Goal: Communication & Community: Answer question/provide support

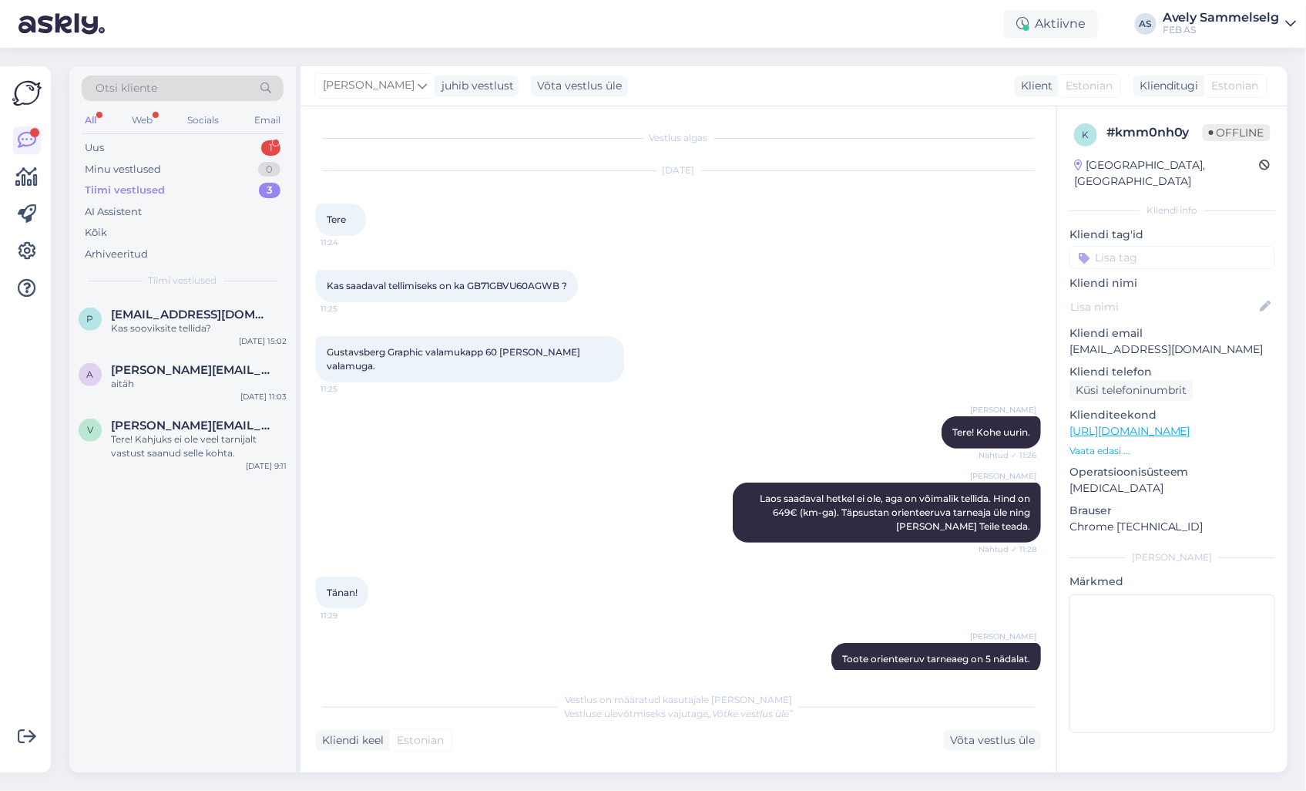
scroll to position [73, 0]
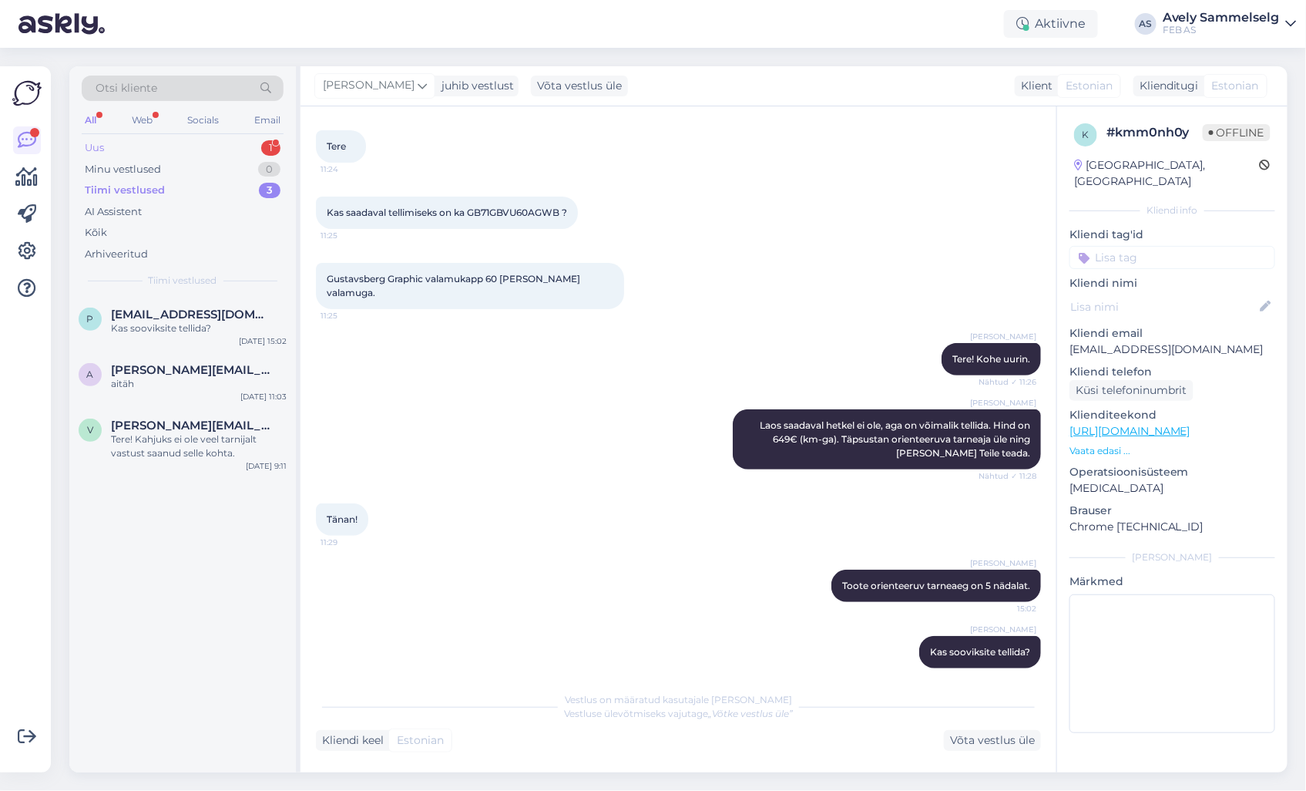
click at [150, 150] on div "Uus 1" at bounding box center [183, 148] width 202 height 22
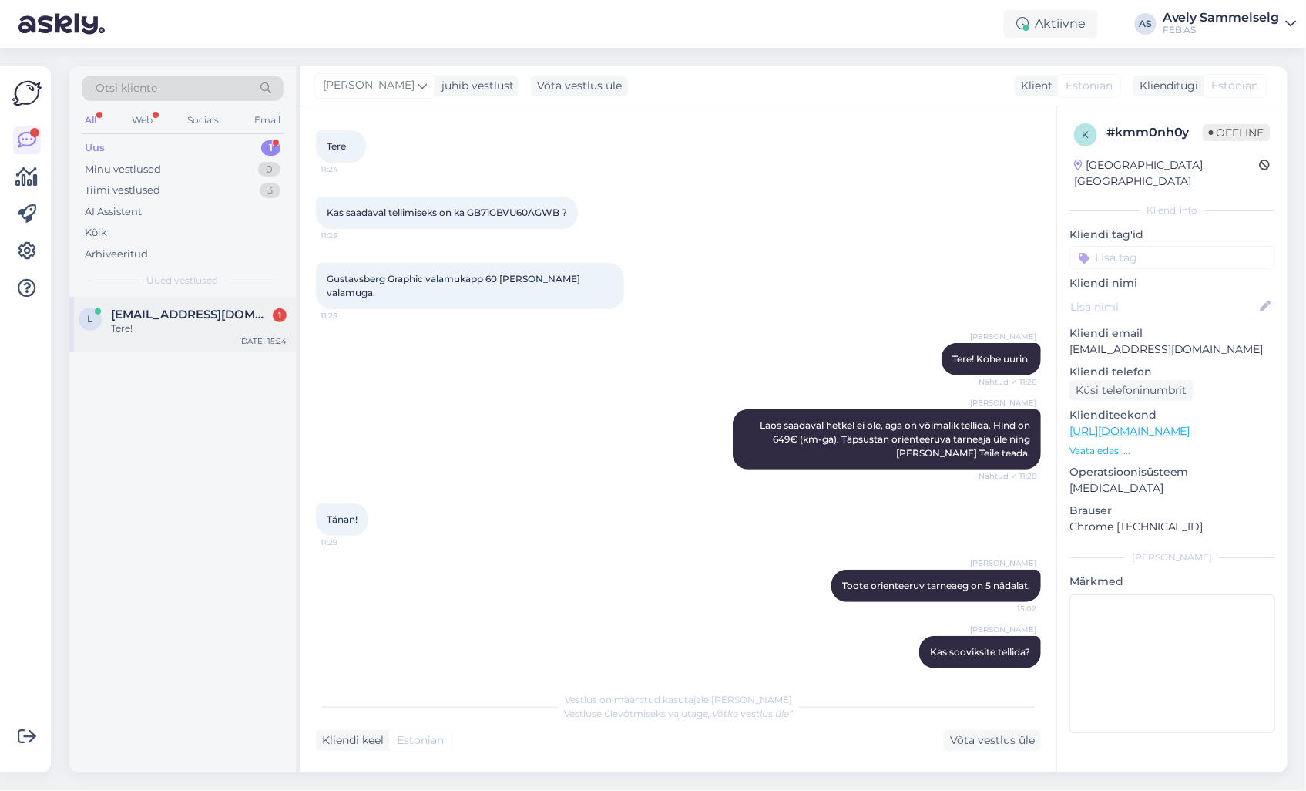
click at [202, 334] on div "Tere!" at bounding box center [199, 328] width 176 height 14
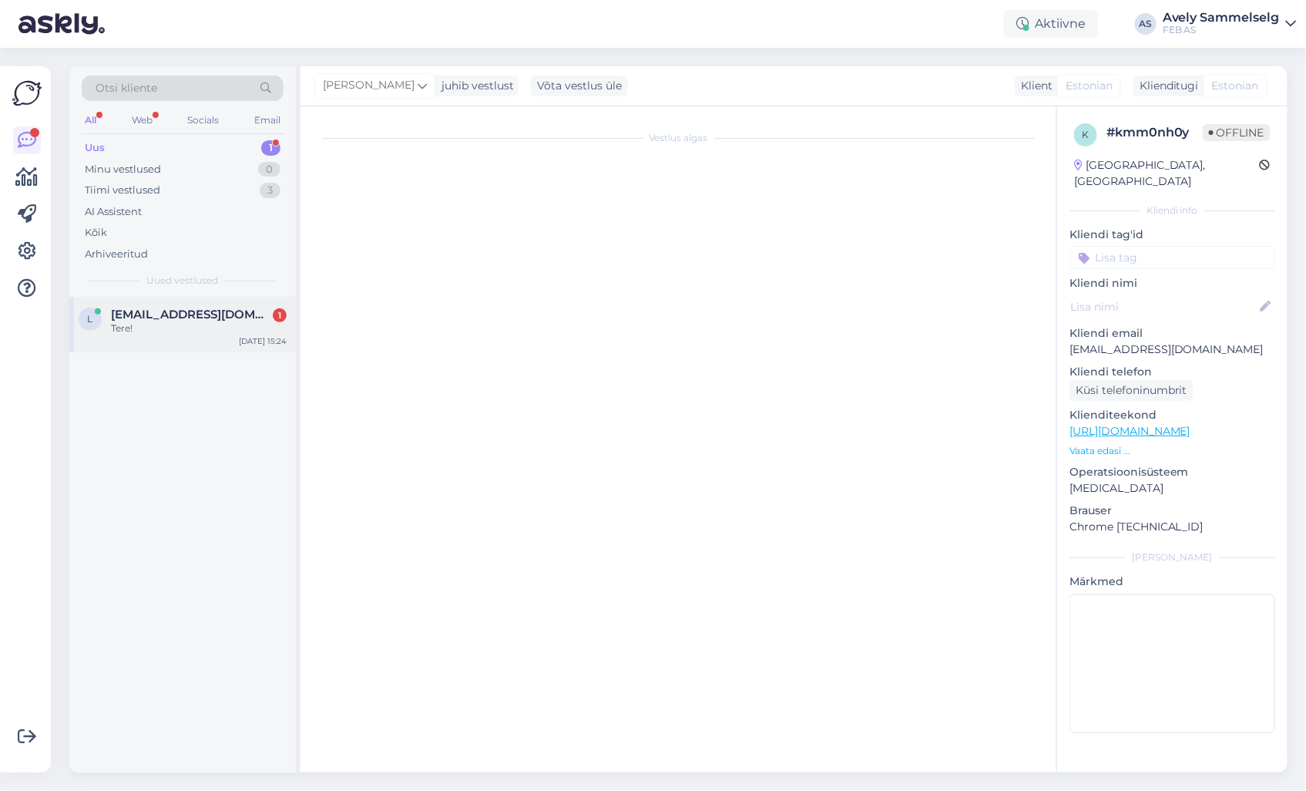
scroll to position [0, 0]
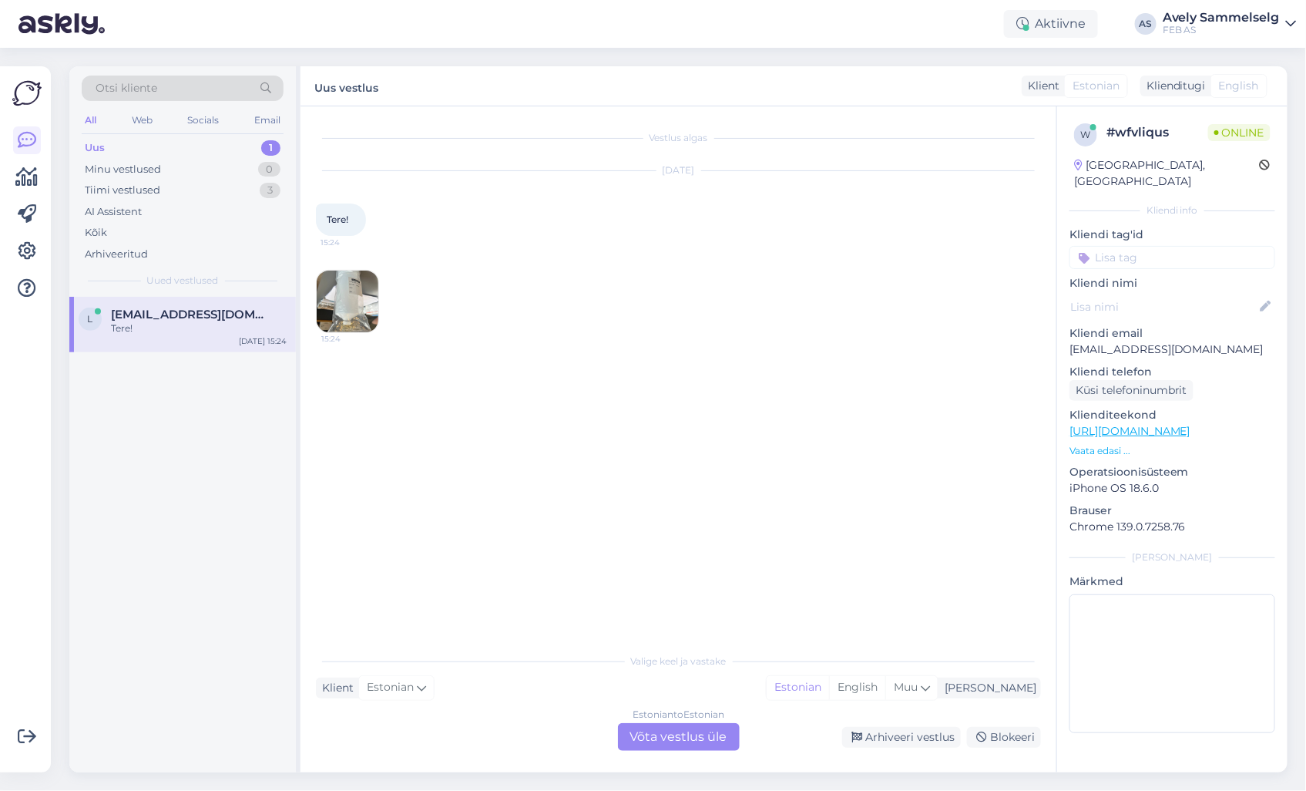
click at [366, 313] on img at bounding box center [348, 301] width 62 height 62
click at [1100, 444] on p "Vaata edasi ..." at bounding box center [1173, 451] width 206 height 14
click at [717, 732] on div "Estonian to Estonian Võta vestlus üle" at bounding box center [679, 737] width 122 height 28
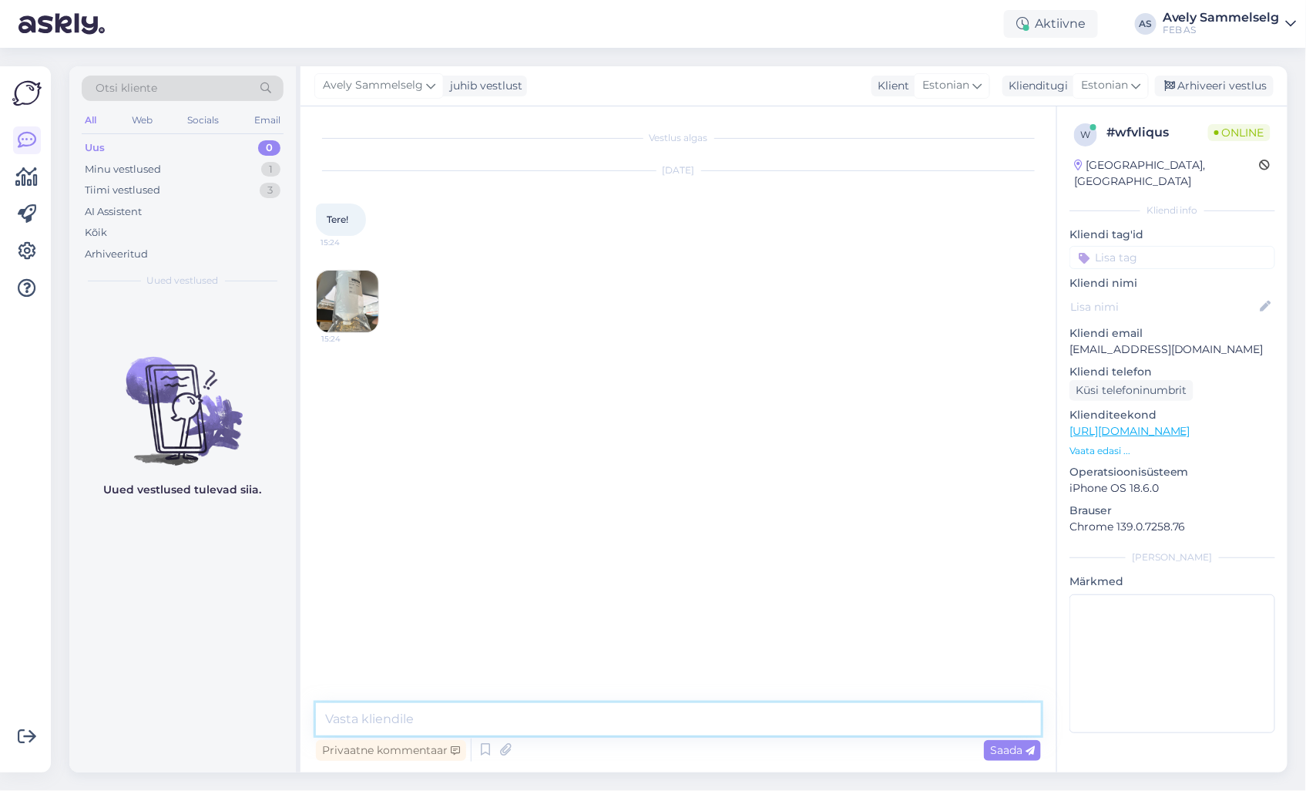
click at [681, 712] on textarea at bounding box center [678, 719] width 725 height 32
type textarea "Tere!"
type textarea "Kuidas saan abiks olla?"
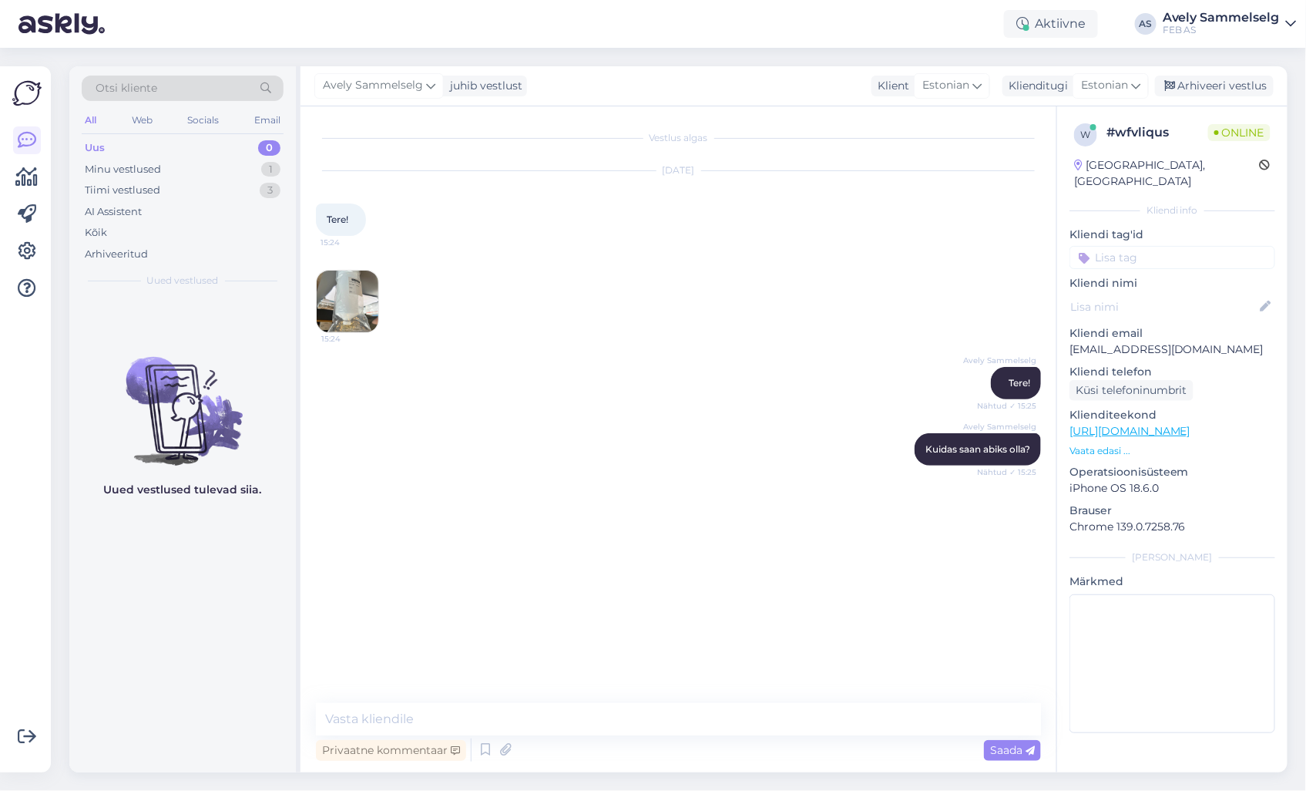
click at [373, 317] on img at bounding box center [348, 301] width 62 height 62
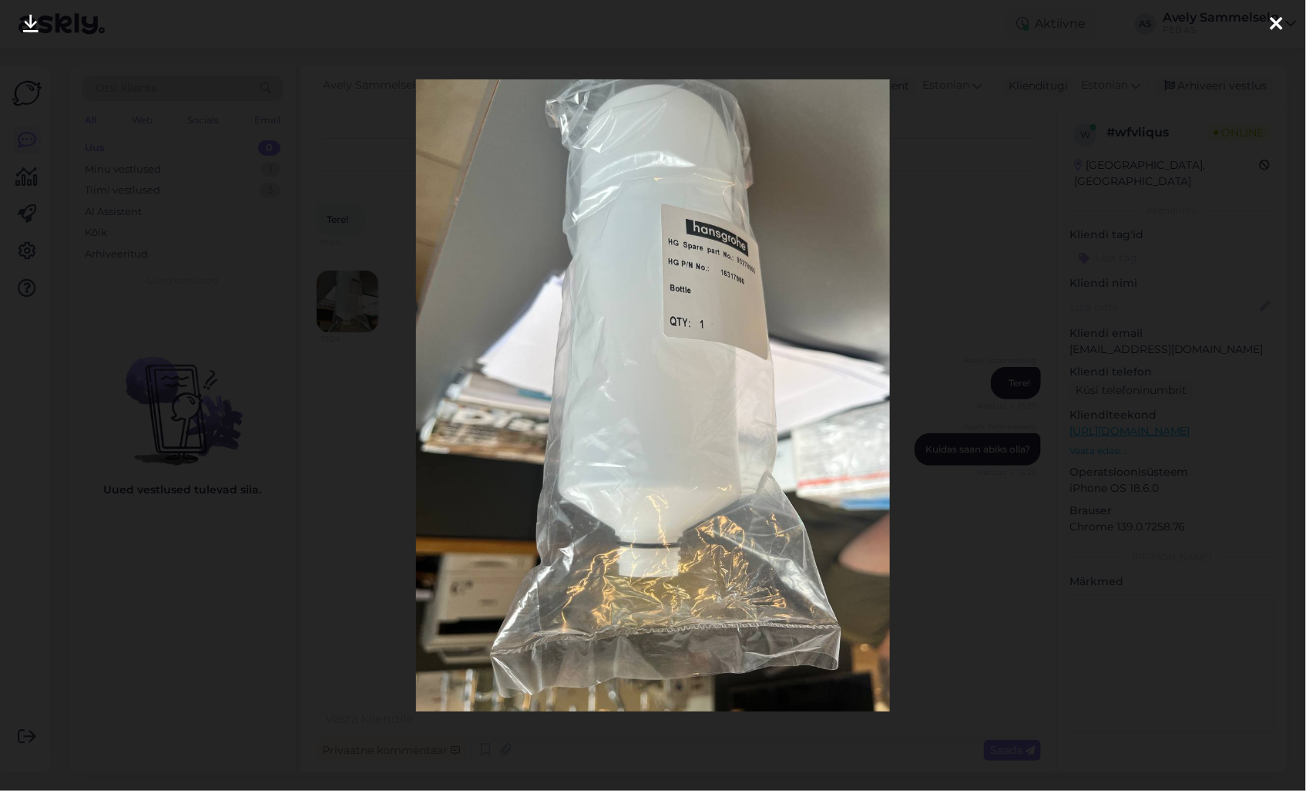
click at [1033, 201] on div at bounding box center [653, 395] width 1306 height 791
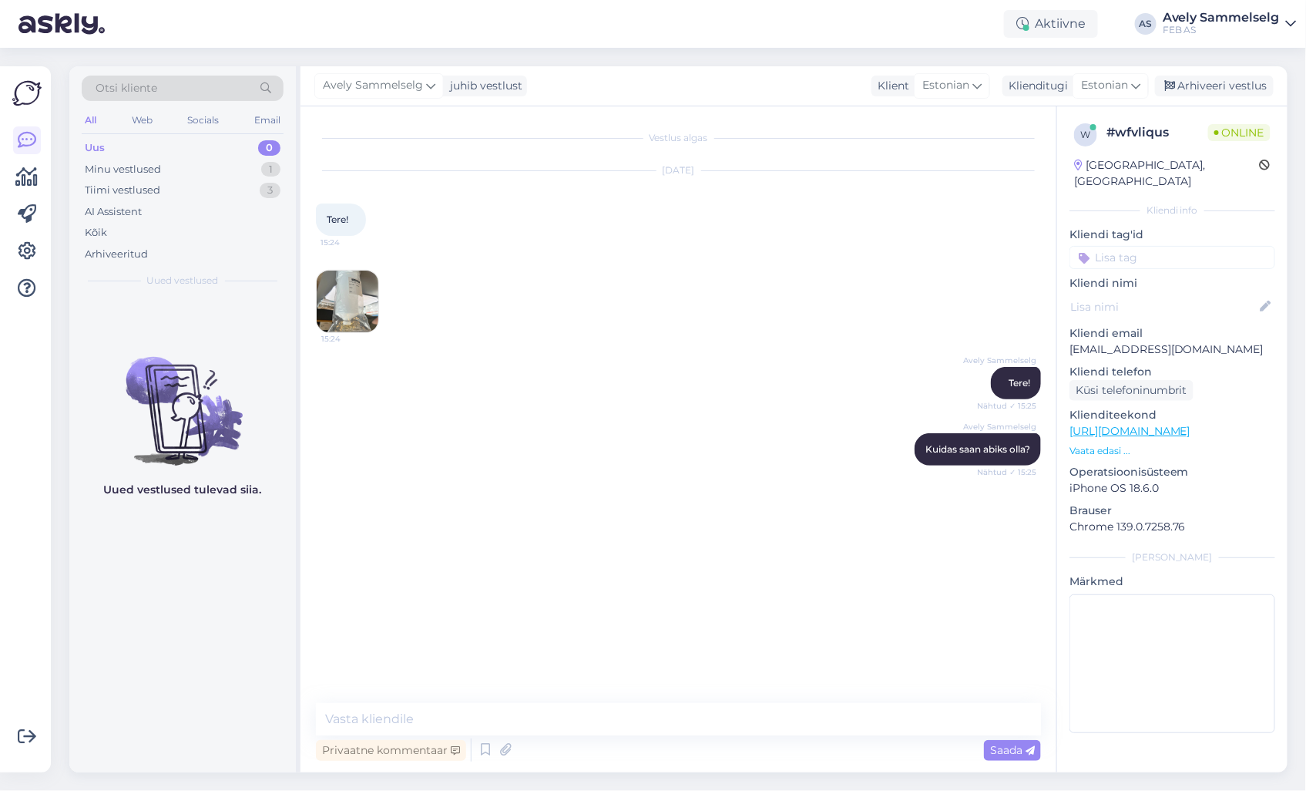
click at [351, 291] on img at bounding box center [348, 301] width 62 height 62
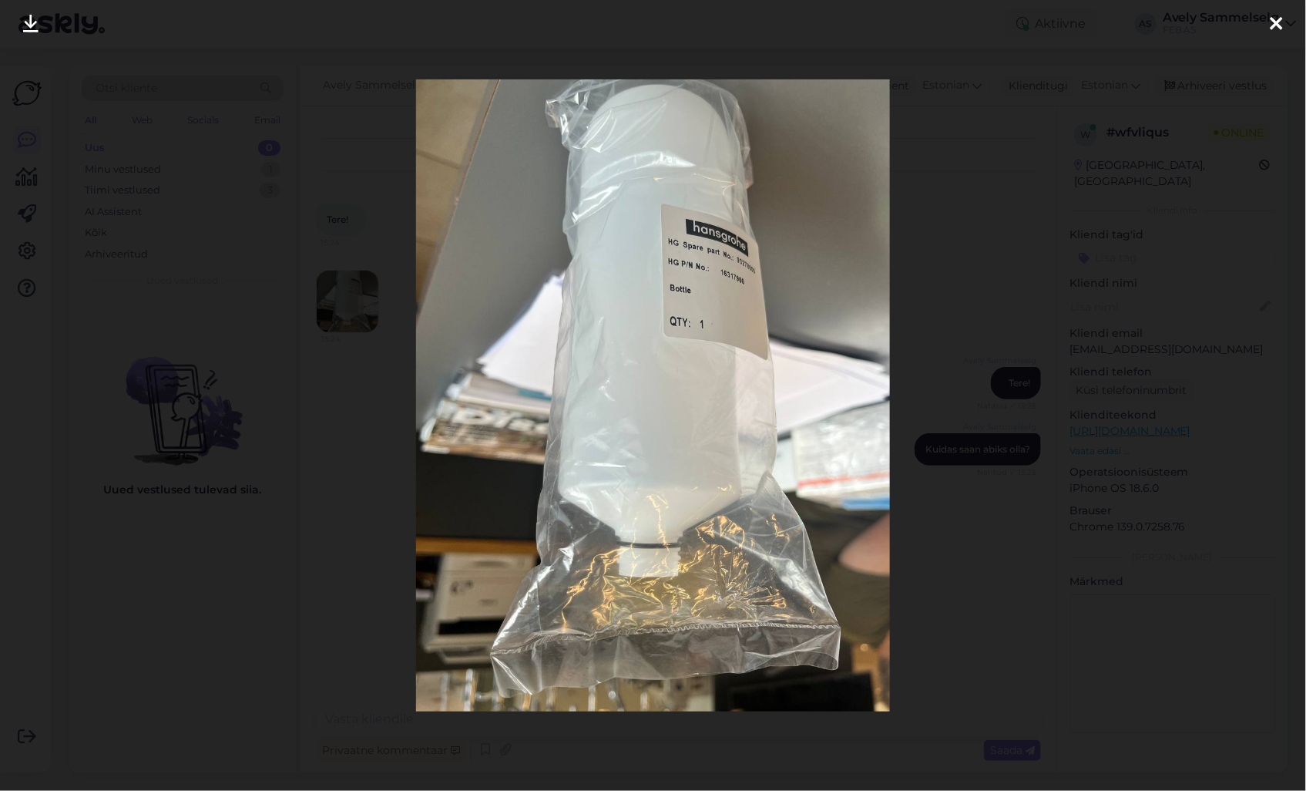
click at [751, 287] on img at bounding box center [653, 395] width 475 height 633
click at [986, 166] on div at bounding box center [653, 395] width 1306 height 791
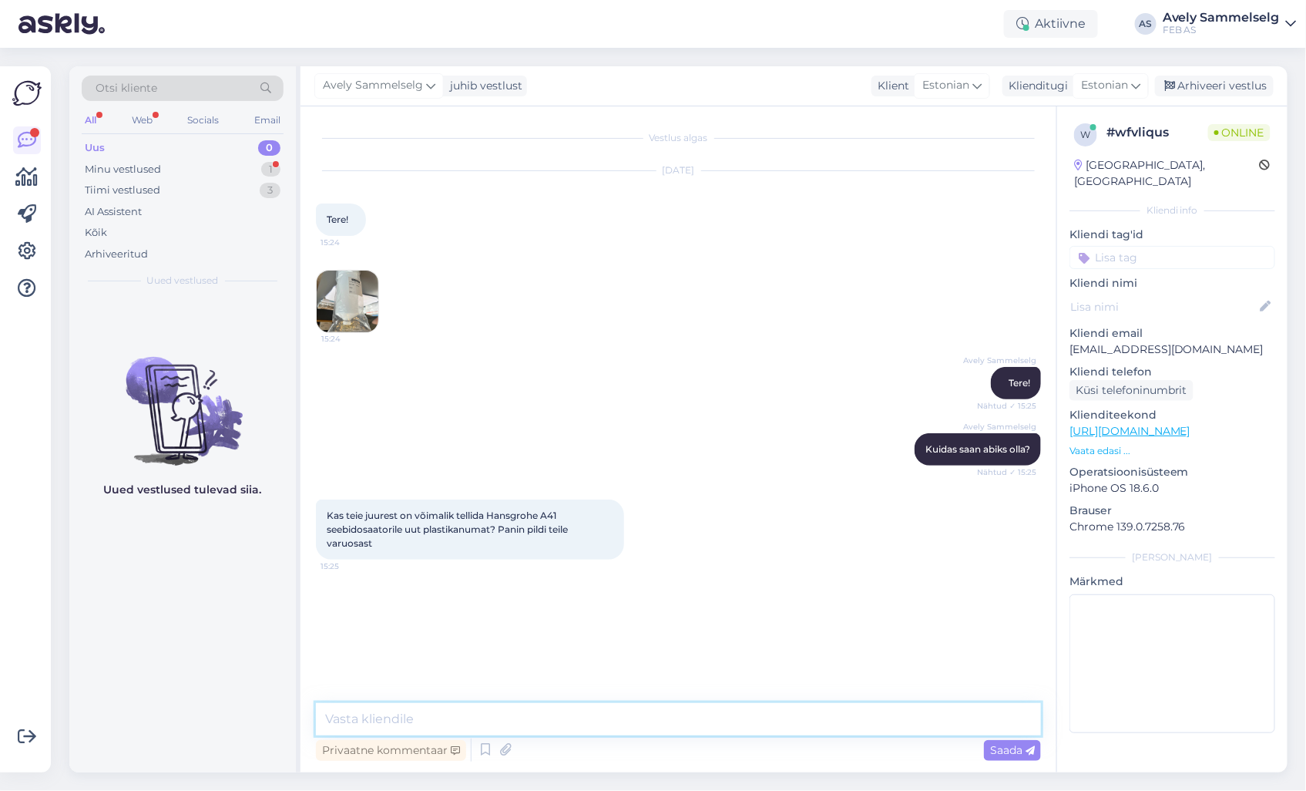
click at [590, 727] on textarea at bounding box center [678, 719] width 725 height 32
type textarea "Kohe laos olemas ei ole, aga on võimalik tellida."
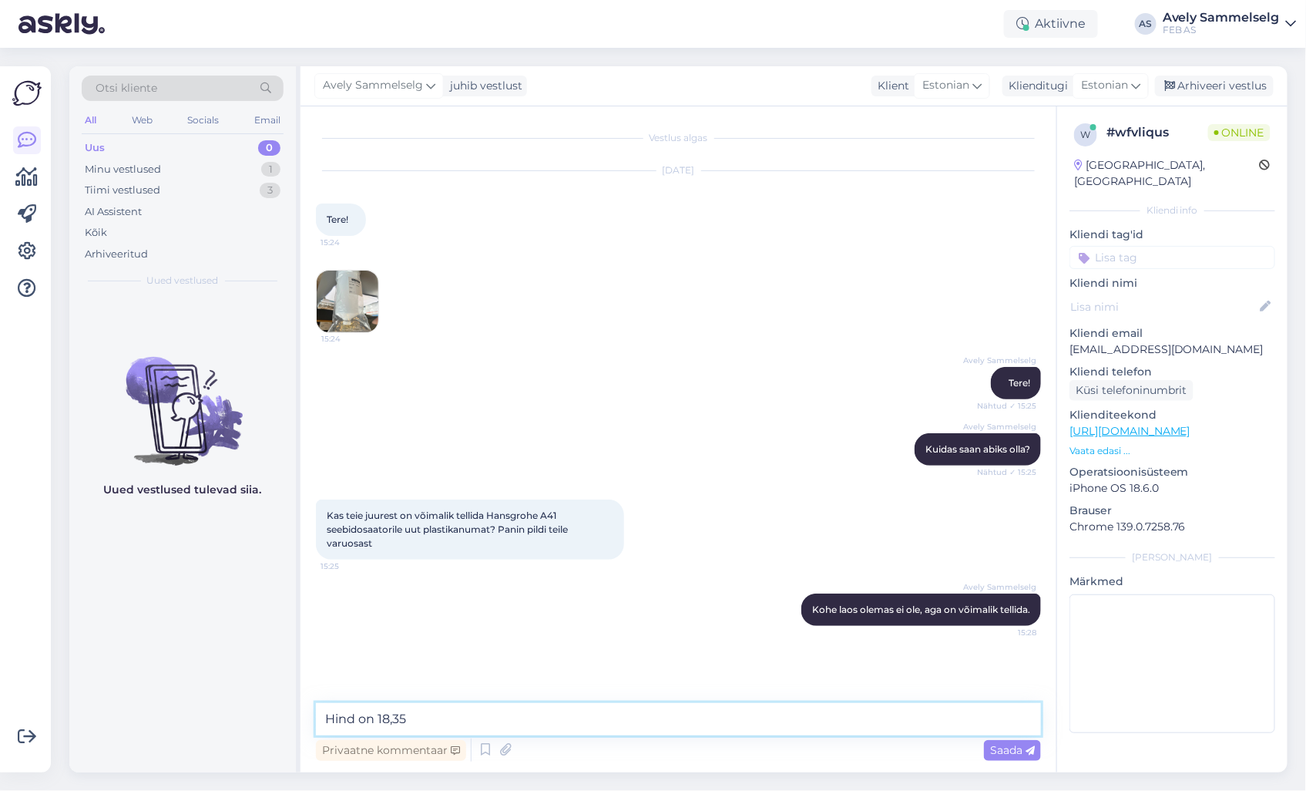
type textarea "Hind on 18,35€"
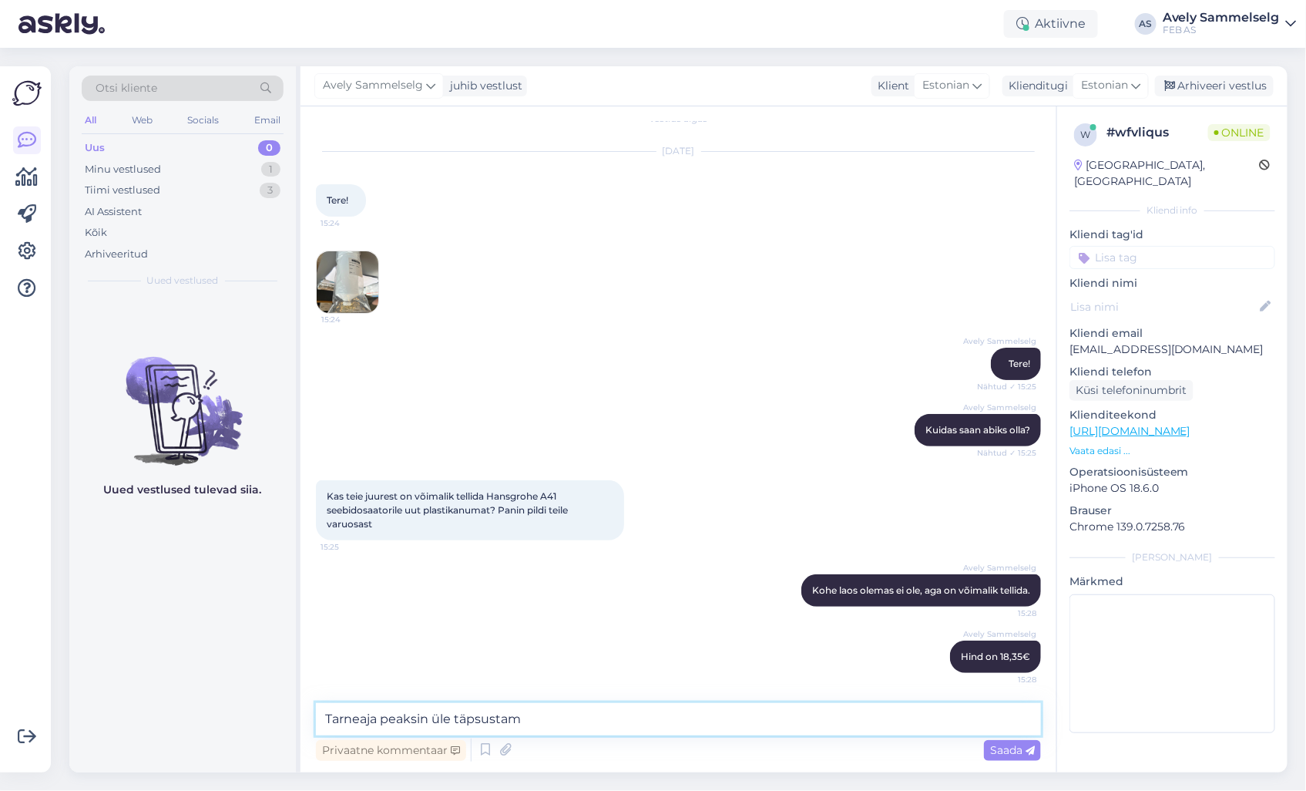
type textarea "Tarneaja peaksin üle täpsustama"
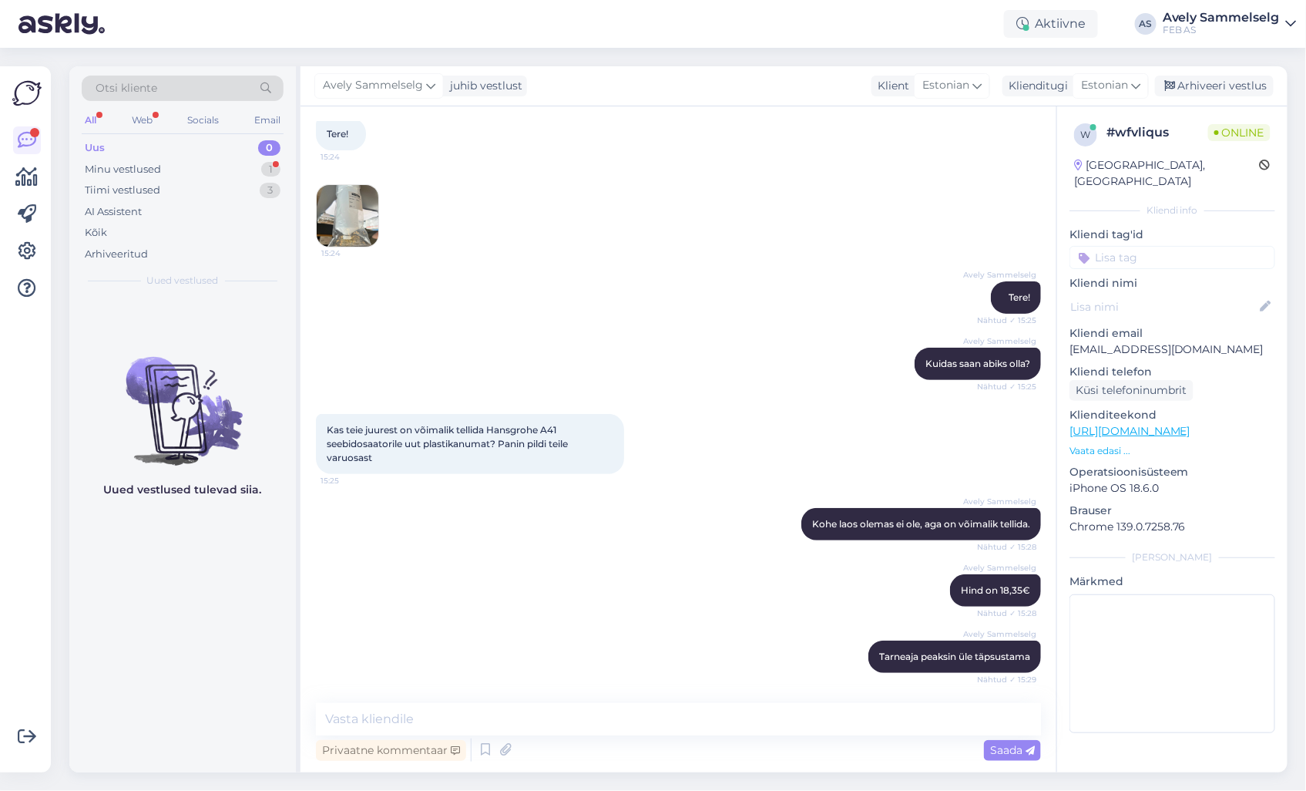
scroll to position [166, 0]
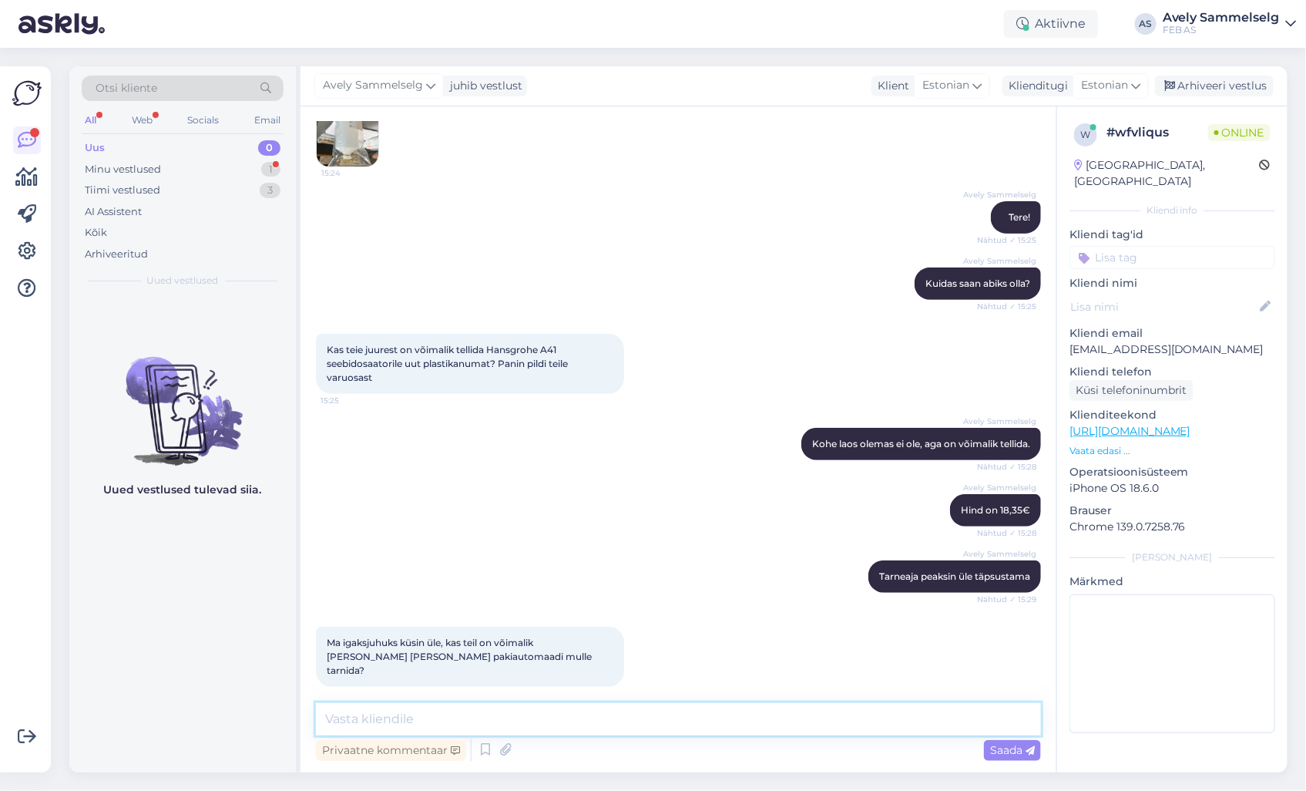
click at [533, 730] on textarea at bounding box center [678, 719] width 725 height 32
type textarea "Ikka!"
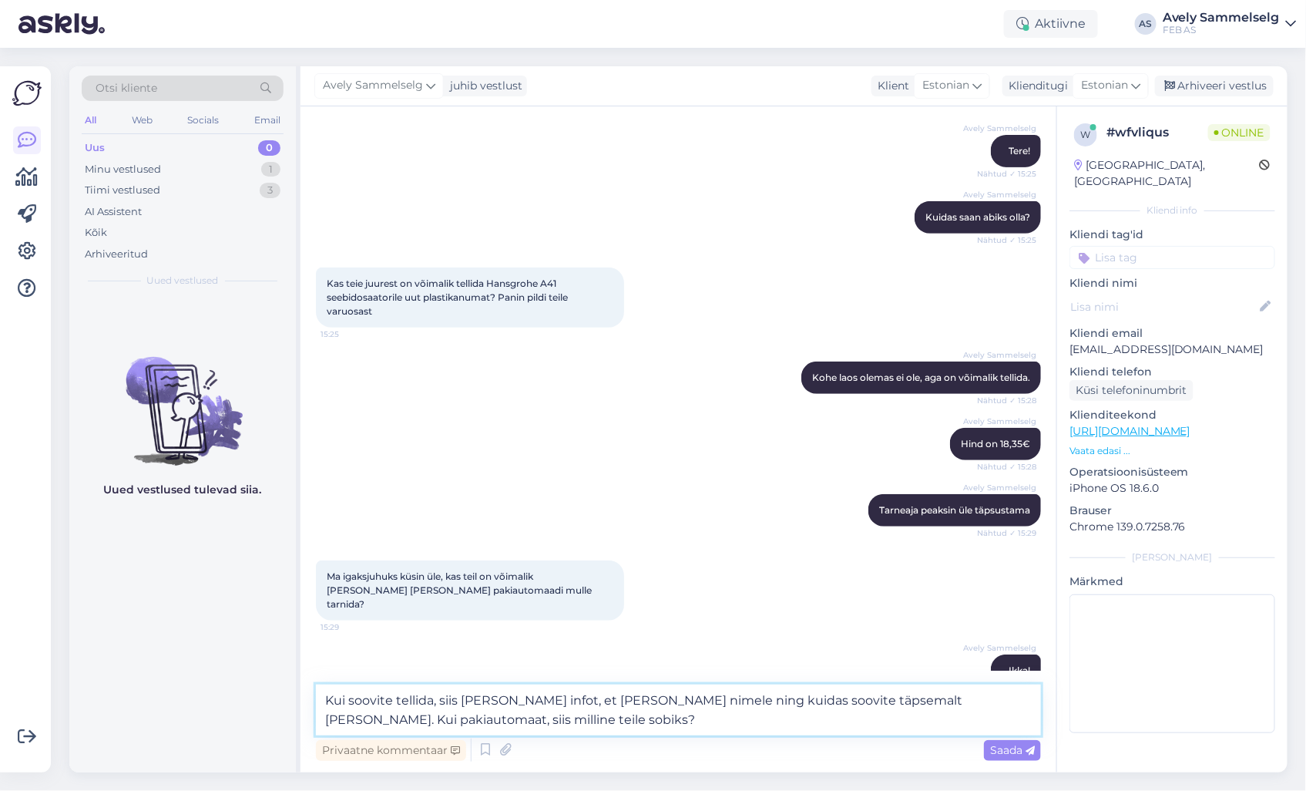
click at [652, 703] on textarea "Kui soovite tellida, siis [PERSON_NAME] infot, et [PERSON_NAME] nimele ning kui…" at bounding box center [678, 709] width 725 height 51
type textarea "Kui soovite tellida, siis [PERSON_NAME] infot, et [PERSON_NAME] nimele lasen te…"
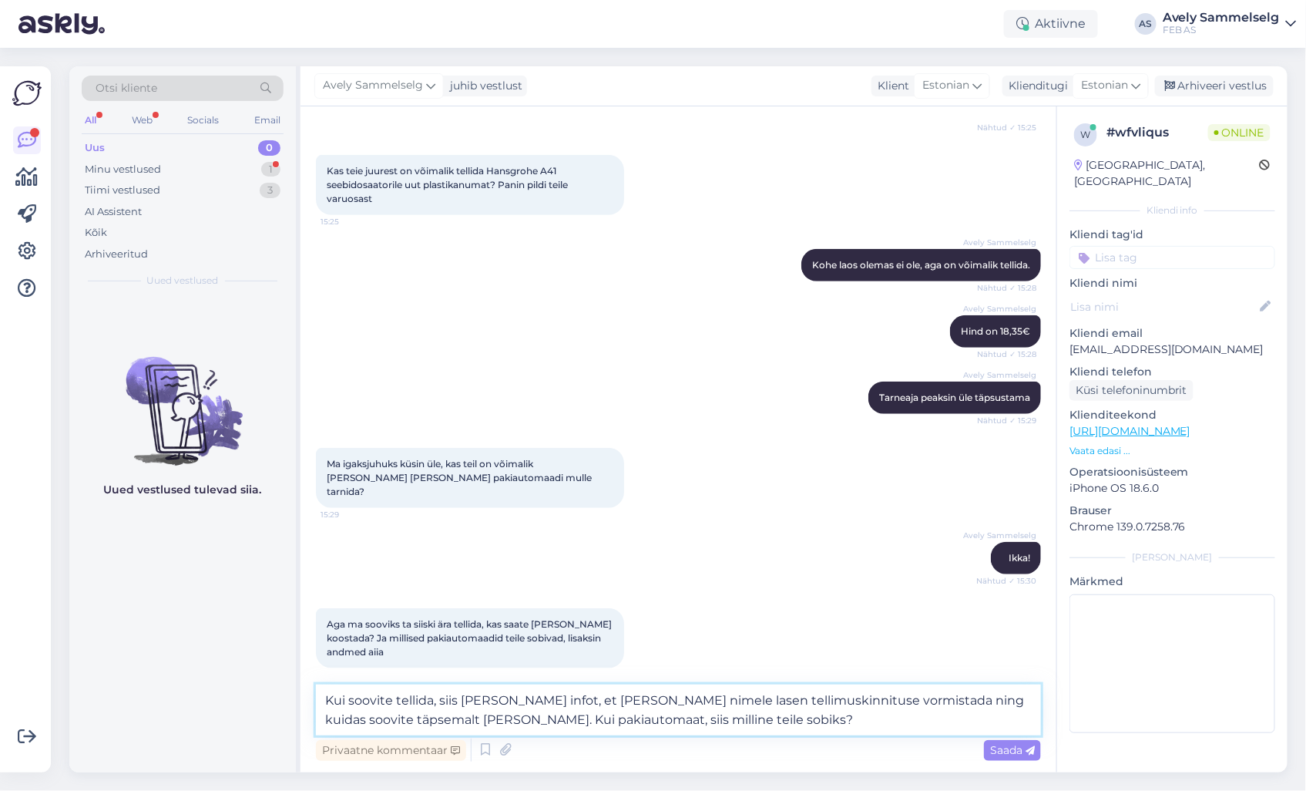
drag, startPoint x: 791, startPoint y: 717, endPoint x: 239, endPoint y: 682, distance: 552.9
click at [239, 682] on div "Otsi kliente All Web Socials Email Uus 0 Minu vestlused 1 Tiimi vestlused 3 AI …" at bounding box center [678, 419] width 1218 height 706
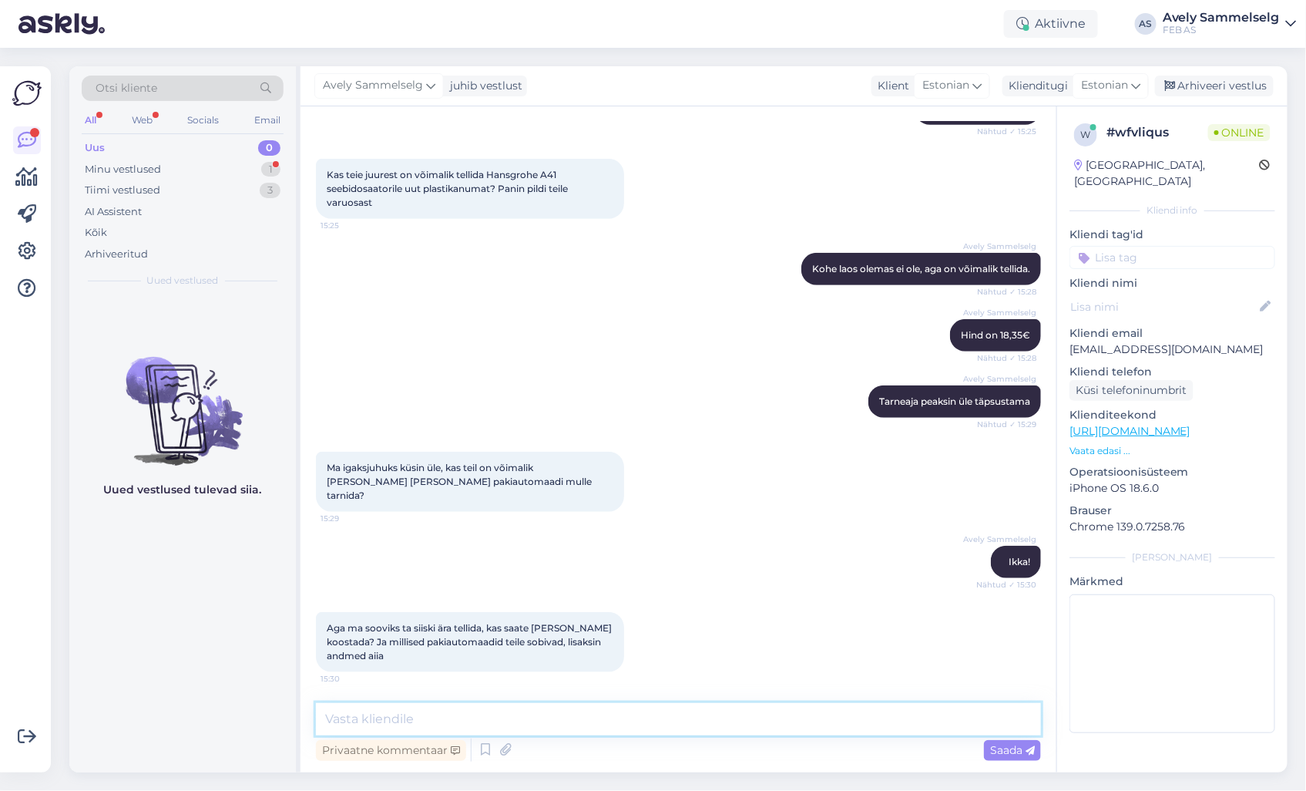
scroll to position [326, 0]
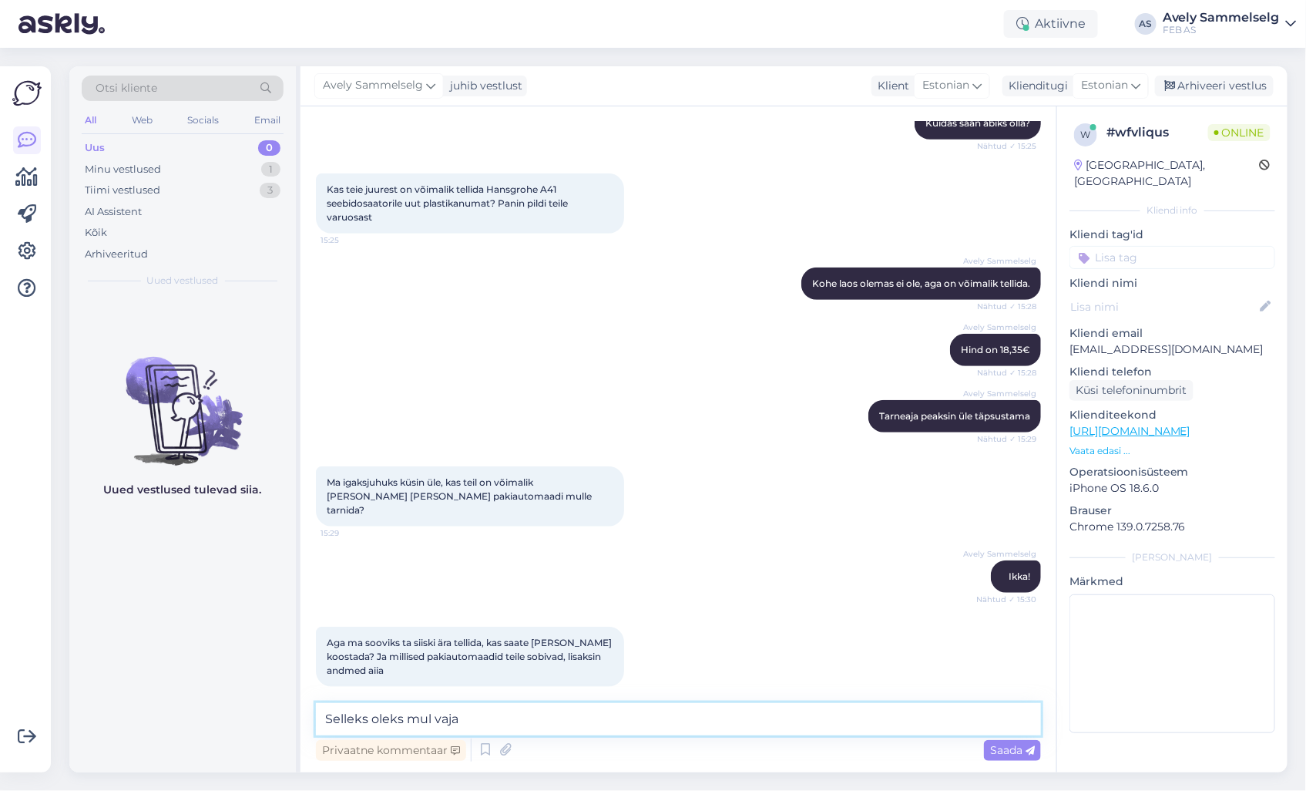
drag, startPoint x: 481, startPoint y: 714, endPoint x: 211, endPoint y: 697, distance: 270.2
click at [211, 697] on div "Otsi kliente All Web Socials Email Uus 0 Minu vestlused 1 Tiimi vestlused 3 AI …" at bounding box center [678, 419] width 1218 height 706
paste textarea "n mul vaja järgnevat informatsiooni: Kellele arve läheb (nimi, telefon, e-mail)"
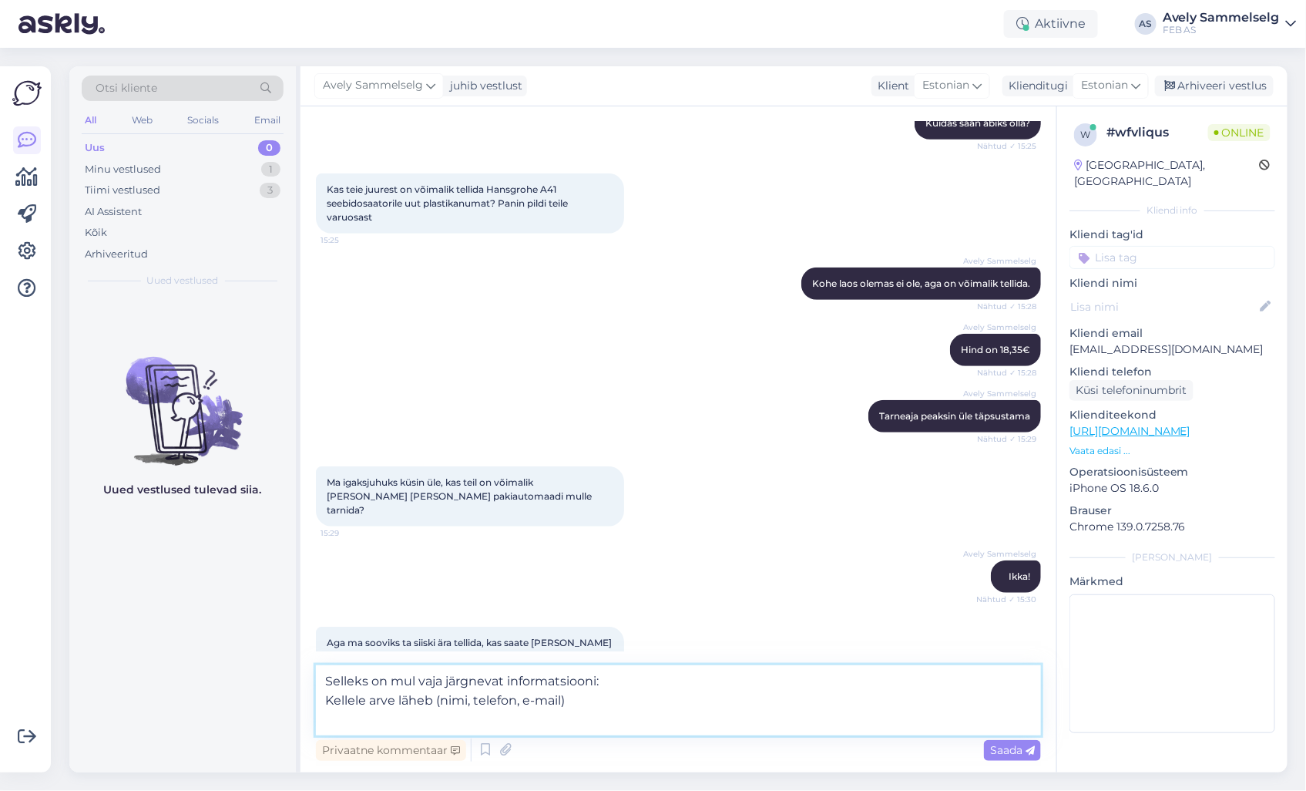
scroll to position [344, 0]
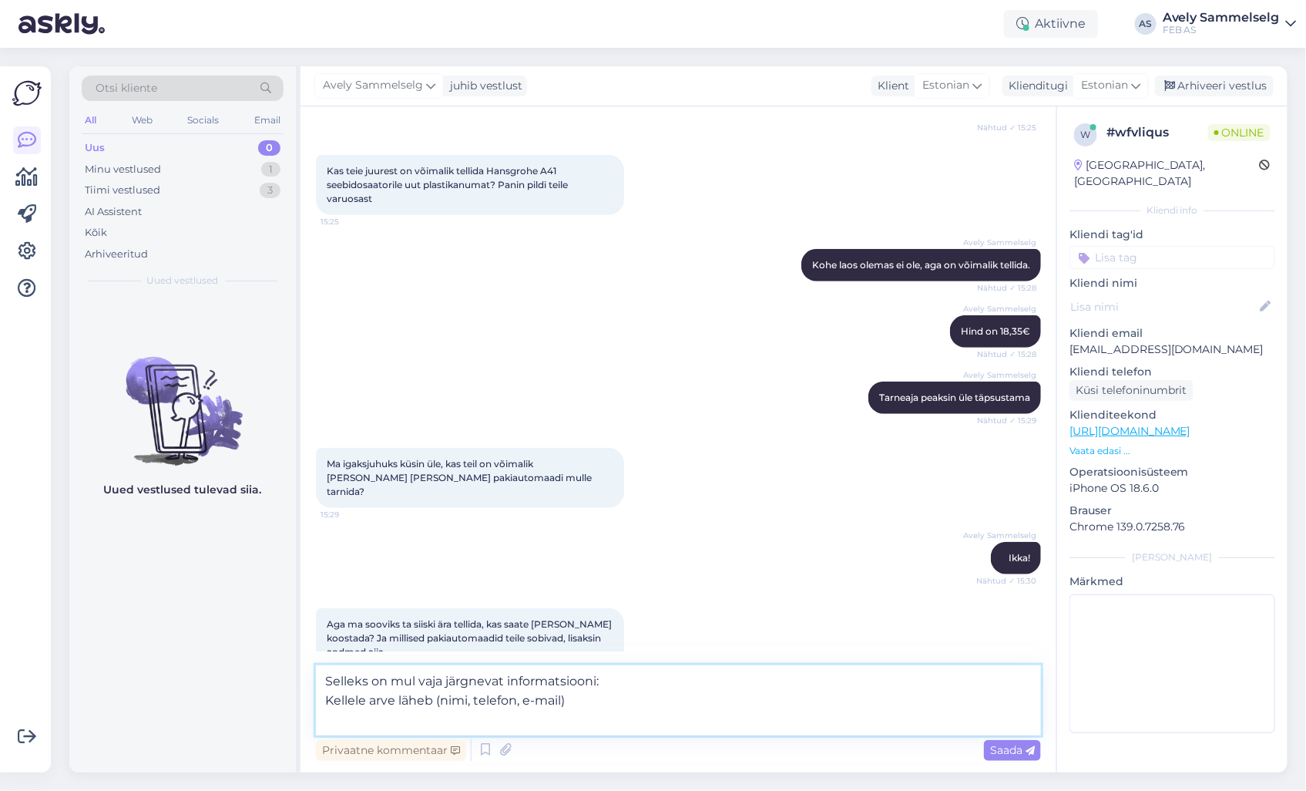
click at [583, 704] on textarea "Selleks on mul vaja järgnevat informatsiooni: Kellele arve läheb (nimi, telefon…" at bounding box center [678, 700] width 725 height 70
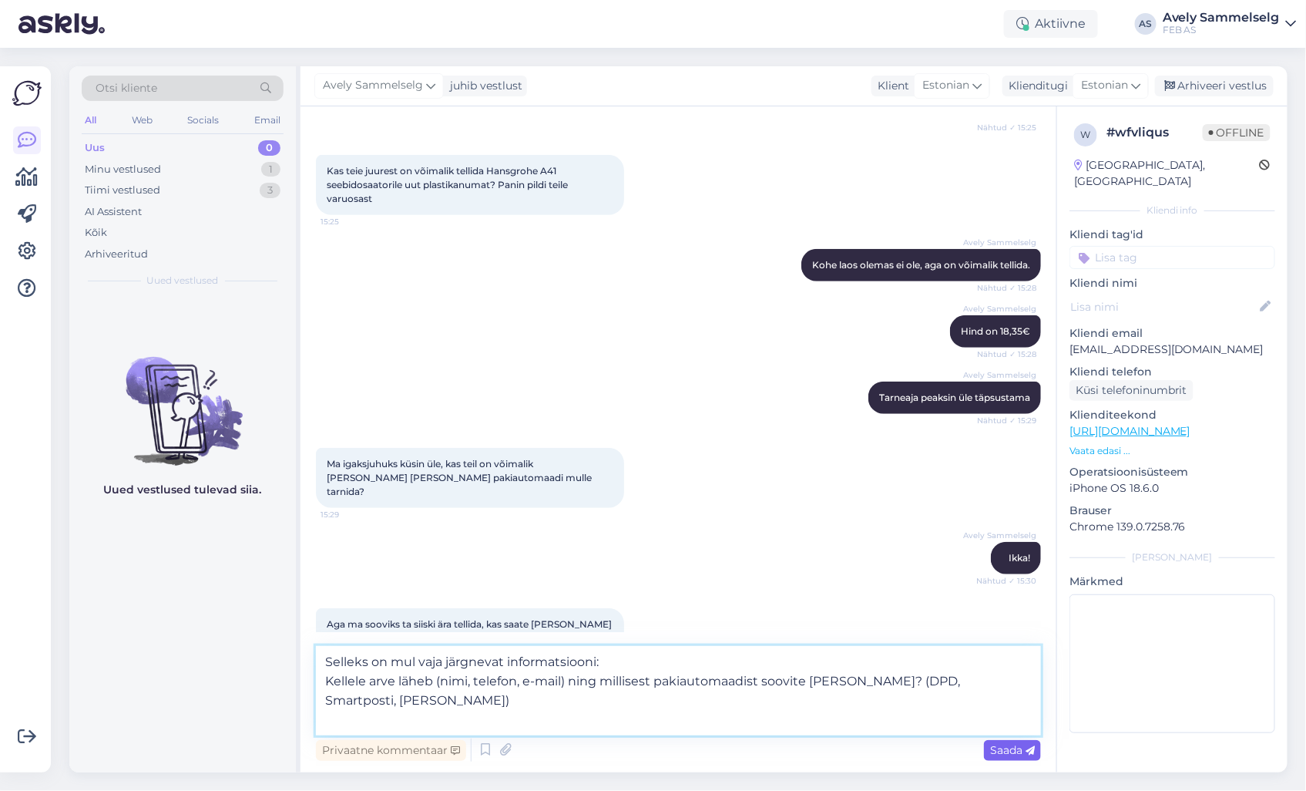
type textarea "Selleks on mul vaja järgnevat informatsiooni: Kellele arve läheb (nimi, telefon…"
click at [994, 751] on span "Saada" at bounding box center [1012, 750] width 45 height 14
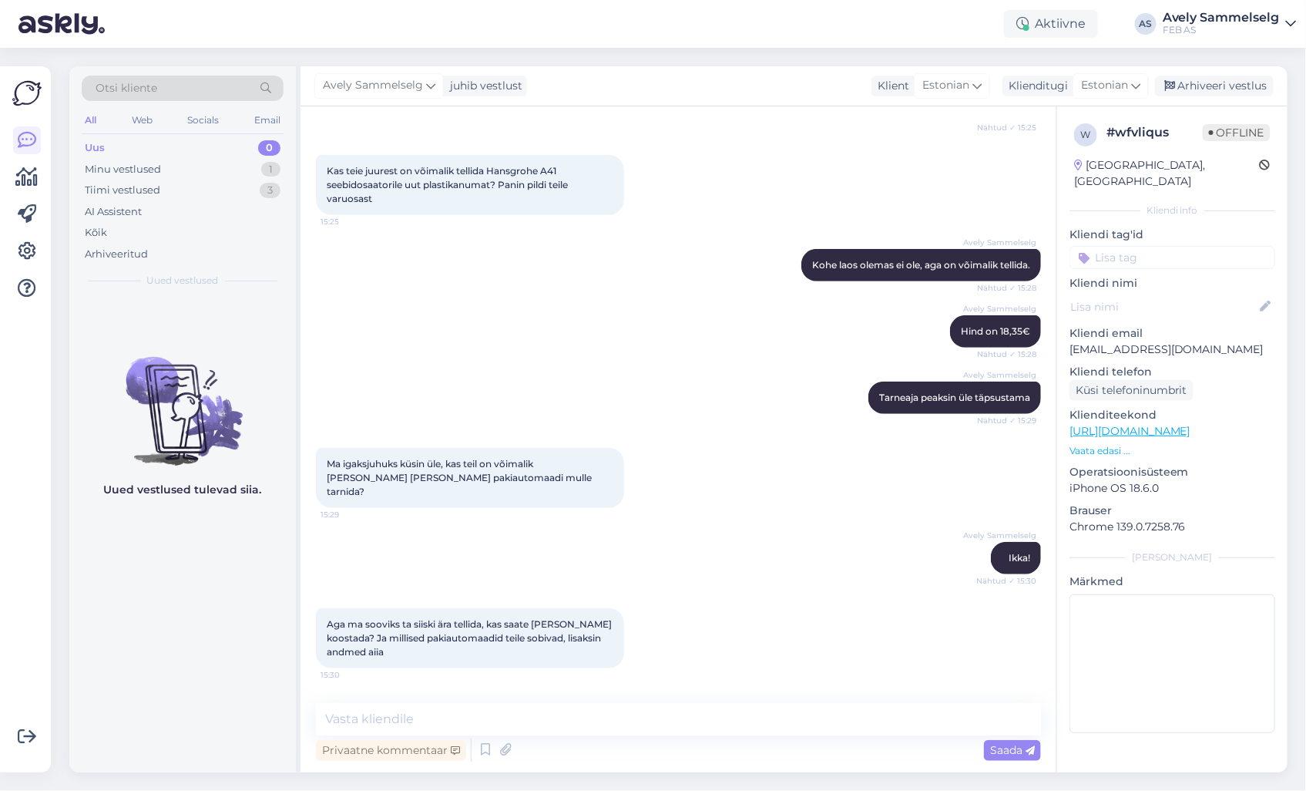
scroll to position [420, 0]
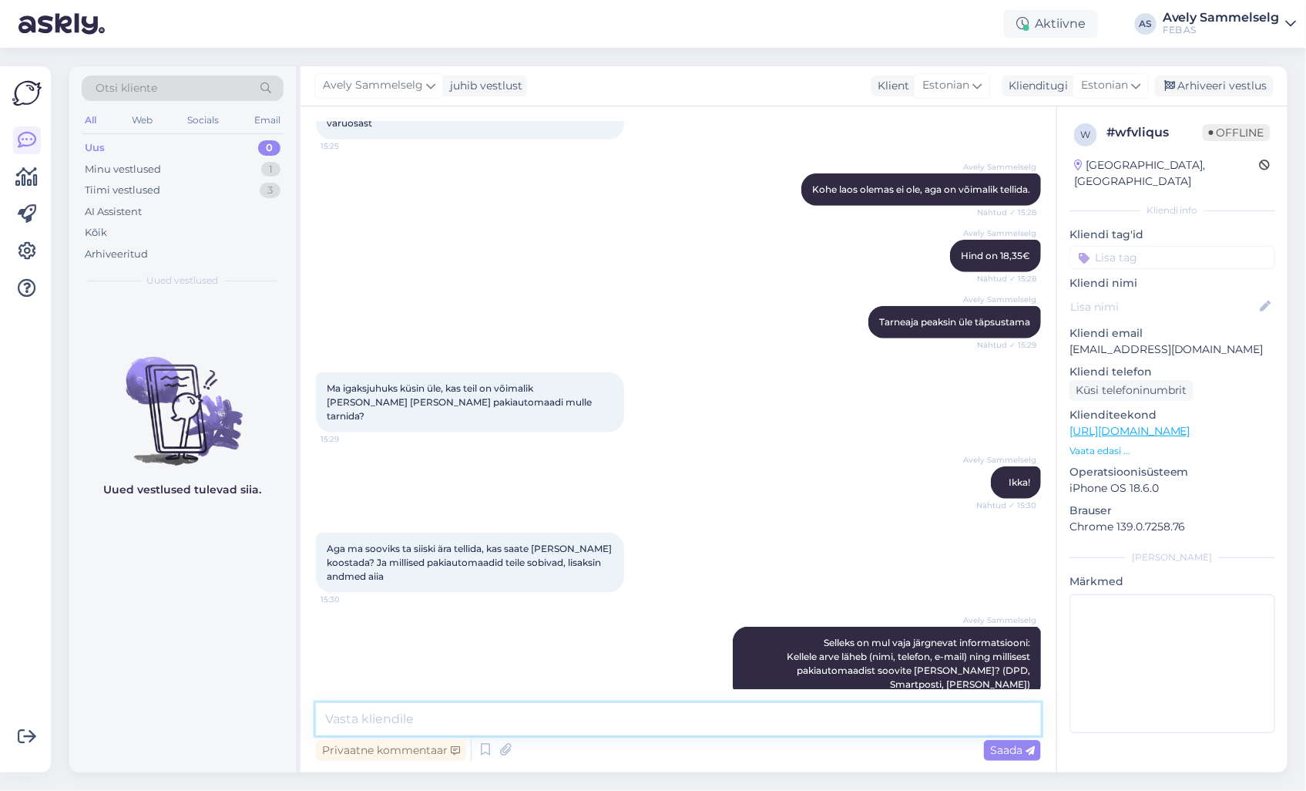
click at [650, 714] on textarea at bounding box center [678, 719] width 725 height 32
type textarea "s"
type textarea "Seejärel saan müügimehel lasta Teile koostada tellimuskinnituse"
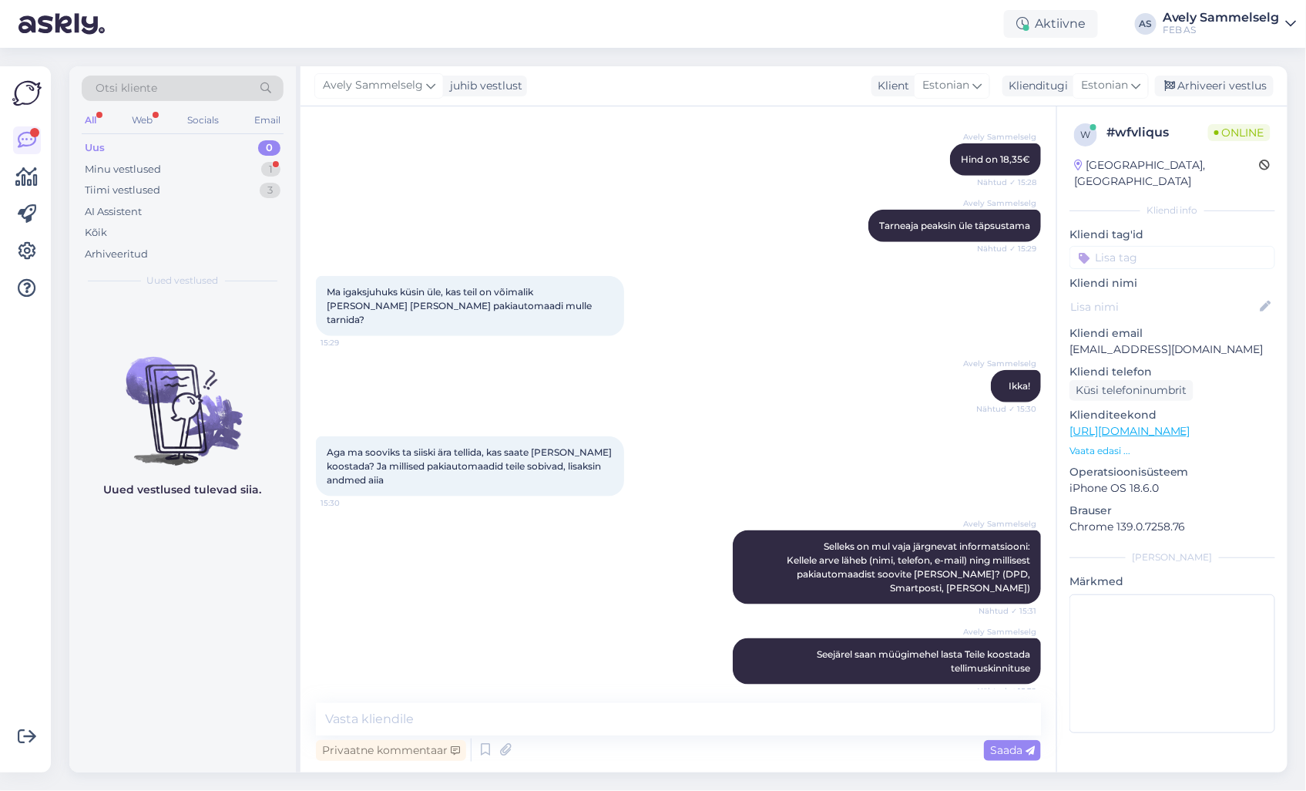
scroll to position [566, 0]
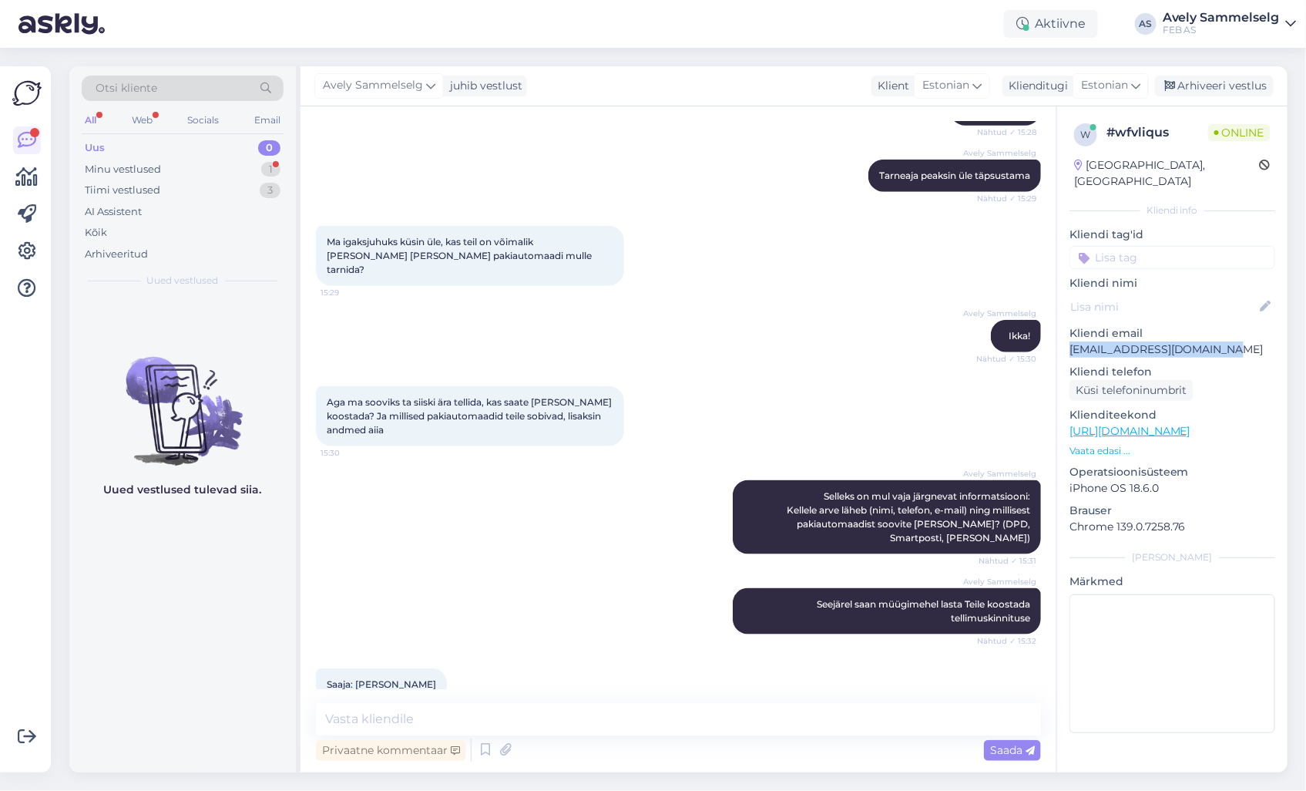
drag, startPoint x: 1219, startPoint y: 334, endPoint x: 1063, endPoint y: 336, distance: 155.7
click at [1063, 336] on div "w # wfvliqus Online [GEOGRAPHIC_DATA], [GEOGRAPHIC_DATA] Kliendi info Kliendi t…" at bounding box center [1172, 431] width 230 height 650
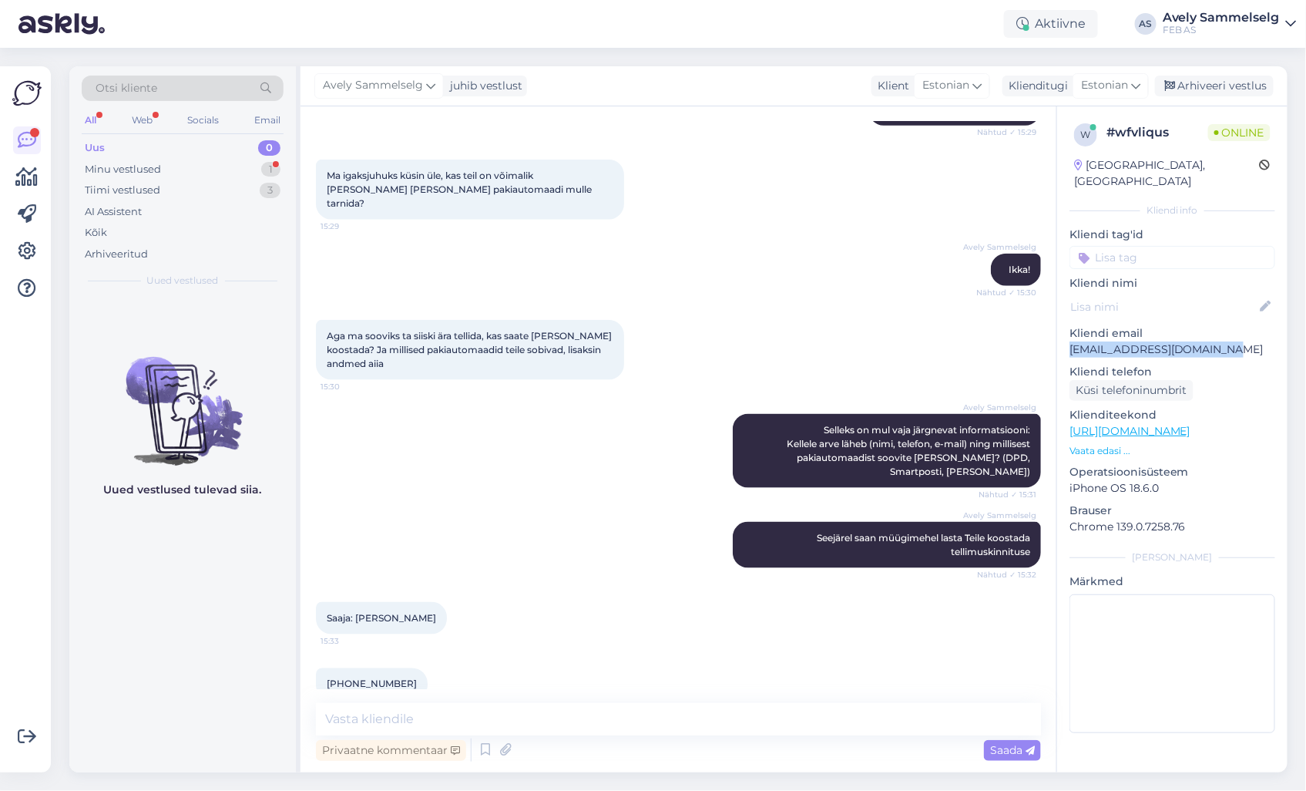
copy p "[EMAIL_ADDRESS][DOMAIN_NAME]"
click at [458, 723] on textarea at bounding box center [678, 719] width 725 height 32
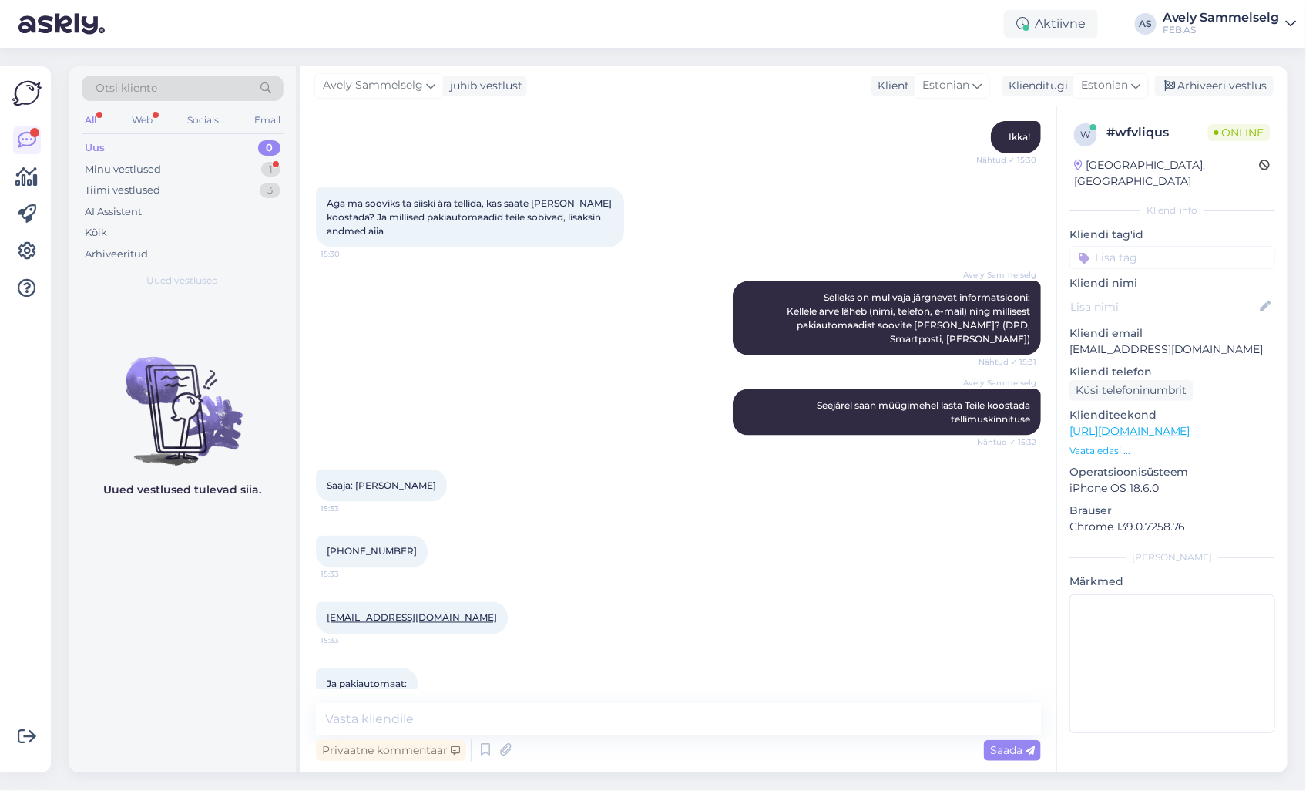
scroll to position [900, 0]
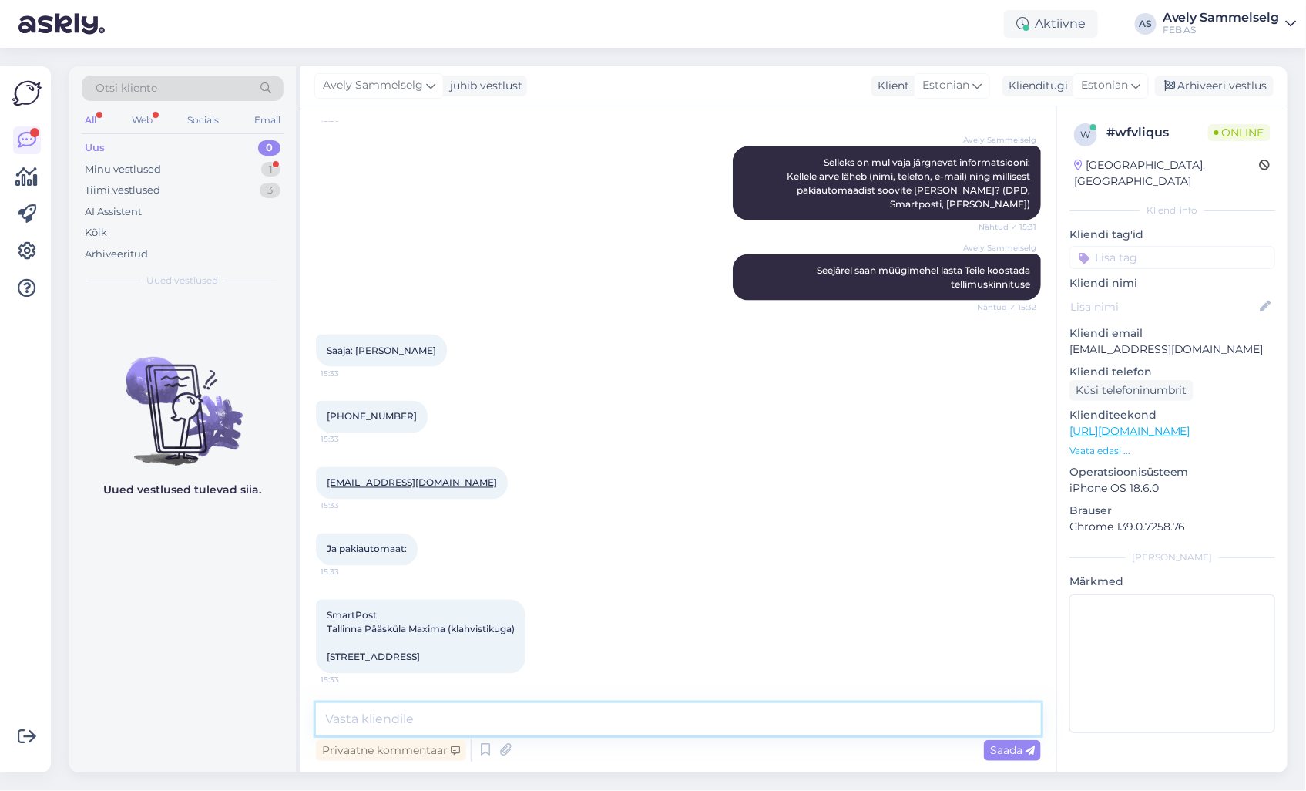
click at [424, 717] on textarea at bounding box center [678, 719] width 725 height 32
type textarea "T"
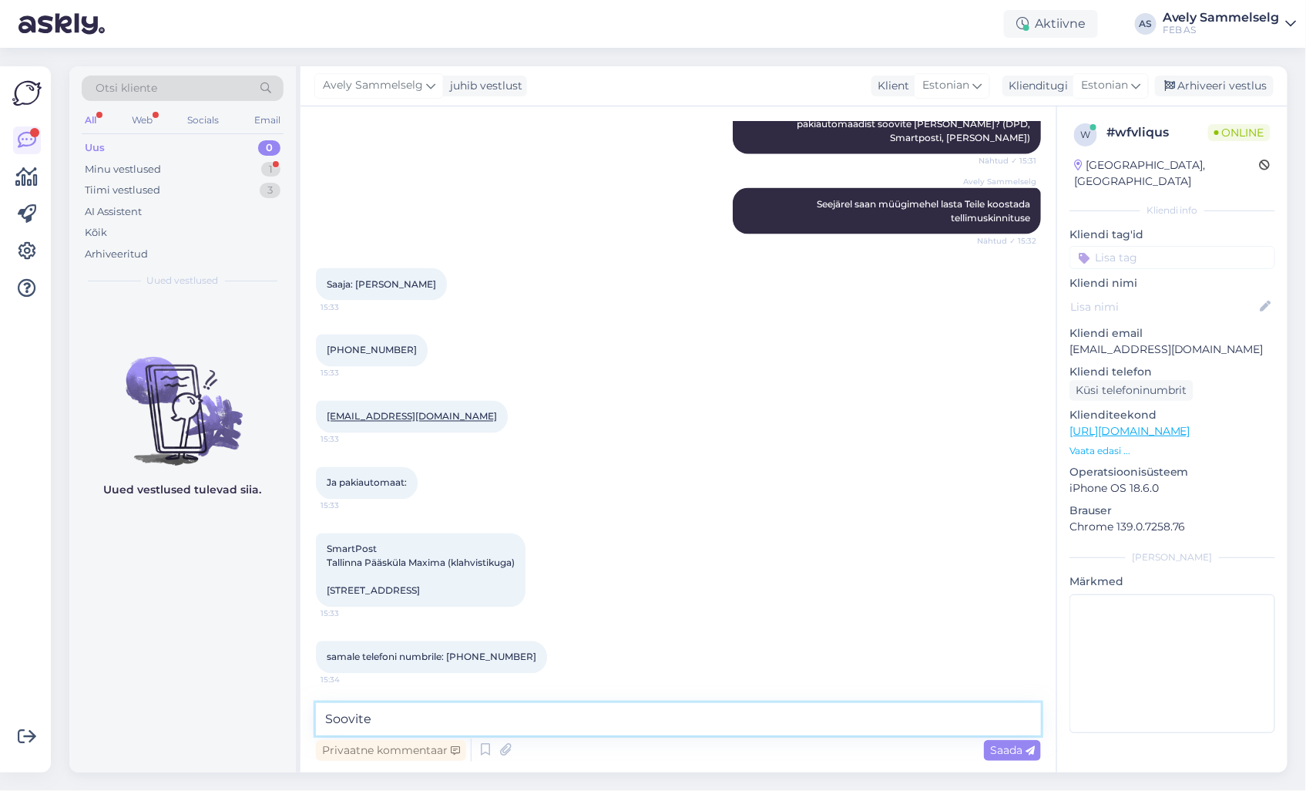
click at [617, 727] on textarea "Soovite" at bounding box center [678, 719] width 725 height 32
type textarea "Soovite seda seebidosaatori pudelit 1 tk?"
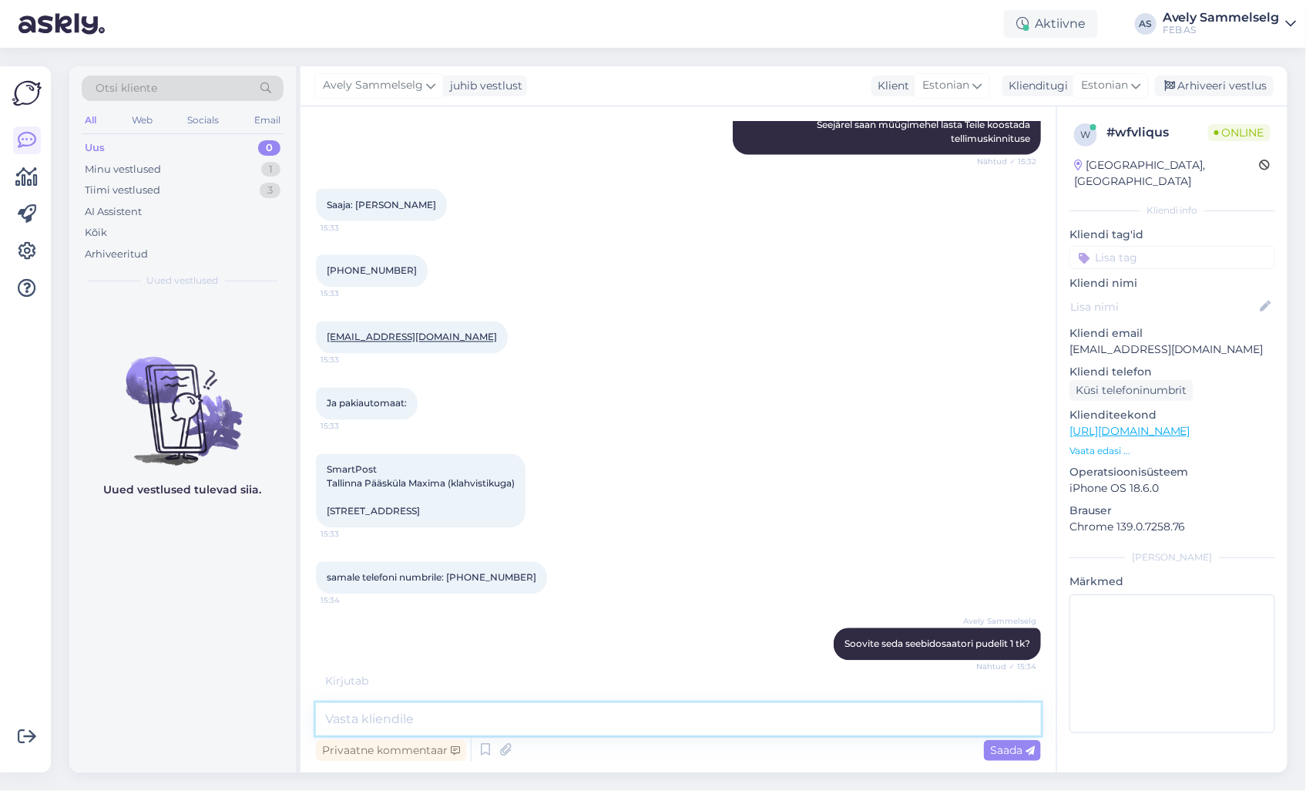
scroll to position [1050, 0]
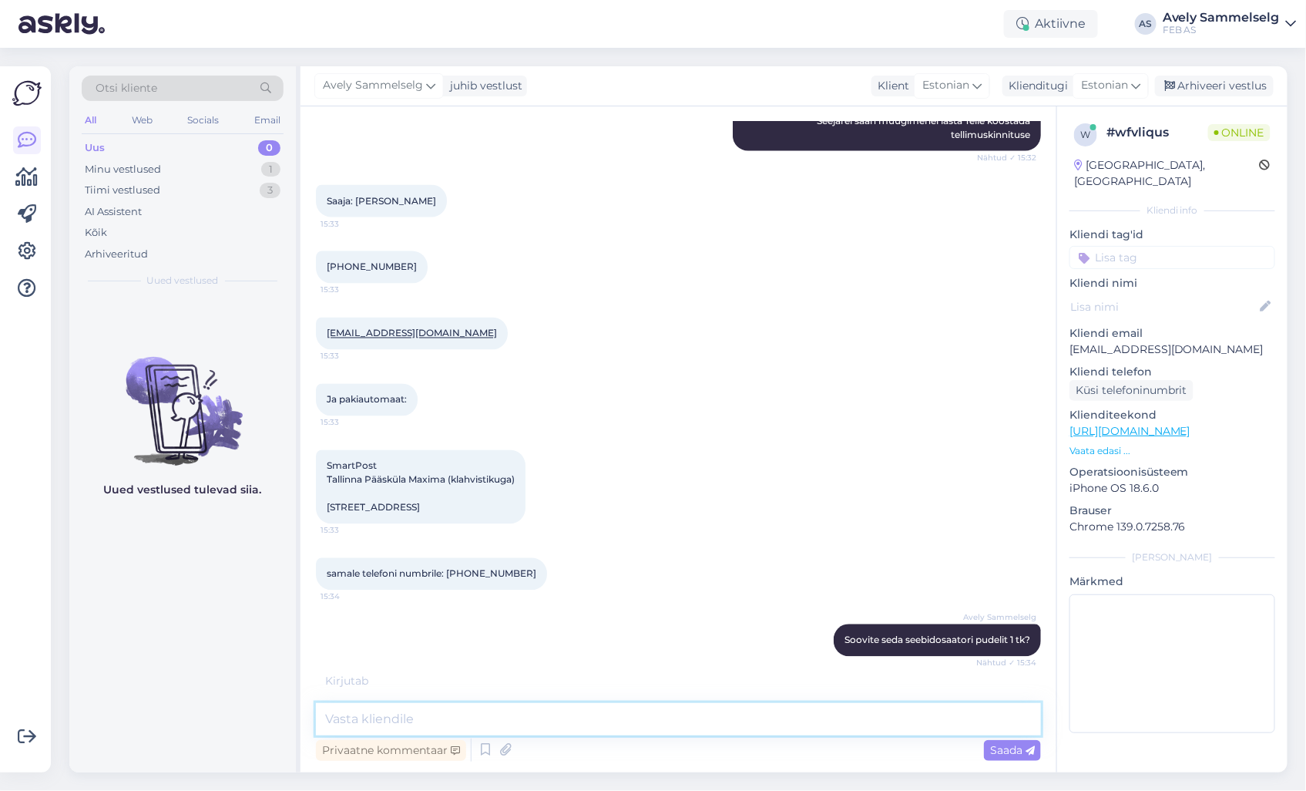
click at [549, 722] on textarea at bounding box center [678, 719] width 725 height 32
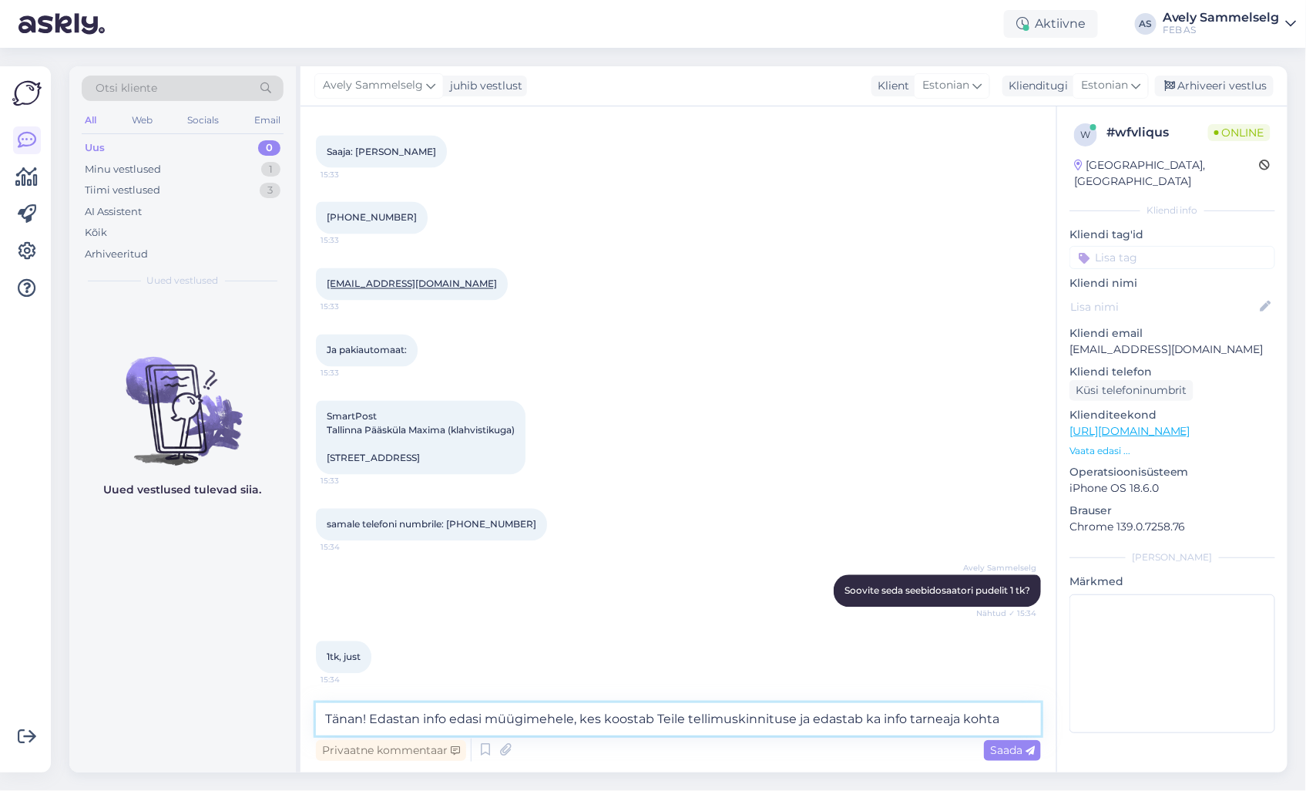
type textarea "Tänan! Edastan info edasi müügimehele, kes koostab Teile tellimuskinnituse ja e…"
click at [1025, 746] on span "Saada" at bounding box center [1012, 750] width 45 height 14
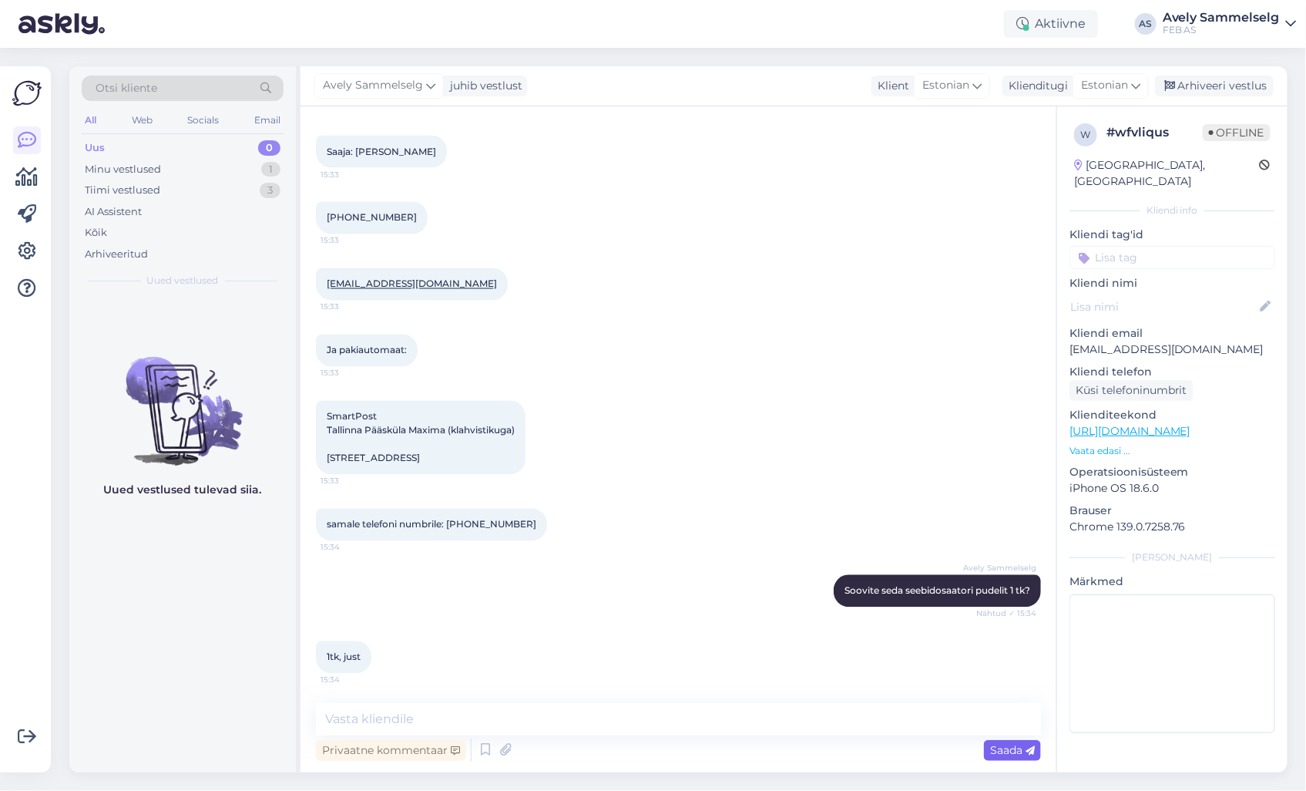
scroll to position [1180, 0]
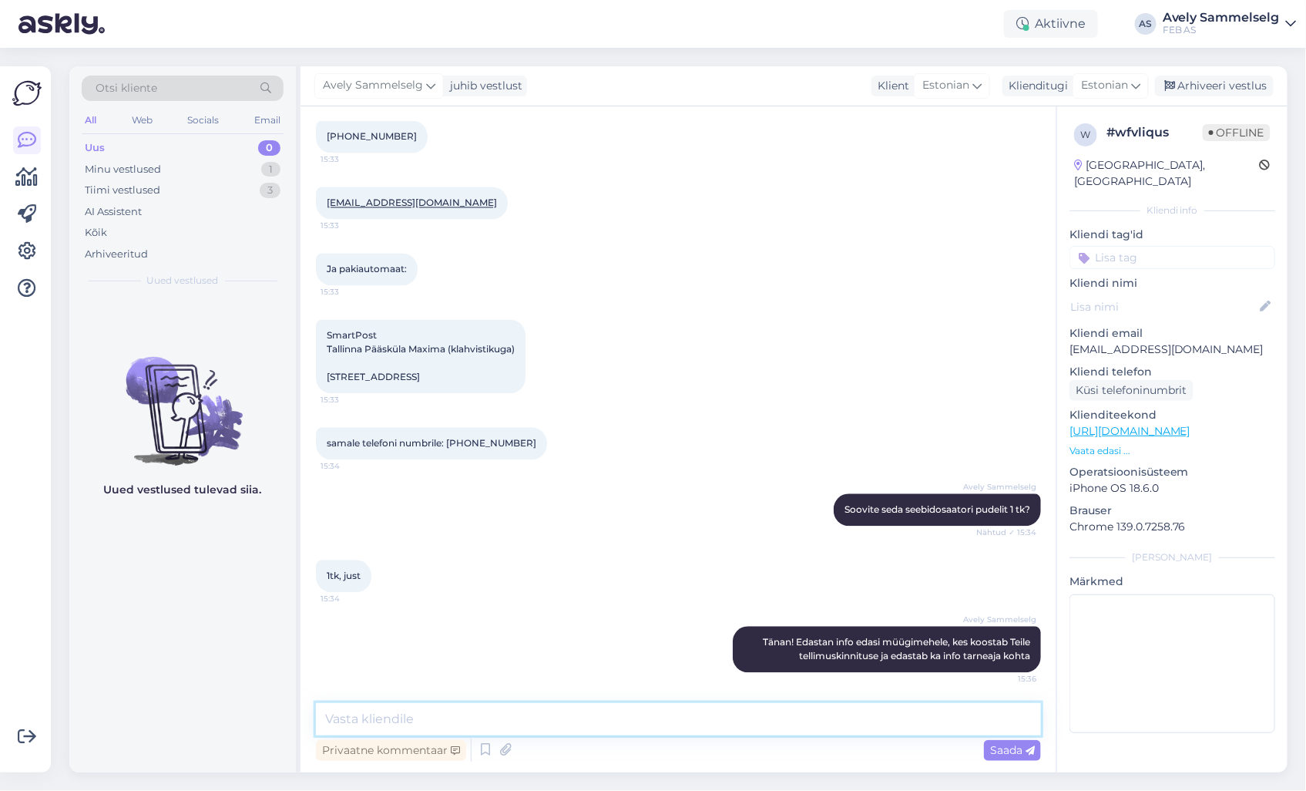
click at [959, 726] on textarea at bounding box center [678, 719] width 725 height 32
type textarea "Kui hetkel ei saa rohkem abiks olla, siis soovin Teile kena päeva jätku!"
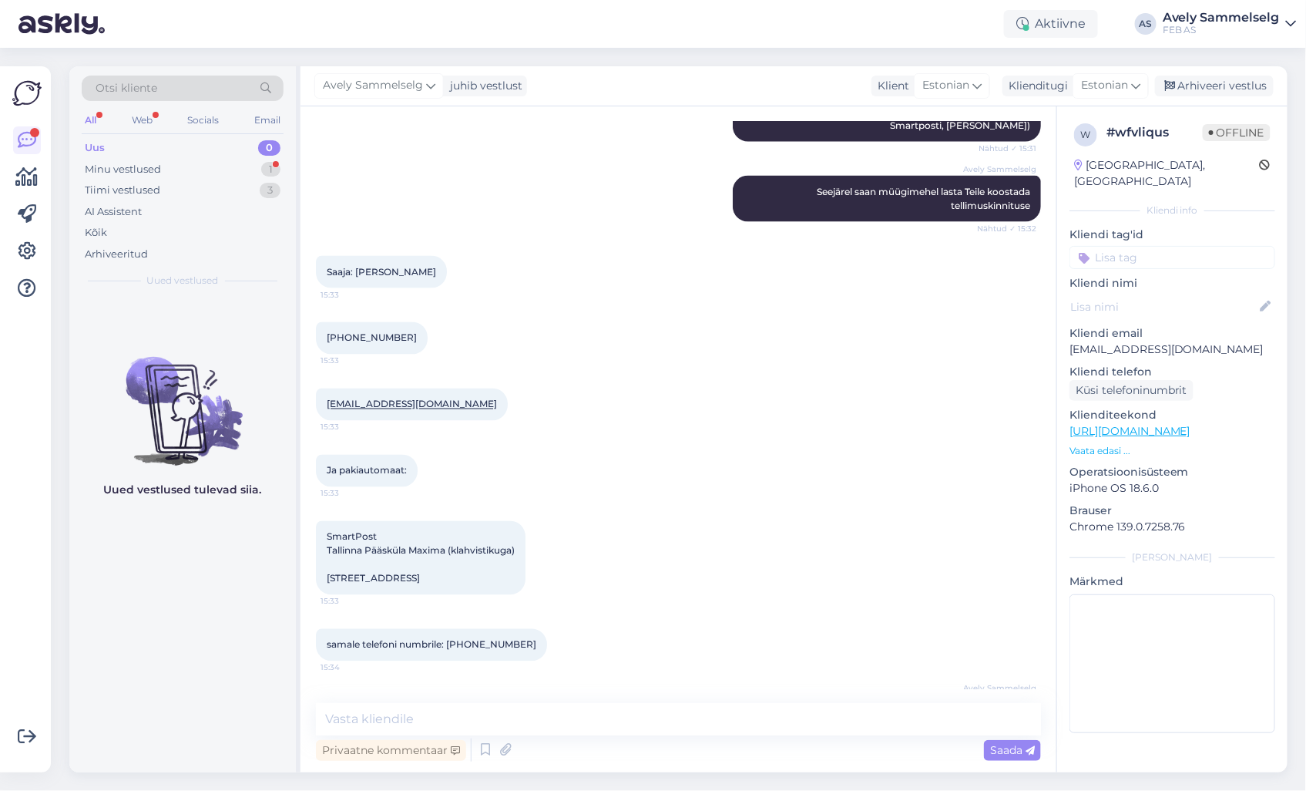
scroll to position [898, 0]
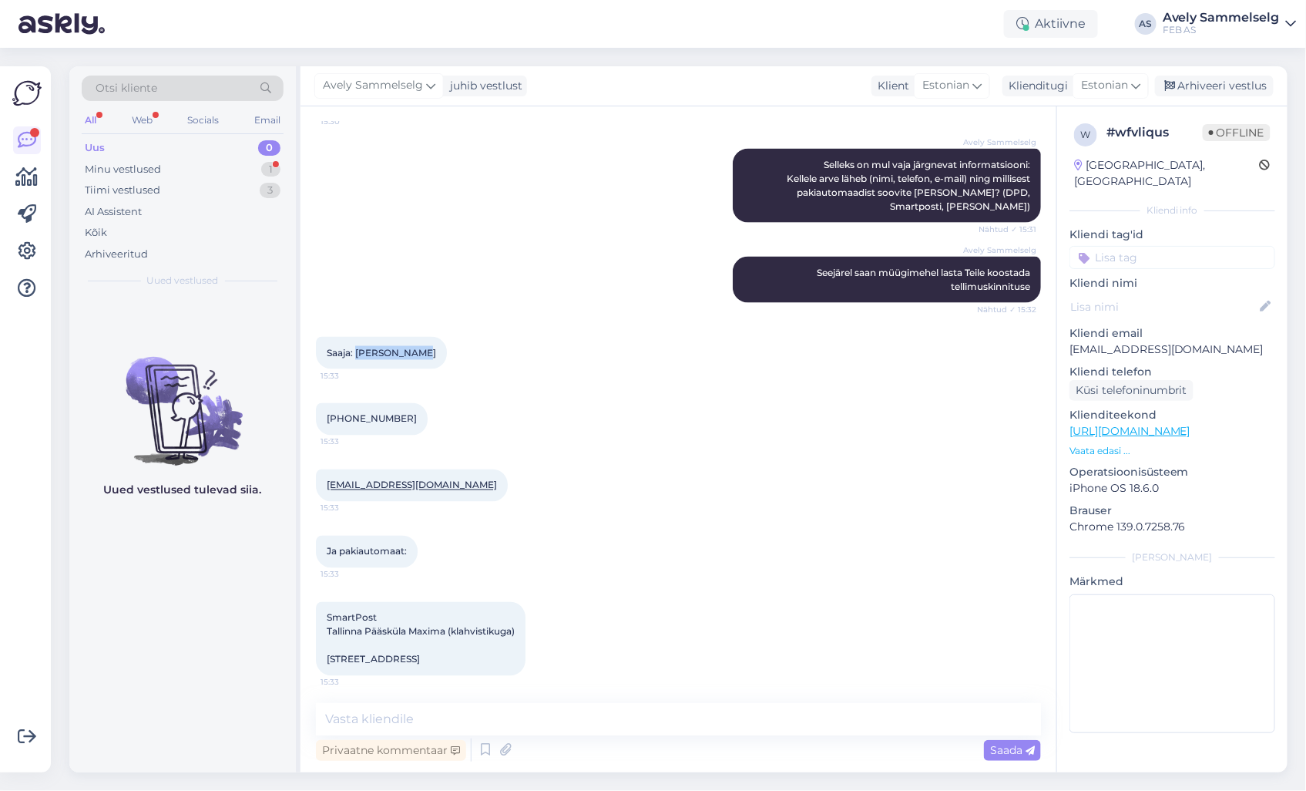
drag, startPoint x: 415, startPoint y: 324, endPoint x: 357, endPoint y: 322, distance: 57.8
click at [357, 337] on div "[PERSON_NAME]: [PERSON_NAME] 15:33" at bounding box center [381, 353] width 131 height 32
copy span "[PERSON_NAME]"
drag, startPoint x: 385, startPoint y: 393, endPoint x: 324, endPoint y: 389, distance: 61.0
click at [324, 403] on div "[PHONE_NUMBER]:33" at bounding box center [372, 419] width 112 height 32
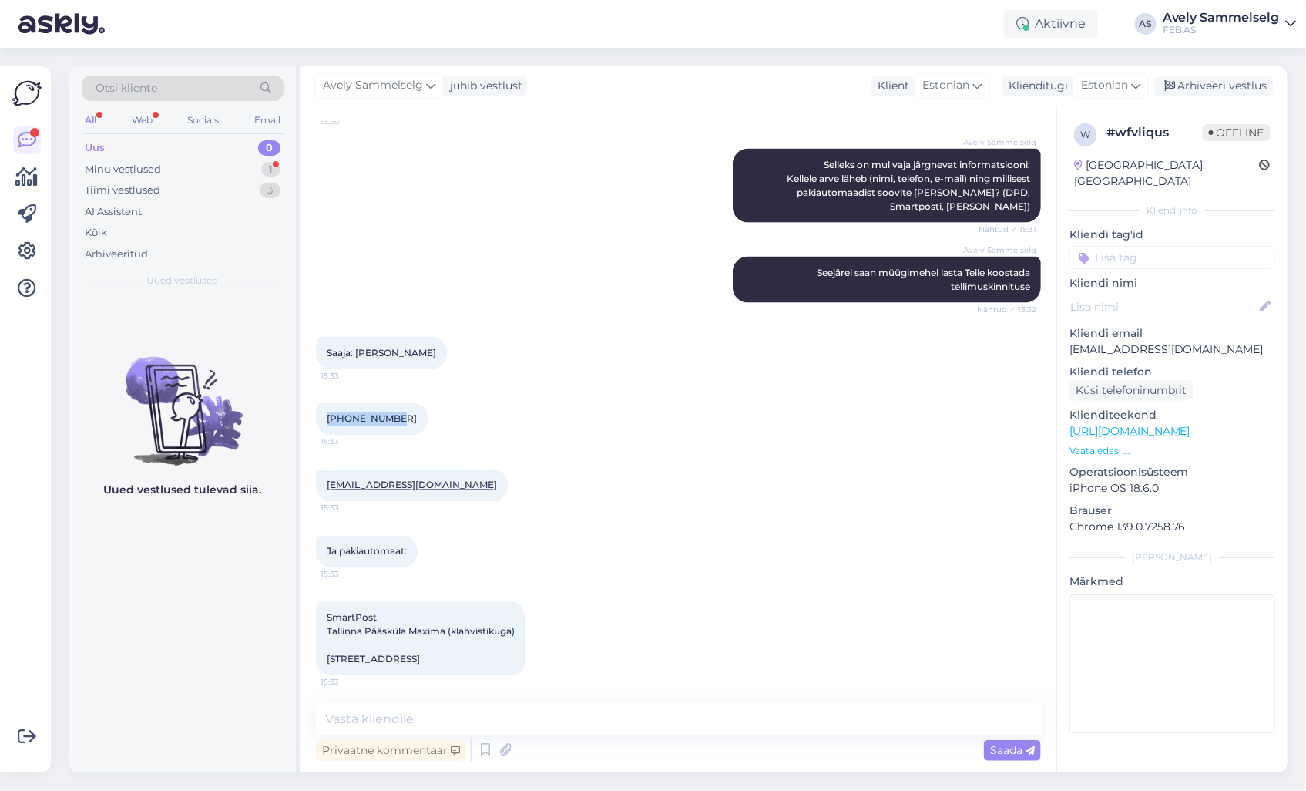
copy span "[PHONE_NUMBER]"
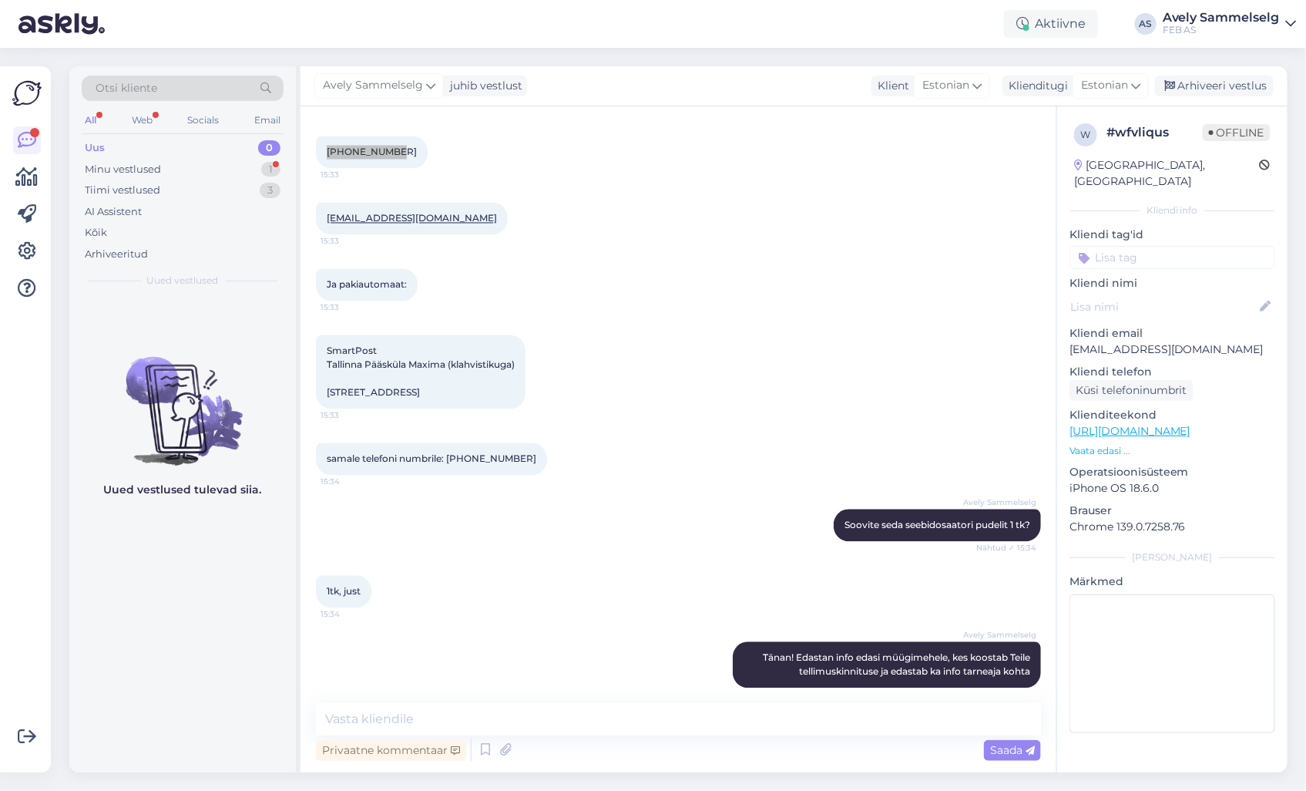
scroll to position [1326, 0]
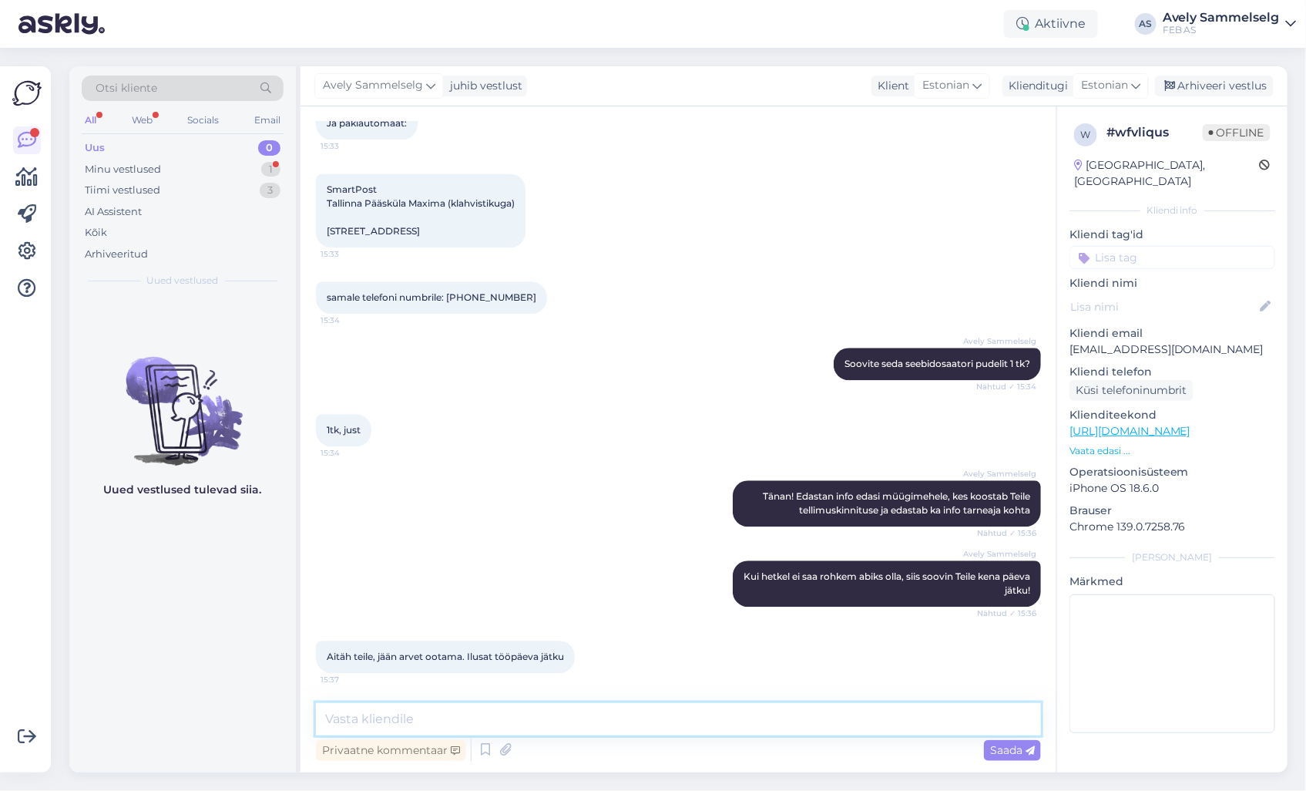
click at [553, 709] on textarea at bounding box center [678, 719] width 725 height 32
click at [704, 717] on textarea "Igaks juhuks kpüsin üle, et kumb number on õige? Teie edasatud kaks numbrit on …" at bounding box center [678, 719] width 725 height 32
click at [421, 720] on textarea "Igaks juhuks kpüsin üle, et kumb number on õige? Teie edastatud kaks numbrit on…" at bounding box center [678, 719] width 725 height 32
type textarea "Igaks juhuks küsin üle, et kumb number on õige? Teie edastatud kaks numbrit on …"
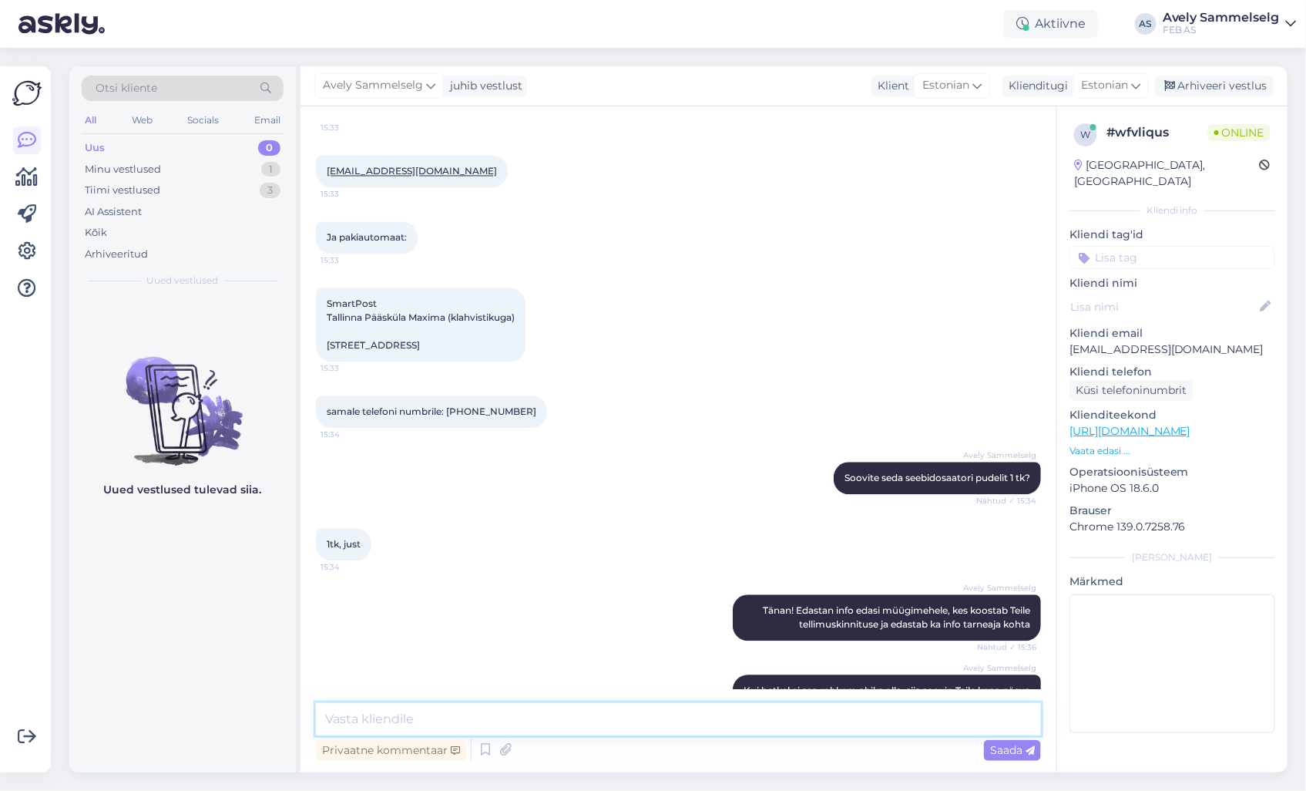
scroll to position [1406, 0]
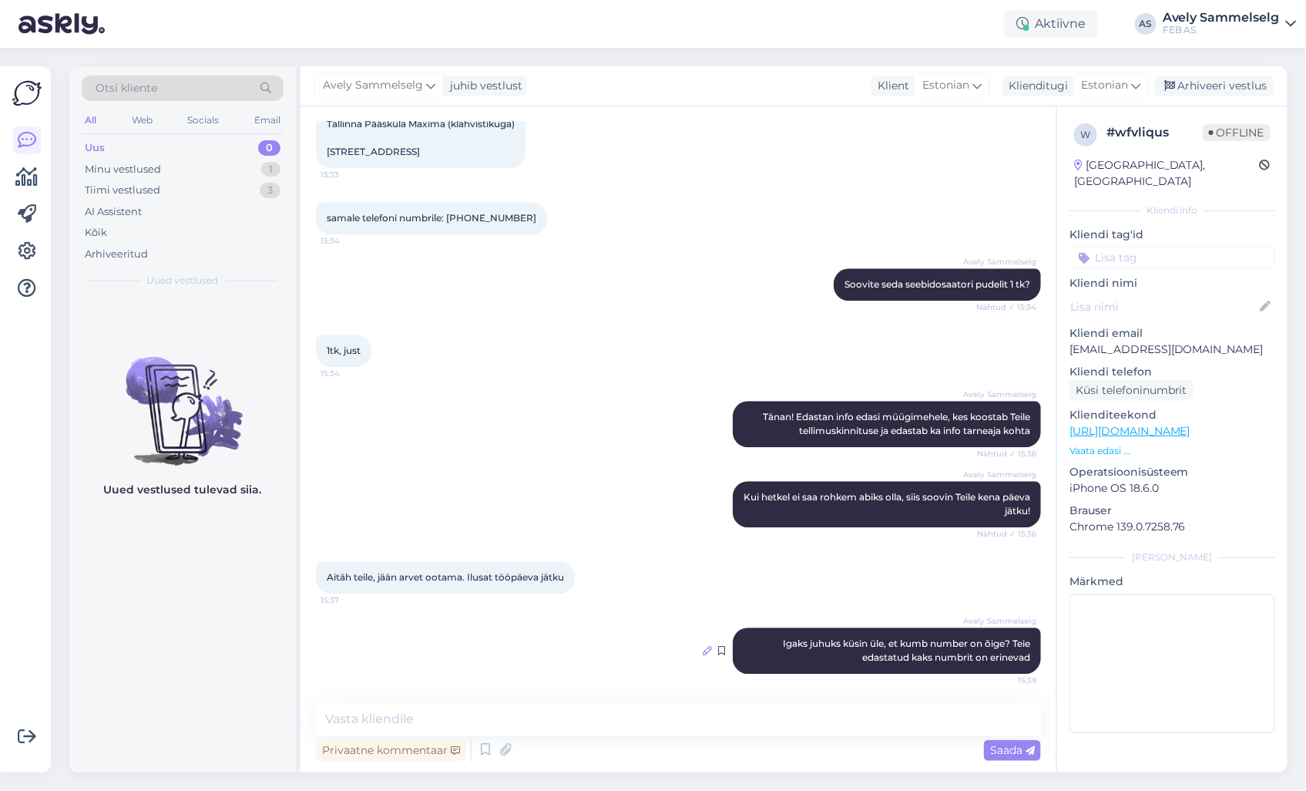
click at [703, 646] on icon at bounding box center [707, 650] width 9 height 9
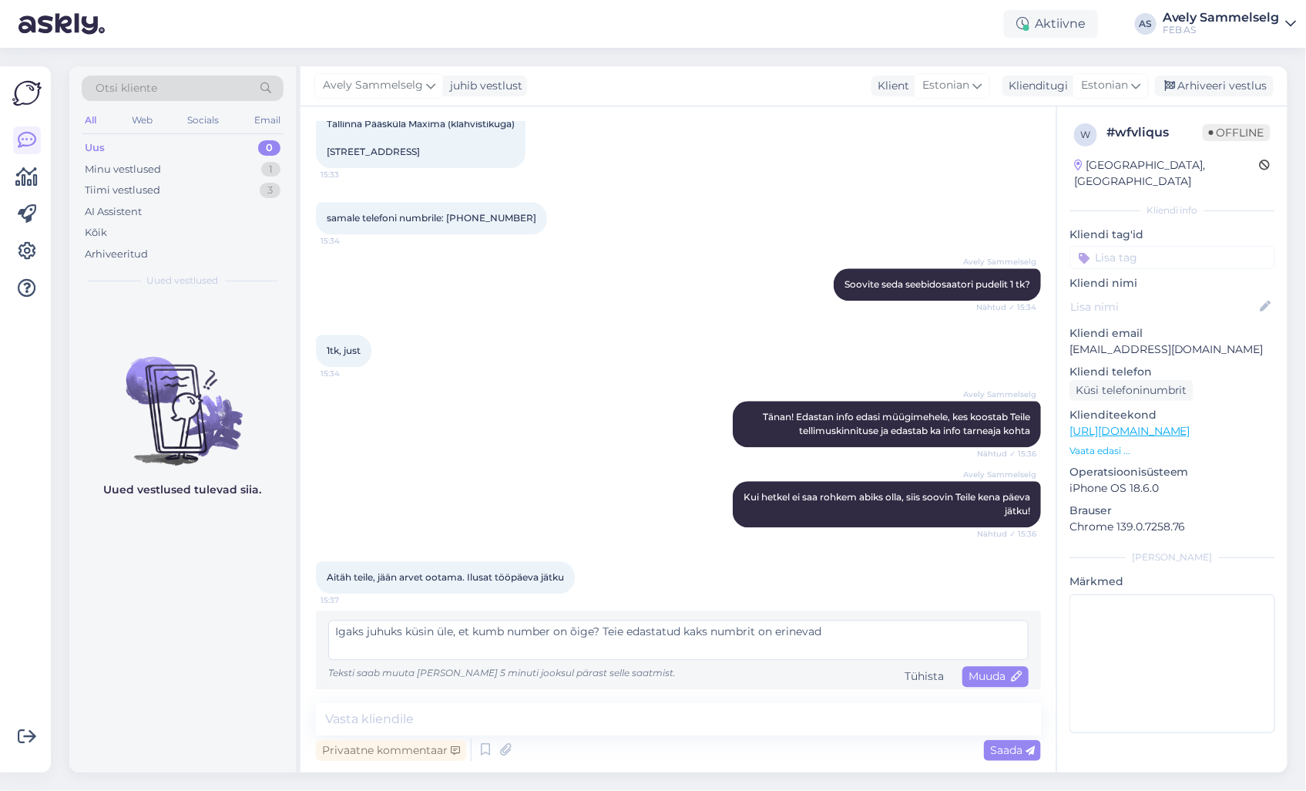
click at [334, 630] on textarea "Igaks juhuks küsin üle, et kumb number on õige? Teie edastatud kaks numbrit on …" at bounding box center [678, 640] width 701 height 40
type textarea "Tänan! Igaks juhuks küsin üle, et kumb number on õige? Teie edastatud kaks numb…"
click at [990, 677] on span "Muuda" at bounding box center [996, 676] width 54 height 14
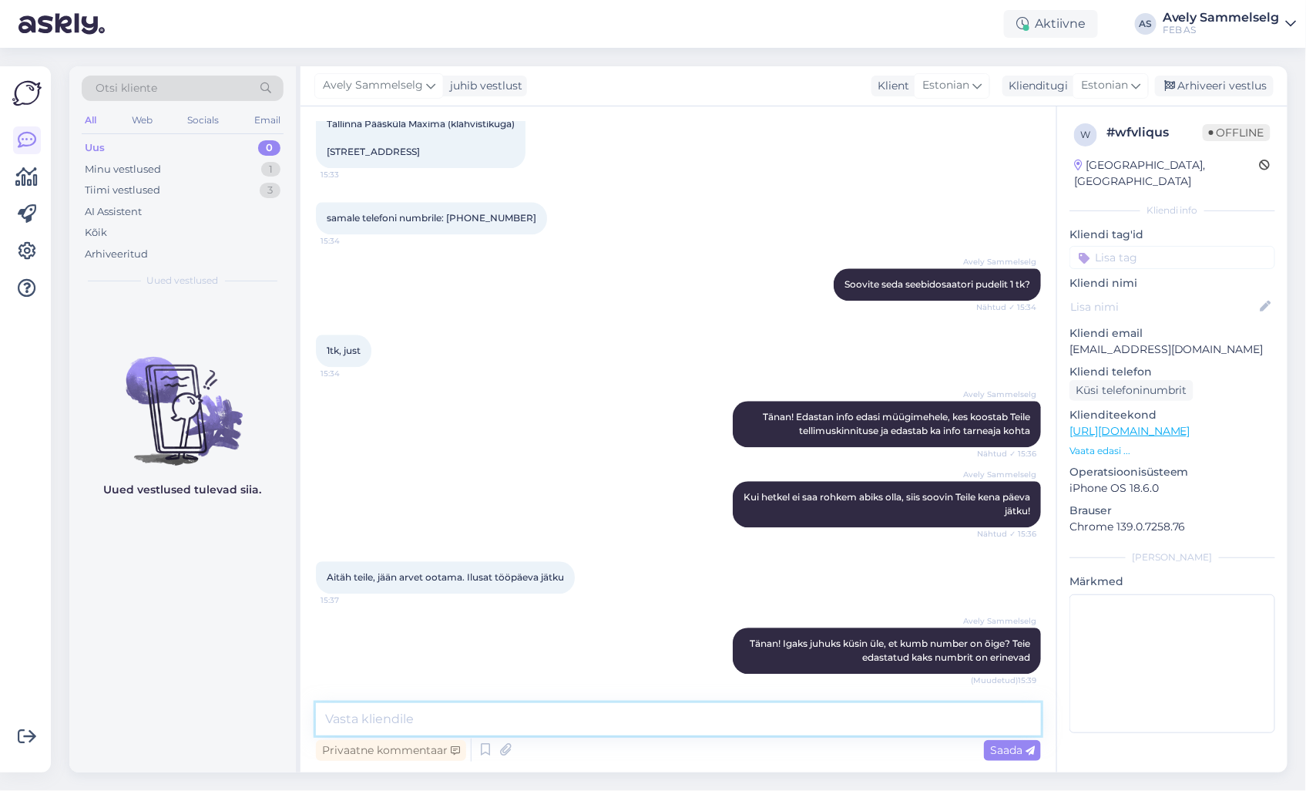
click at [742, 714] on textarea at bounding box center [678, 719] width 725 height 32
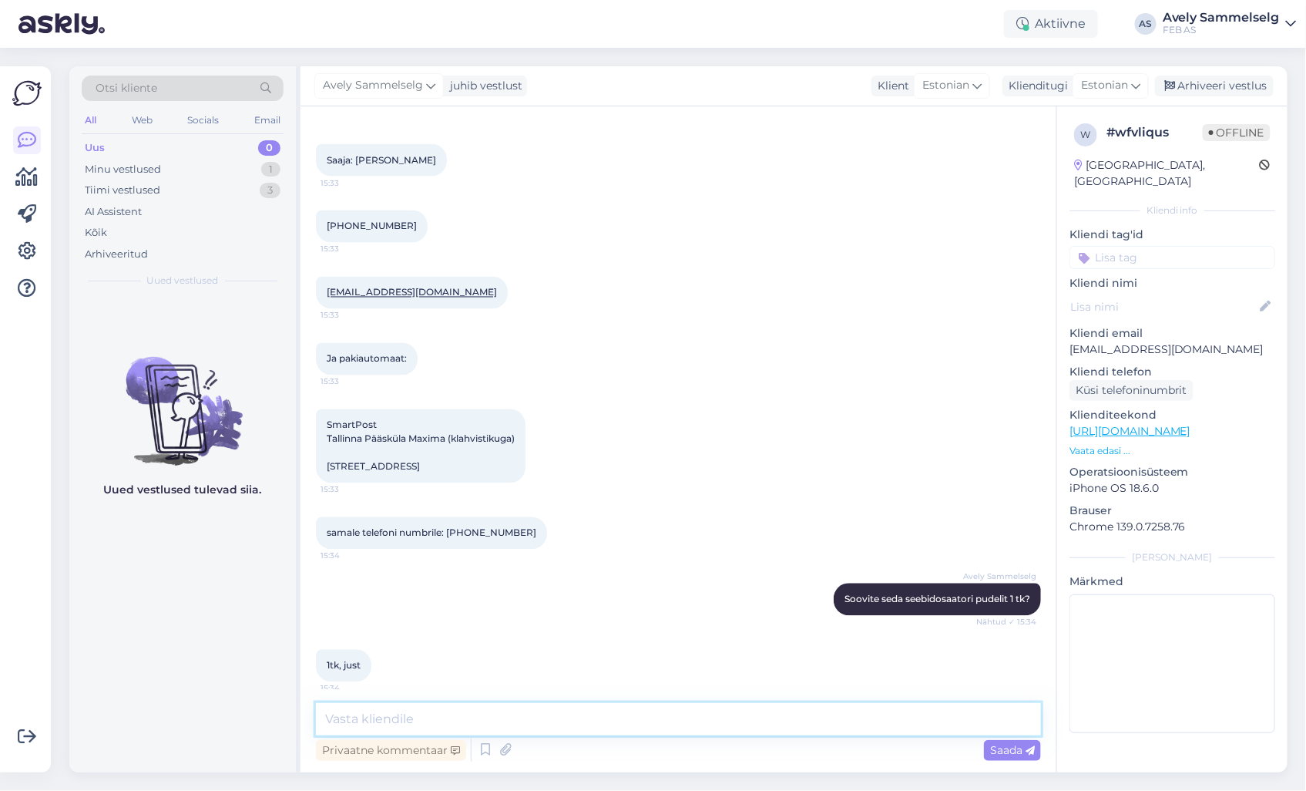
scroll to position [1063, 0]
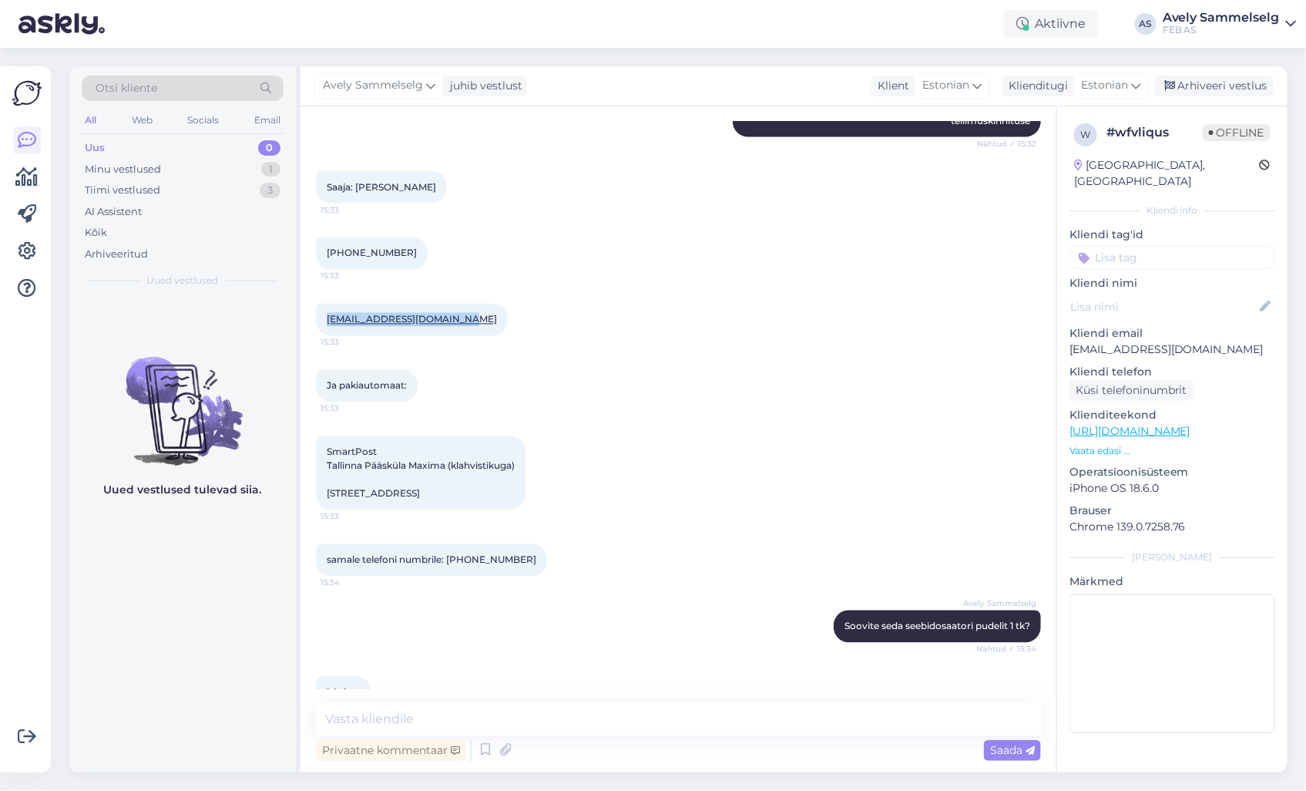
drag, startPoint x: 462, startPoint y: 291, endPoint x: 326, endPoint y: 297, distance: 136.5
click at [326, 304] on div "[EMAIL_ADDRESS][DOMAIN_NAME] 15:33" at bounding box center [412, 320] width 192 height 32
copy link "[EMAIL_ADDRESS][DOMAIN_NAME]"
drag, startPoint x: 326, startPoint y: 422, endPoint x: 526, endPoint y: 437, distance: 200.1
click at [526, 437] on div "SmartPost Tallinna Pääsküla Maxima (klahvistikuga) [STREET_ADDRESS] 15:33" at bounding box center [421, 473] width 210 height 74
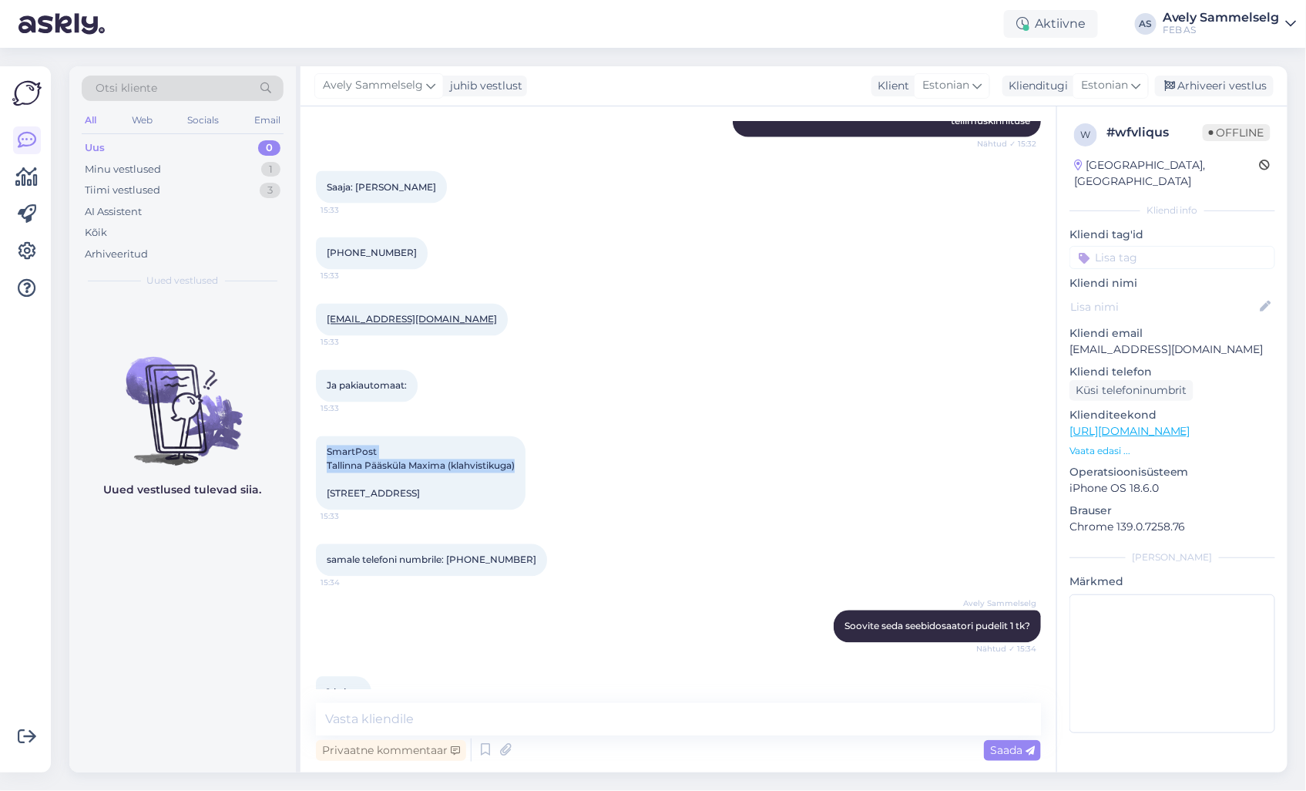
copy span "SmartPost Tallinna Pääsküla Maxima (klahvistikuga)"
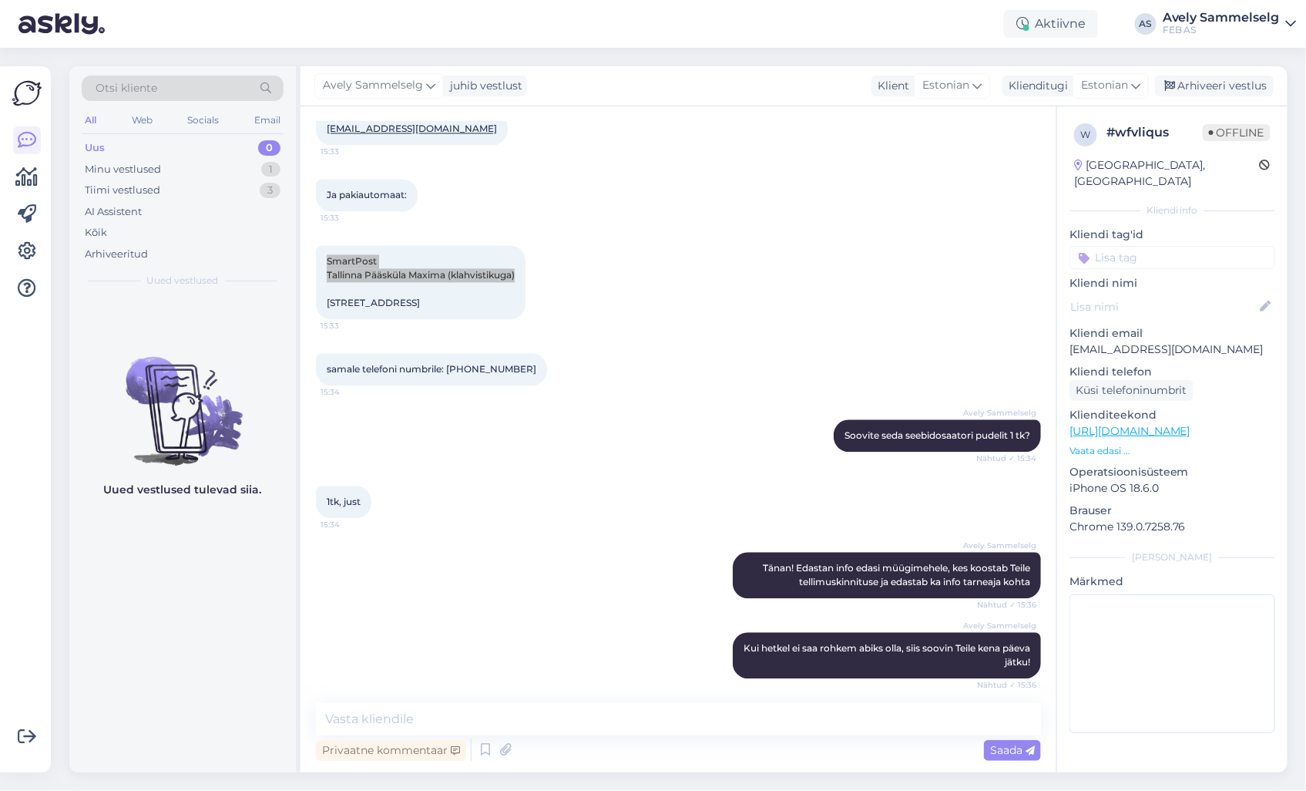
scroll to position [1406, 0]
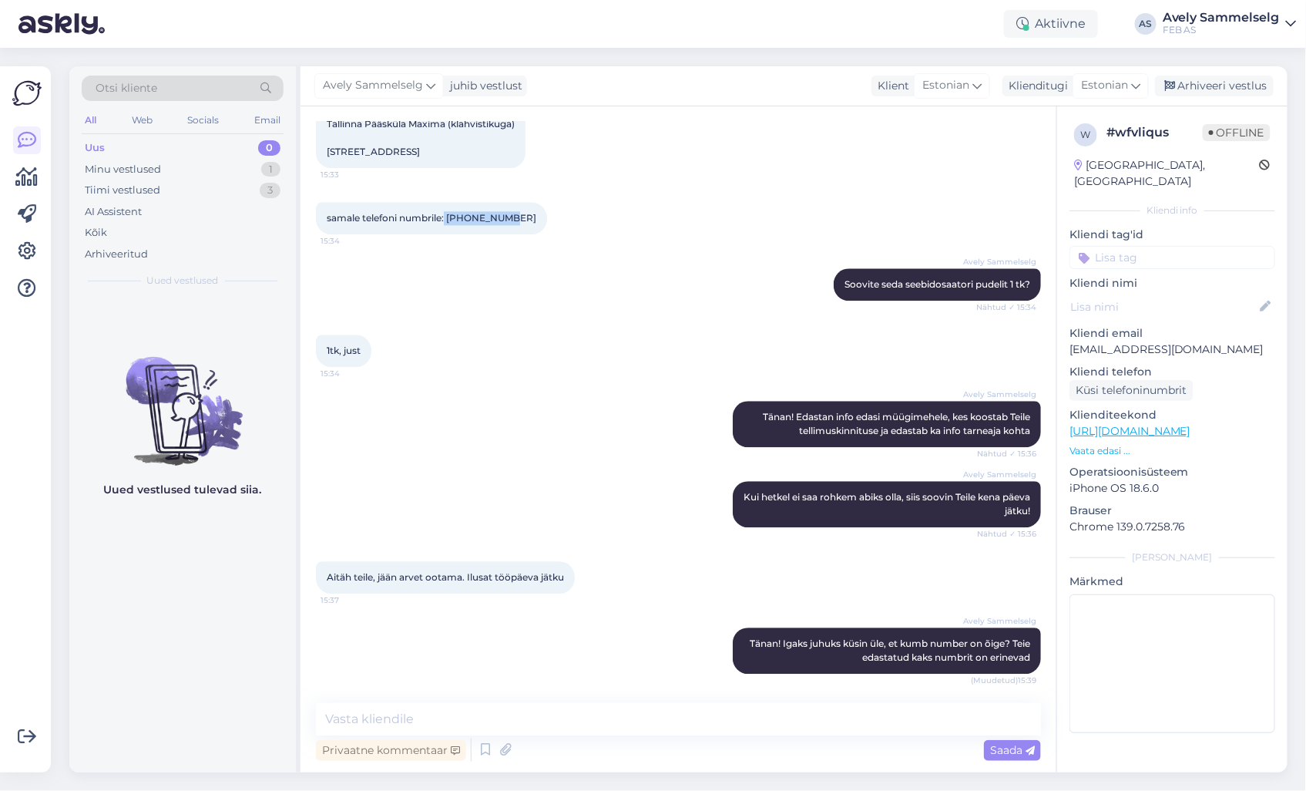
drag, startPoint x: 507, startPoint y: 219, endPoint x: 445, endPoint y: 213, distance: 62.0
click at [445, 213] on div "samale telefoni numbrile: [PHONE_NUMBER]:34" at bounding box center [431, 218] width 231 height 32
copy span "[PHONE_NUMBER]"
click at [563, 717] on textarea at bounding box center [678, 719] width 725 height 32
paste textarea "[PHONE_NUMBER]"
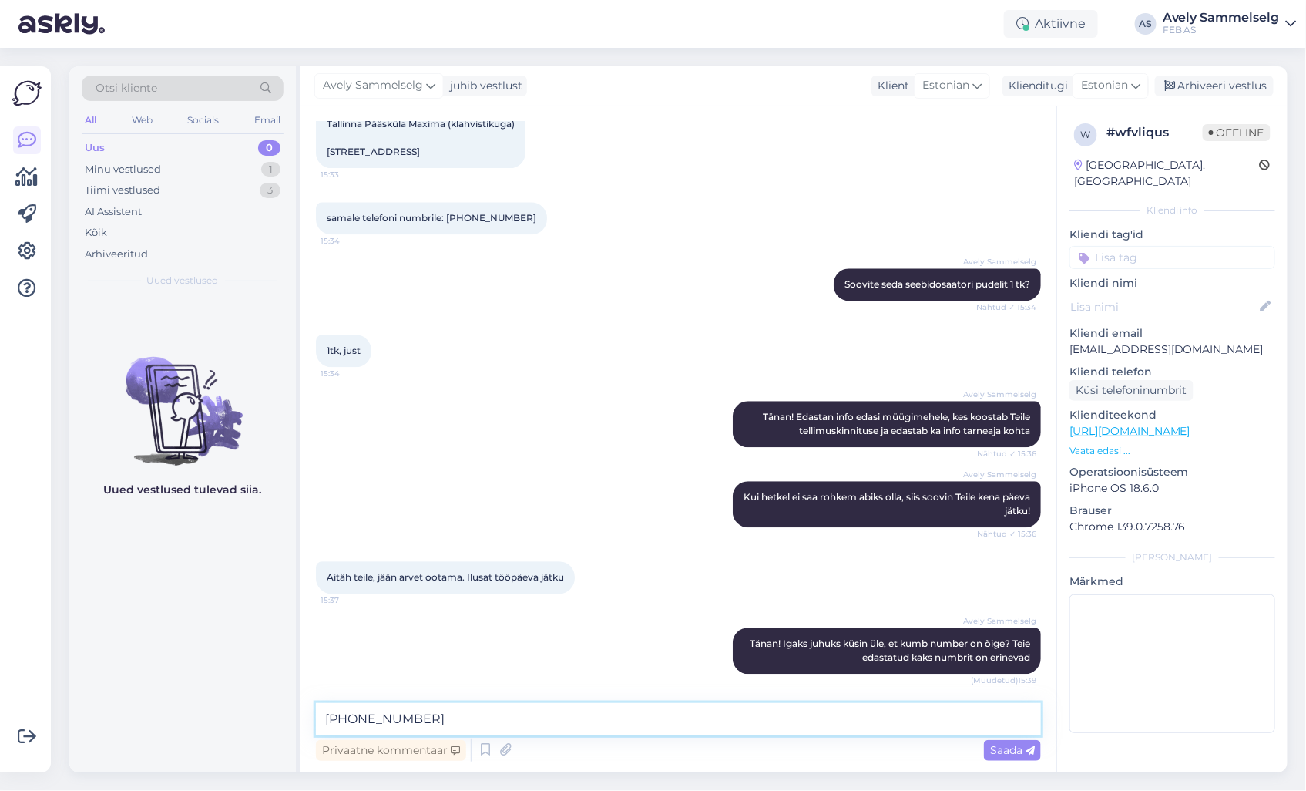
scroll to position [977, 0]
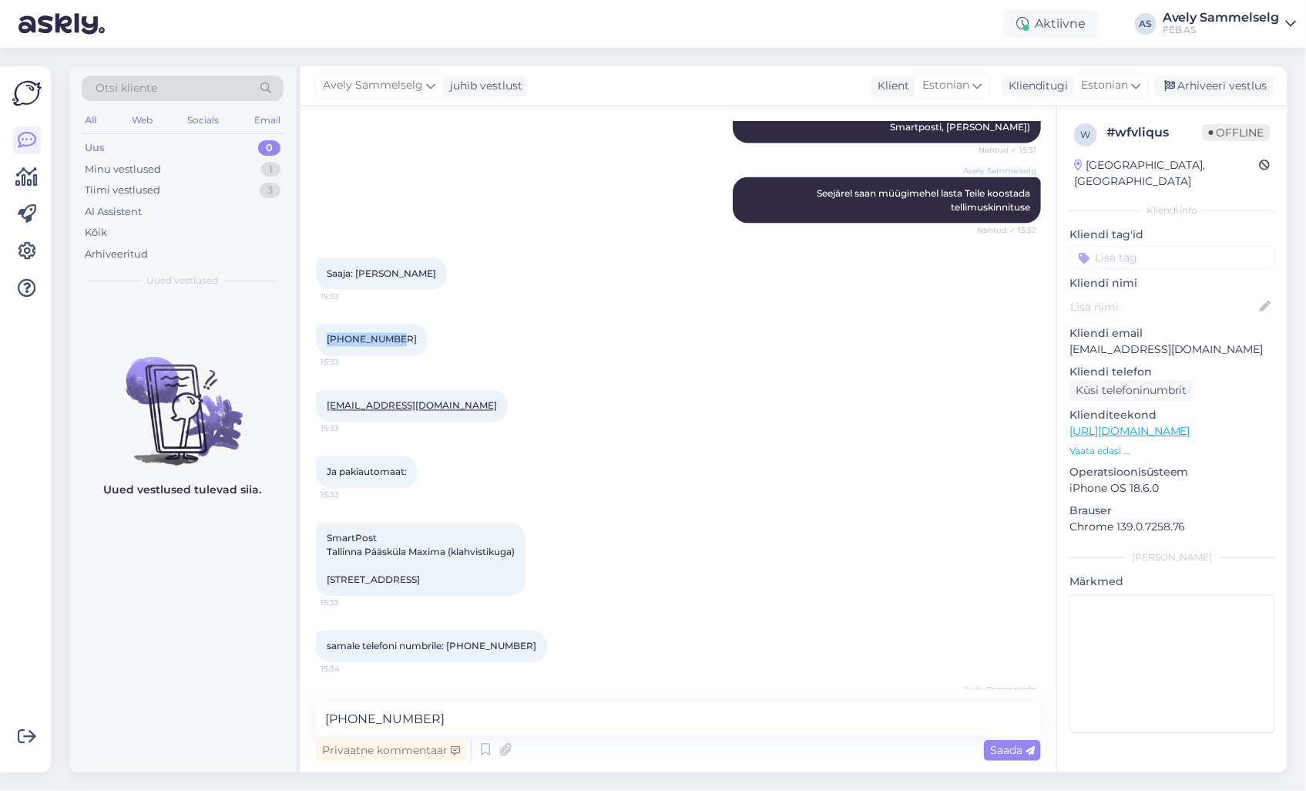
drag, startPoint x: 391, startPoint y: 309, endPoint x: 324, endPoint y: 309, distance: 67.0
click at [324, 324] on div "[PHONE_NUMBER]:33" at bounding box center [372, 340] width 112 height 32
copy span "[PHONE_NUMBER]"
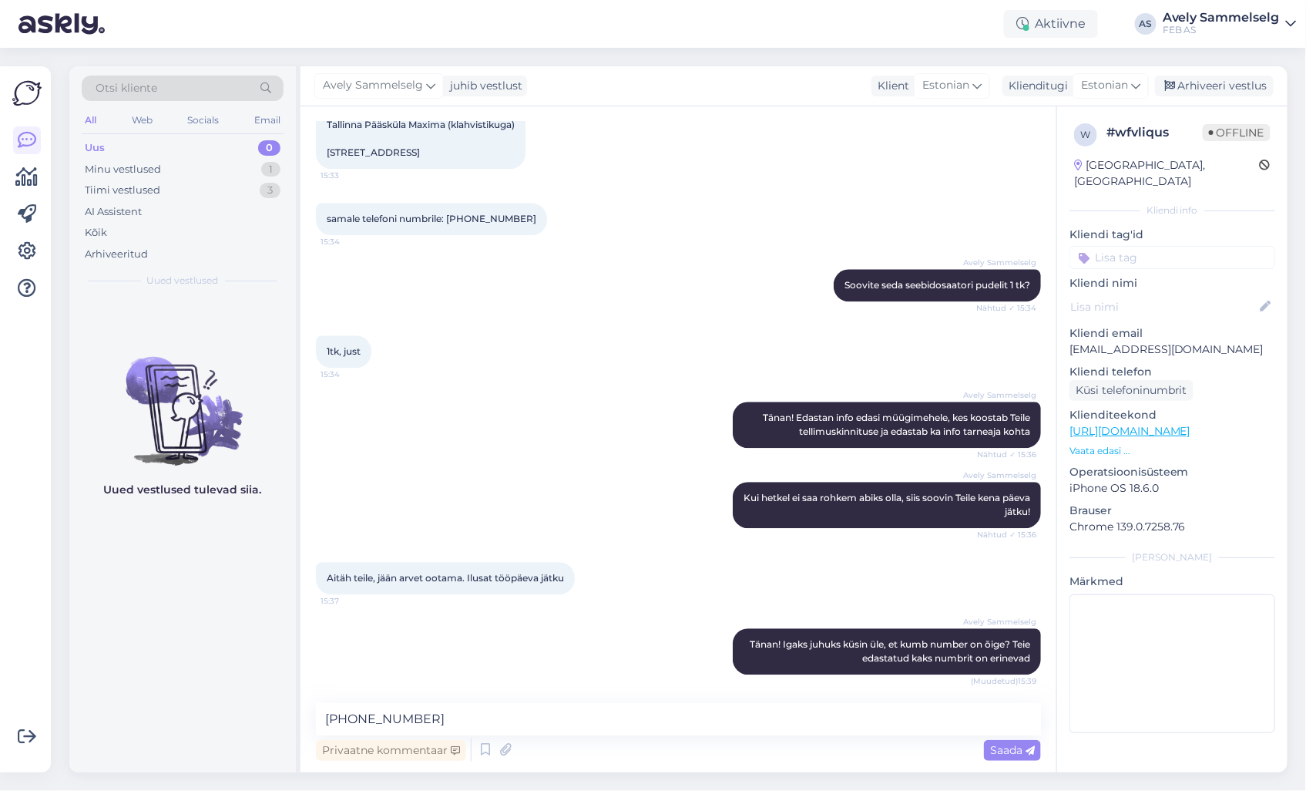
scroll to position [1406, 0]
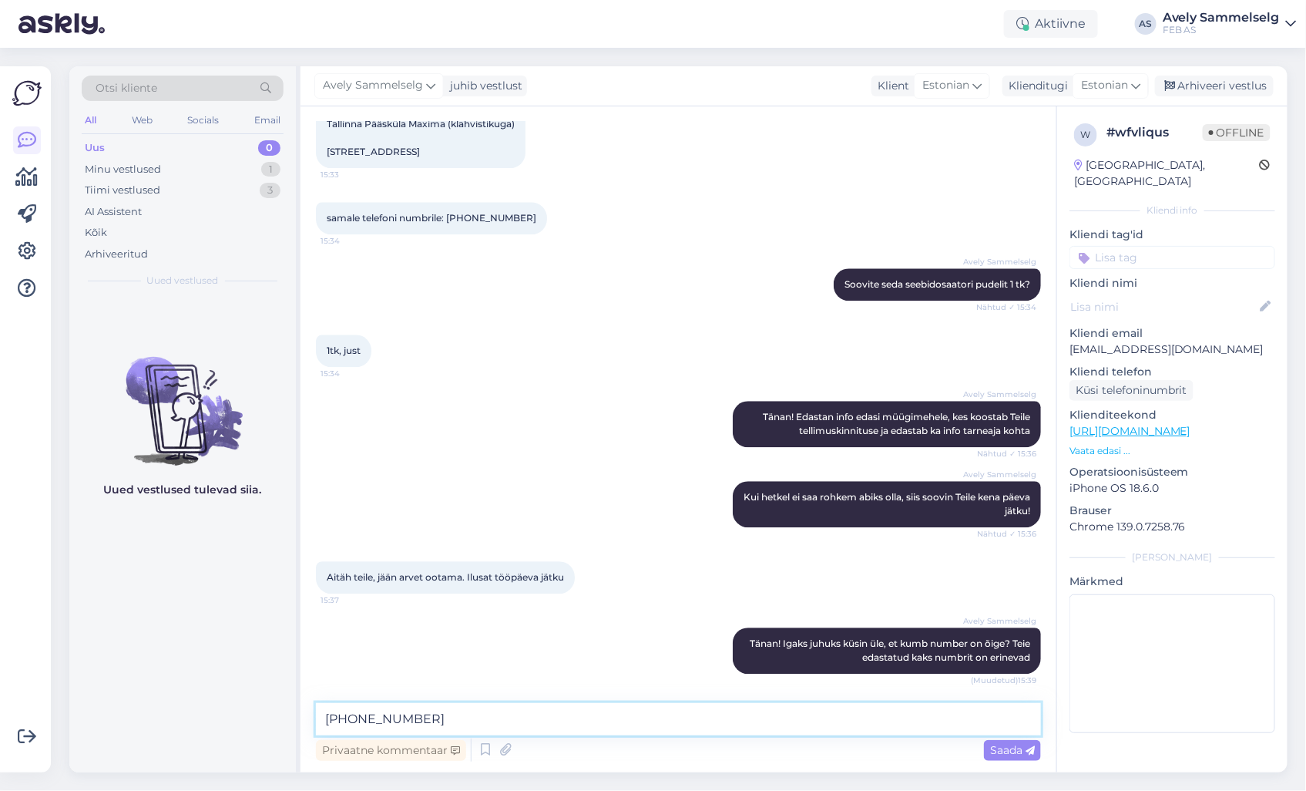
click at [505, 715] on textarea "[PHONE_NUMBER]" at bounding box center [678, 719] width 725 height 32
paste textarea "[PHONE_NUMBER]"
click at [418, 717] on textarea "[PHONE_NUMBER] ja [PHONE_NUMBER]" at bounding box center [678, 719] width 725 height 32
click at [354, 718] on textarea "[PHONE_NUMBER] või [PHONE_NUMBER]" at bounding box center [678, 719] width 725 height 32
type textarea "[PHONE_NUMBER] või [PHONE_NUMBER]"
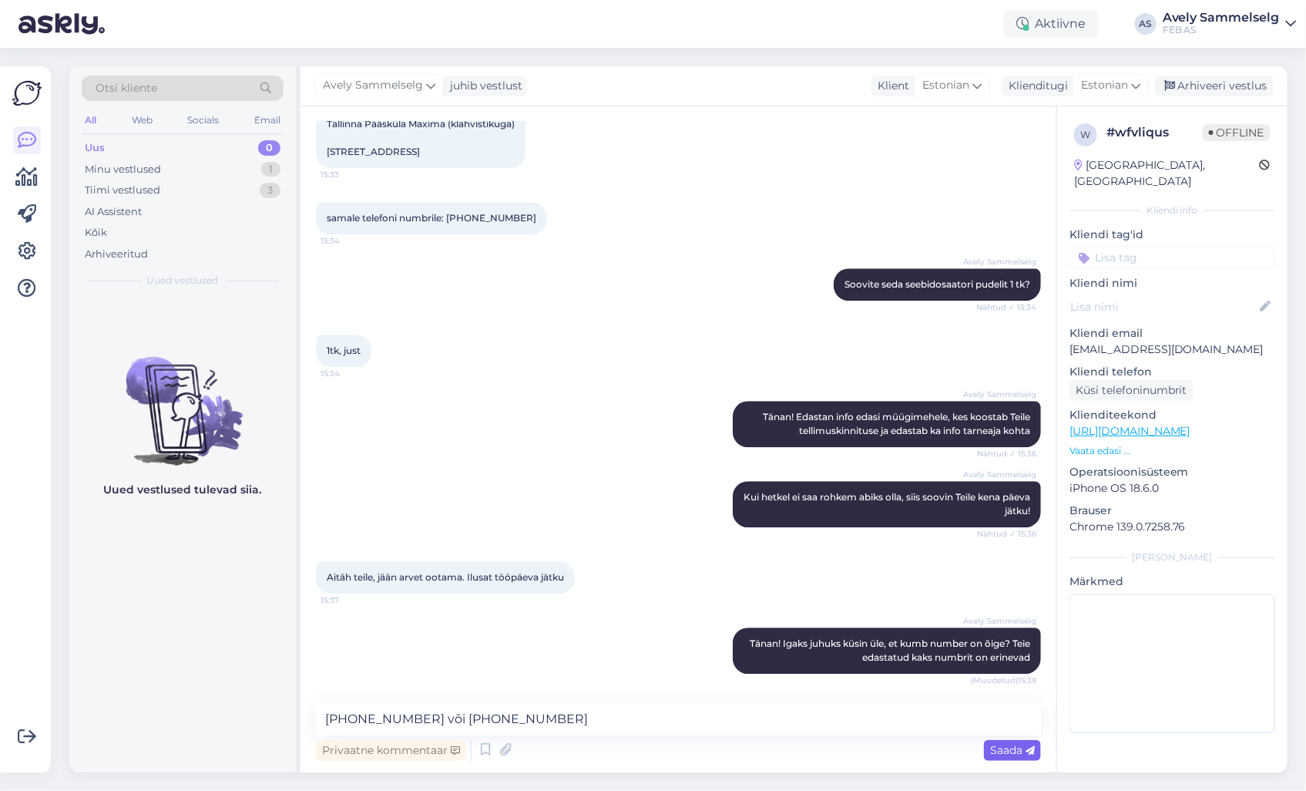
click at [1020, 749] on span "Saada" at bounding box center [1012, 750] width 45 height 14
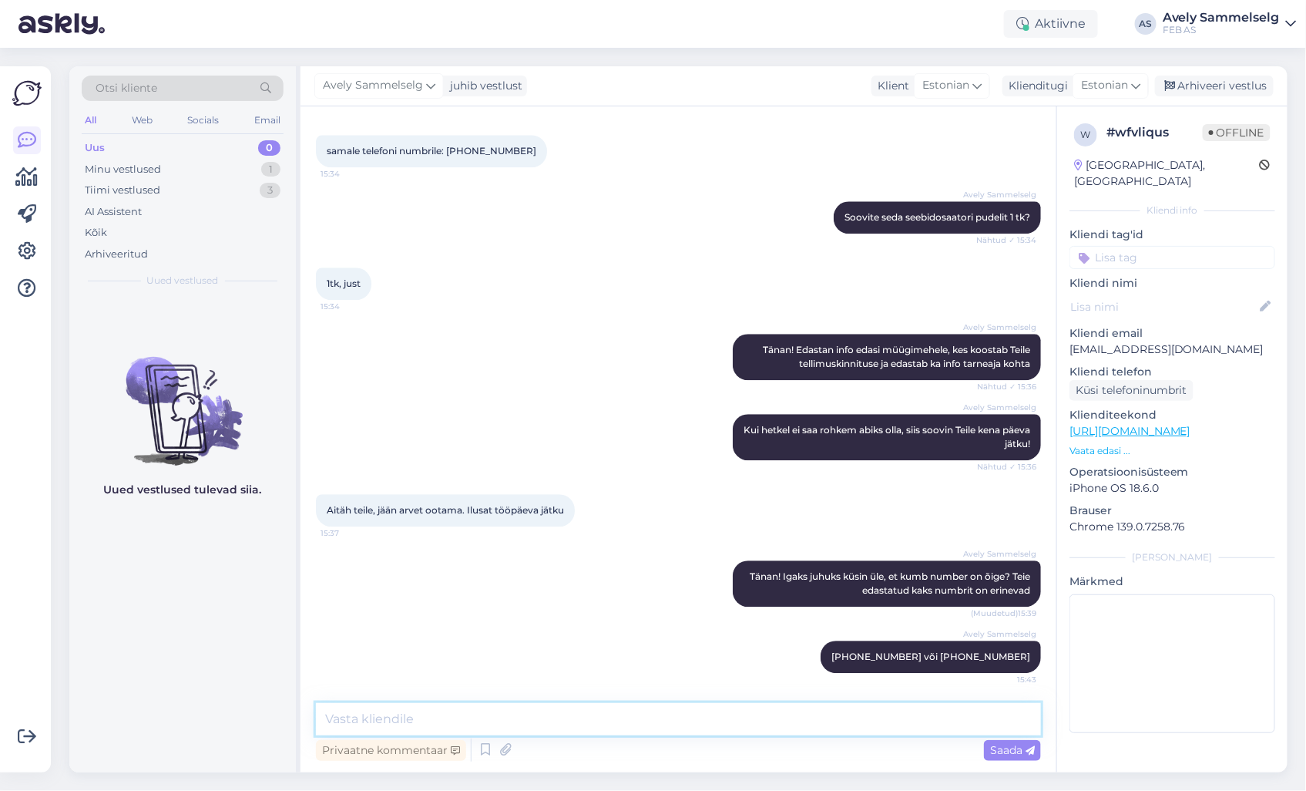
click at [938, 724] on textarea at bounding box center [678, 719] width 725 height 32
click at [676, 718] on textarea at bounding box center [678, 719] width 725 height 32
type textarea "Pakiautomaadiga saatmiseks oleks vajalik teada korrektset telefoninumbrit"
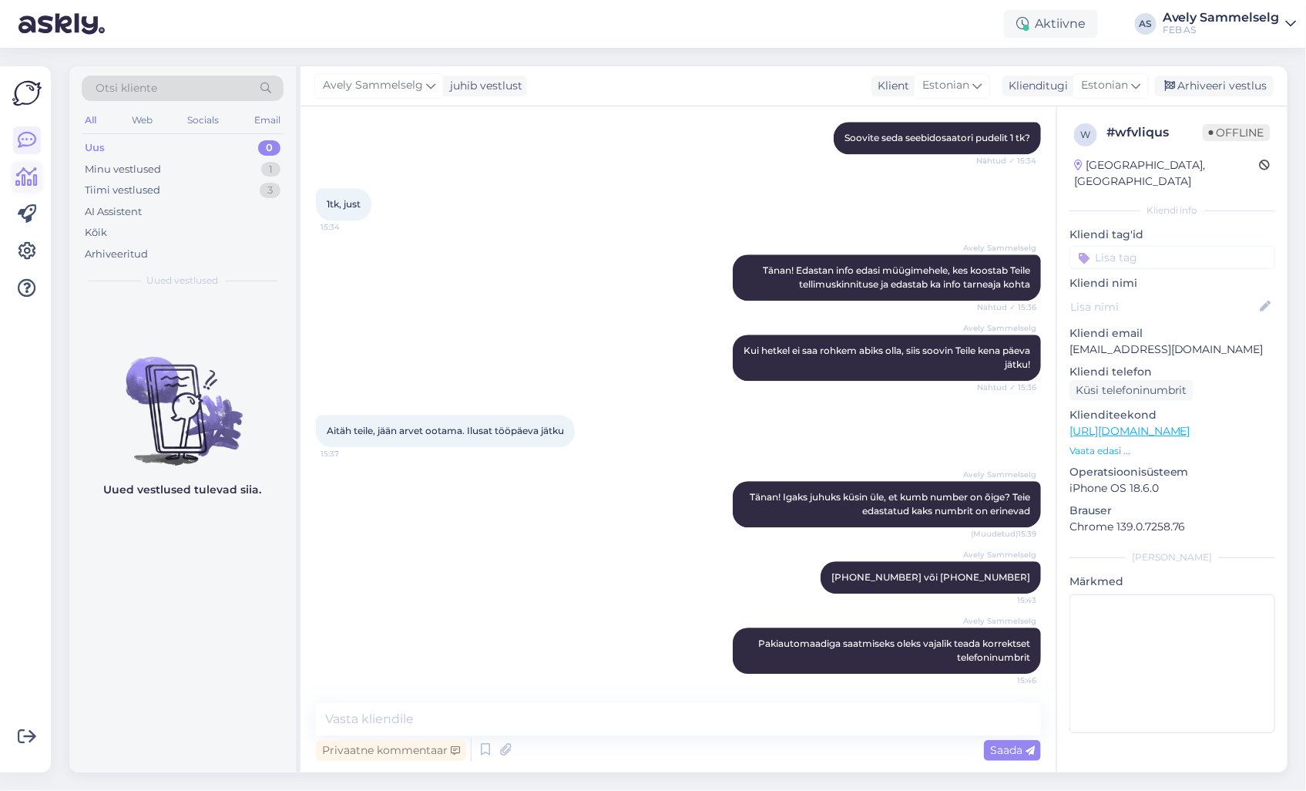
click at [19, 179] on icon at bounding box center [27, 177] width 22 height 18
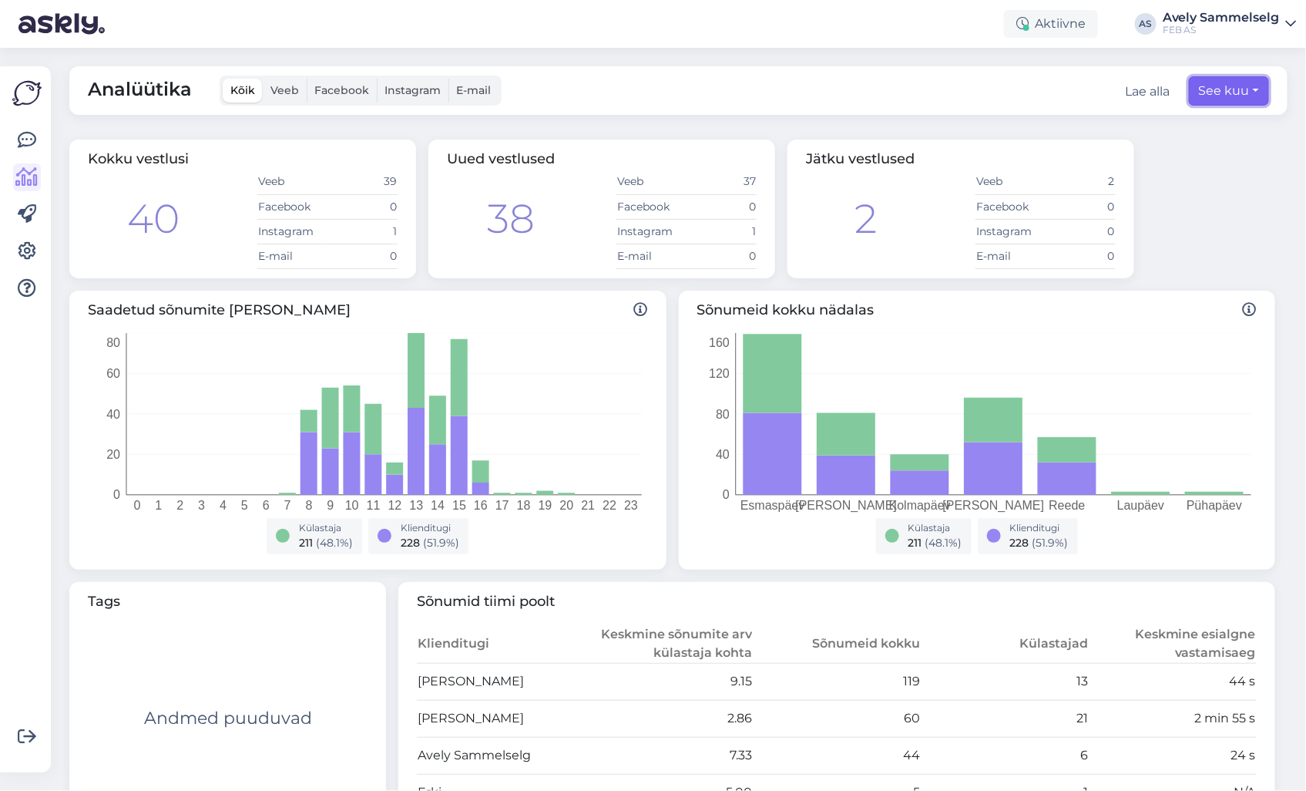
click at [1212, 91] on button "See kuu" at bounding box center [1229, 90] width 80 height 29
select select "7"
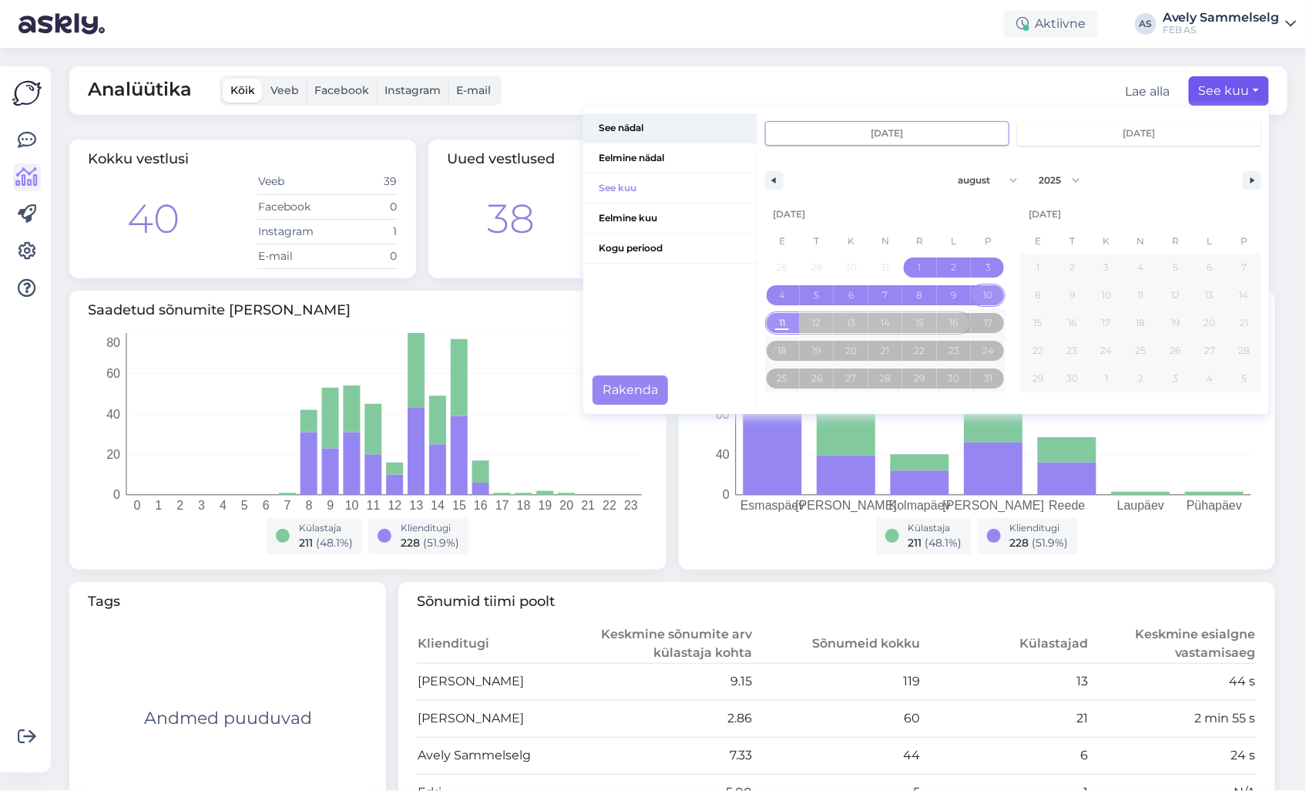
click at [612, 132] on span "See nädal" at bounding box center [669, 127] width 173 height 29
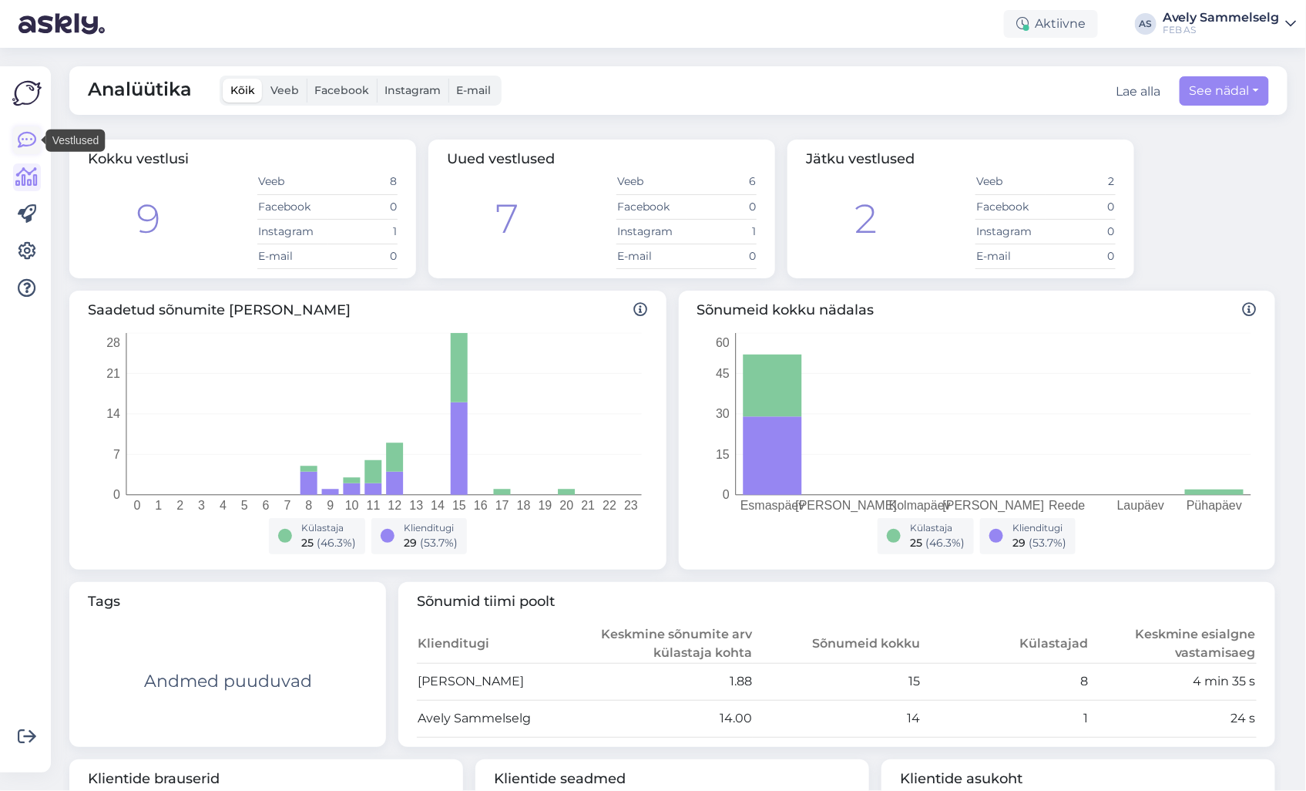
click at [24, 142] on icon at bounding box center [27, 140] width 18 height 18
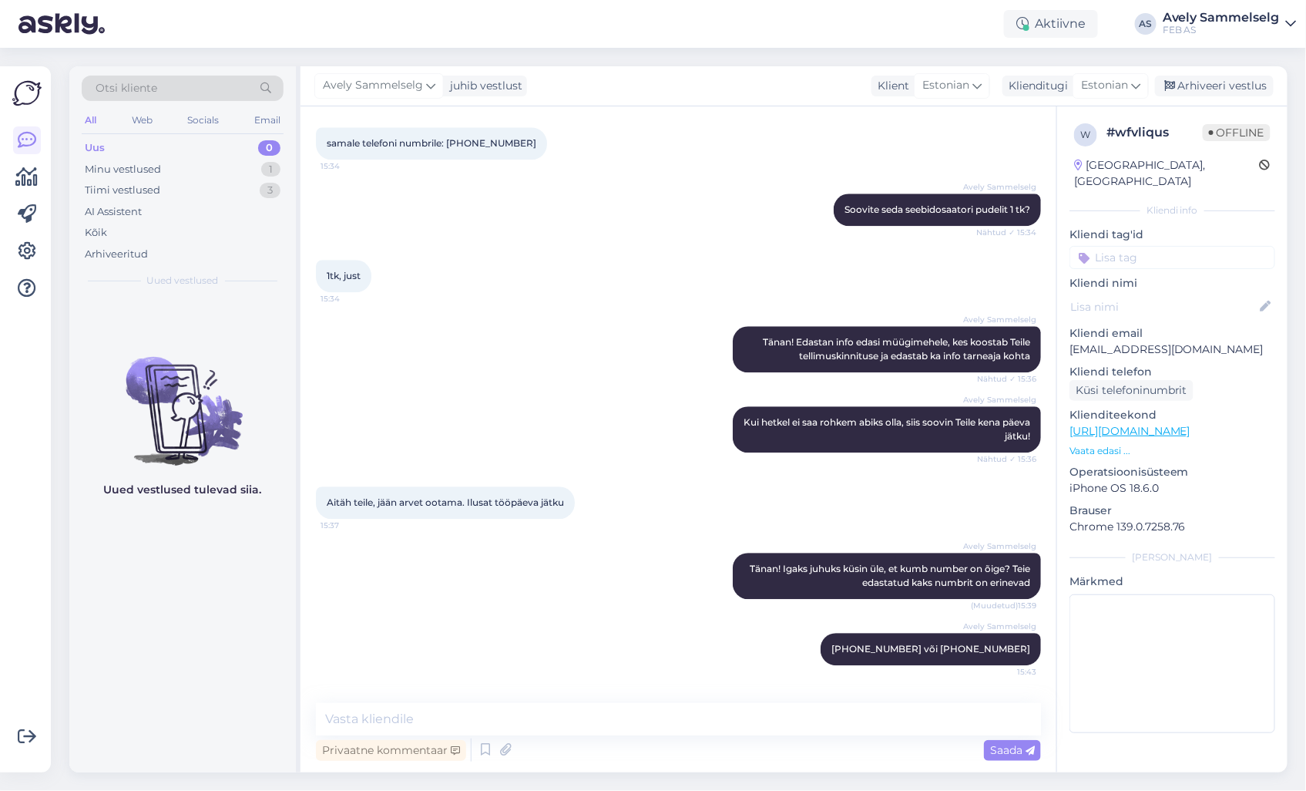
scroll to position [1552, 0]
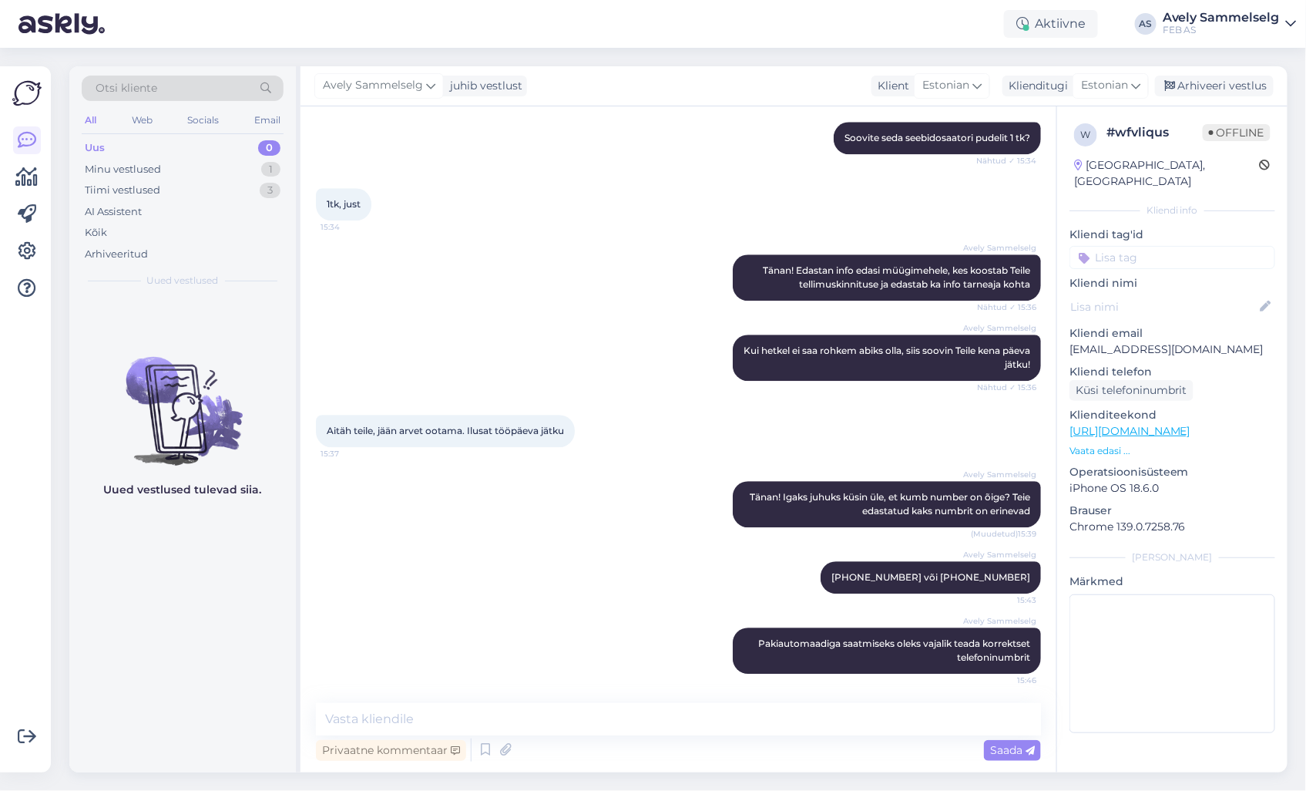
click at [795, 466] on div "Avely Sammelselg Tänan! Igaks juhuks küsin üle, et kumb number on õige? Teie ed…" at bounding box center [678, 504] width 725 height 80
click at [825, 440] on div "Aitäh teile, jään arvet ootama. Ilusat tööpäeva jätku 15:37" at bounding box center [678, 431] width 725 height 66
drag, startPoint x: 1218, startPoint y: 331, endPoint x: 1069, endPoint y: 332, distance: 149.5
click at [1070, 341] on p "[EMAIL_ADDRESS][DOMAIN_NAME]" at bounding box center [1173, 349] width 206 height 16
copy p "[EMAIL_ADDRESS][DOMAIN_NAME]"
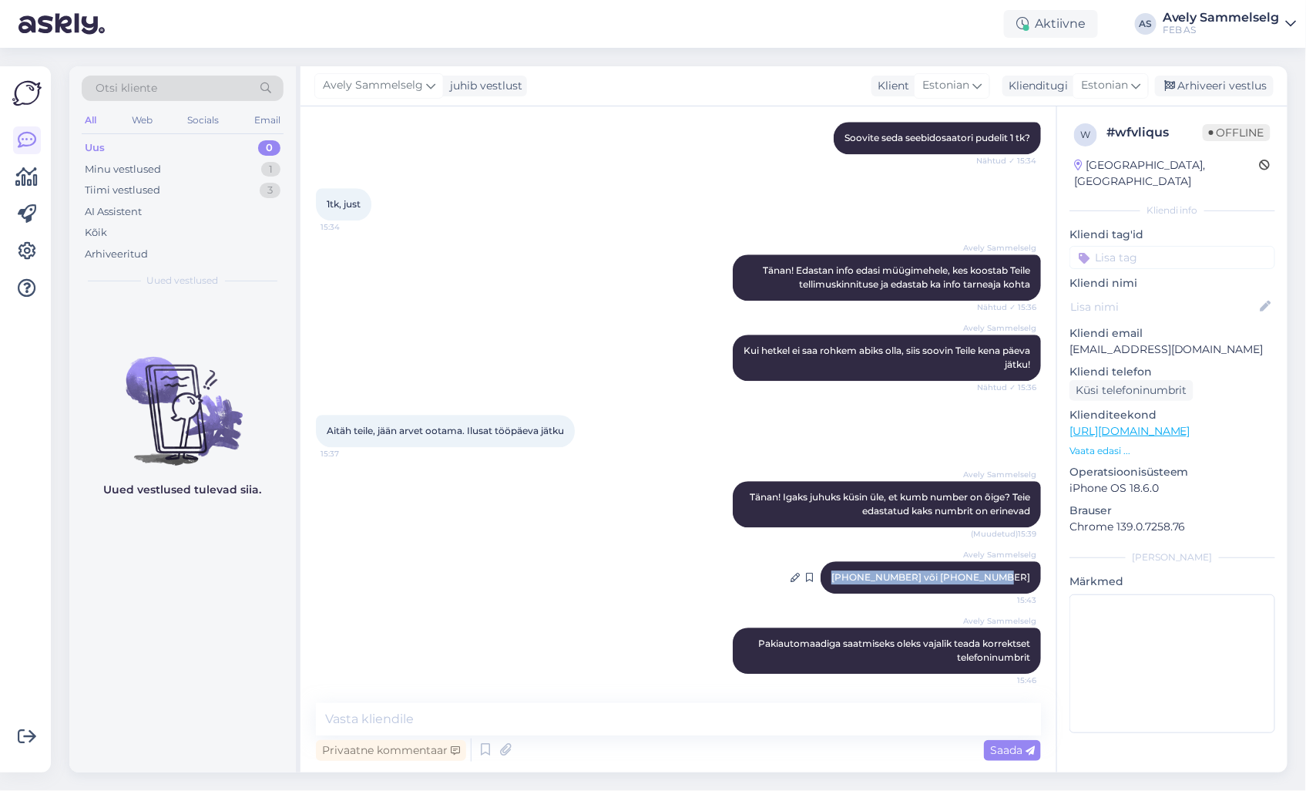
drag, startPoint x: 1022, startPoint y: 574, endPoint x: 877, endPoint y: 576, distance: 144.9
click at [877, 576] on div "Avely Sammelselg [PHONE_NUMBER] või [PHONE_NUMBER]:43" at bounding box center [931, 577] width 220 height 32
copy span "[PHONE_NUMBER] või [PHONE_NUMBER]"
click at [123, 186] on div "Tiimi vestlused" at bounding box center [123, 190] width 76 height 15
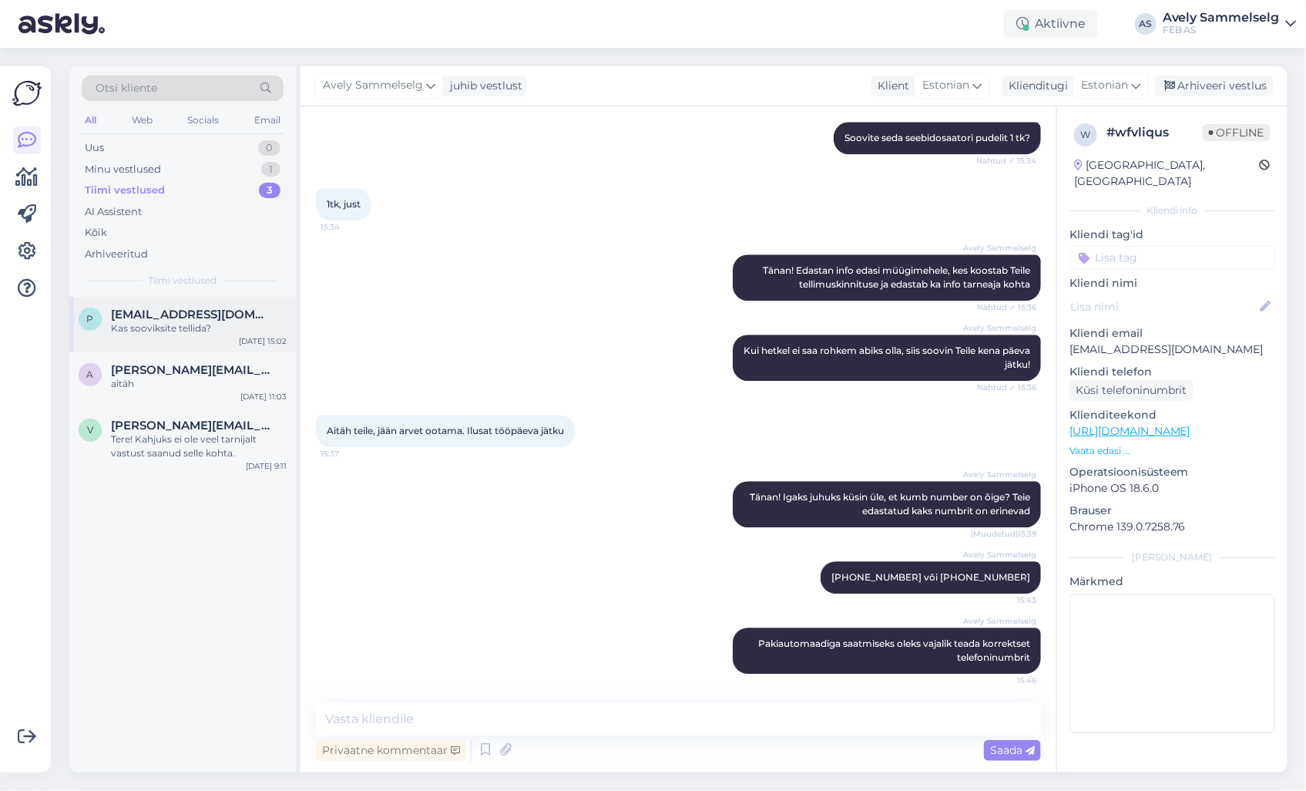
click at [158, 328] on div "Kas sooviksite tellida?" at bounding box center [199, 328] width 176 height 14
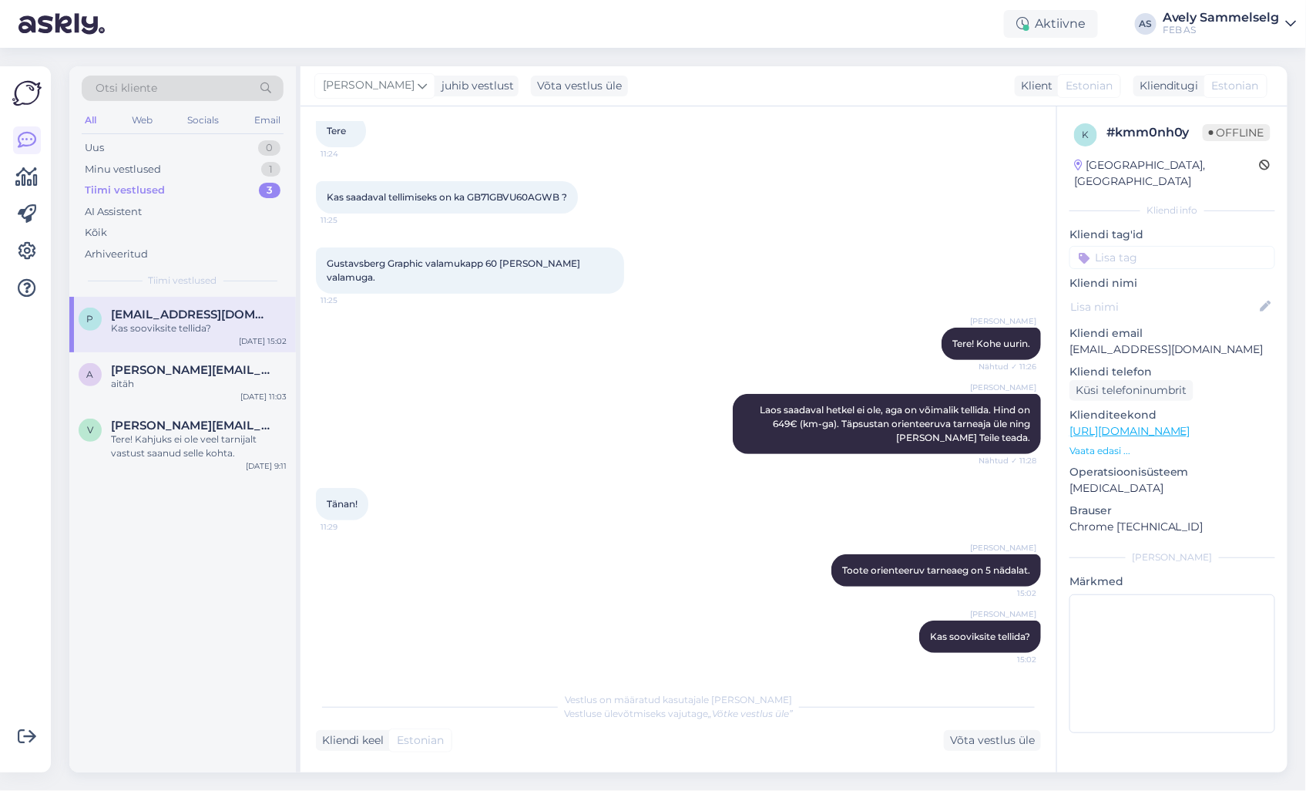
scroll to position [73, 0]
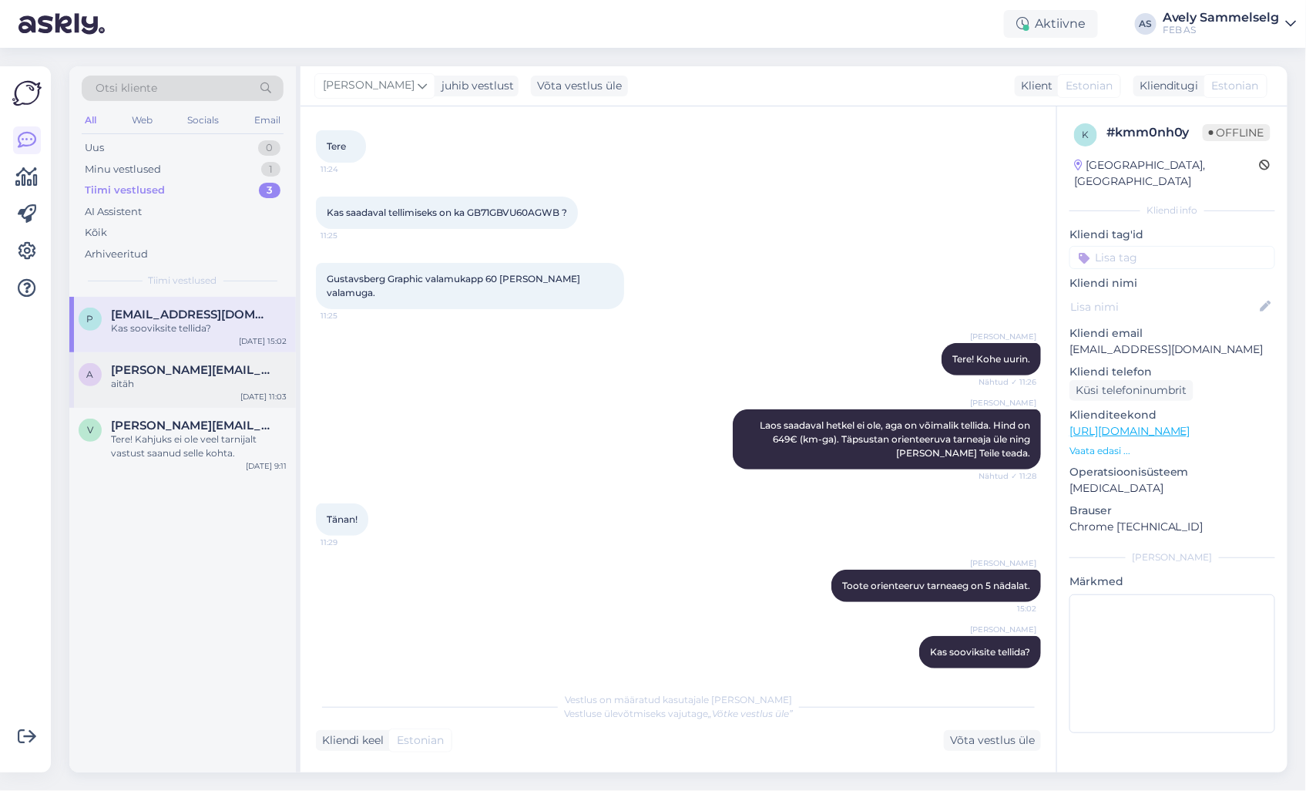
click at [167, 398] on div "a [PERSON_NAME][EMAIL_ADDRESS][DOMAIN_NAME] aitäh [DATE] 11:03" at bounding box center [182, 379] width 227 height 55
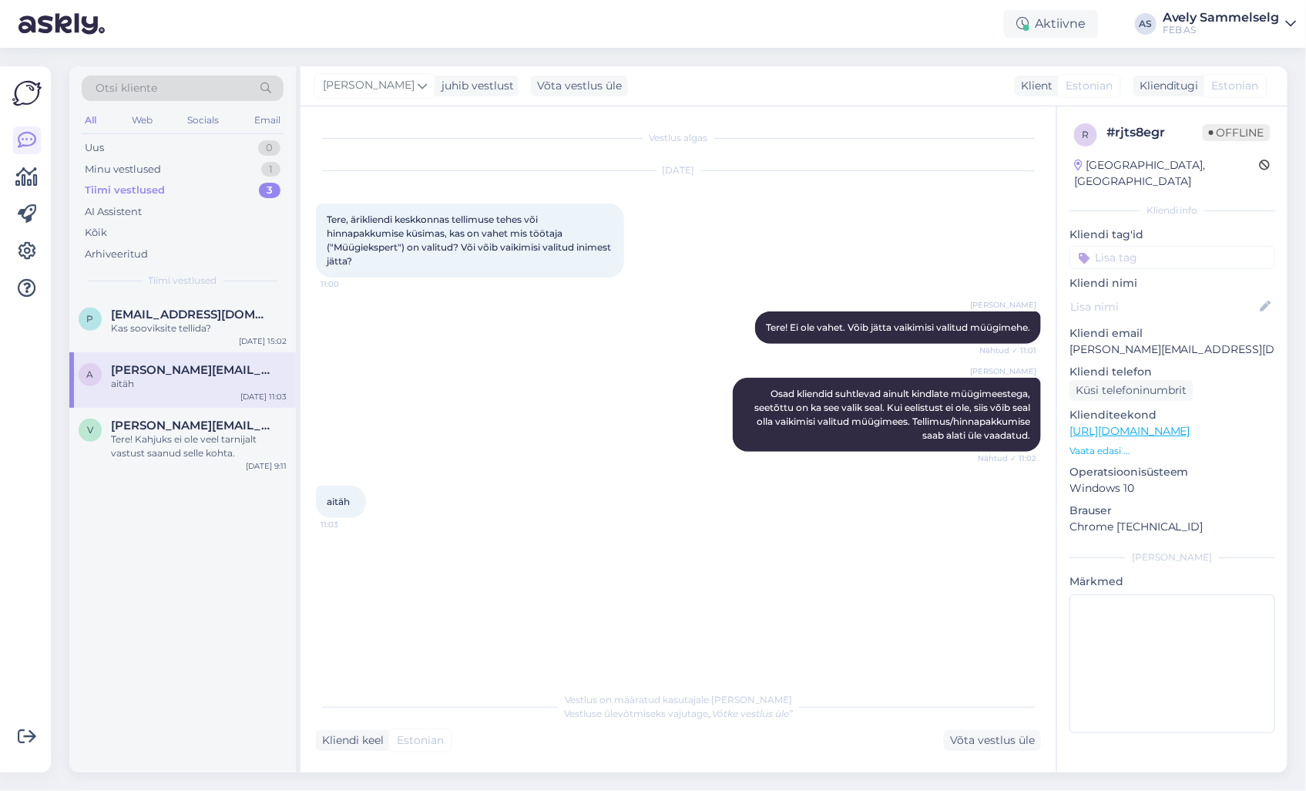
scroll to position [0, 0]
click at [986, 741] on div "Võta vestlus üle" at bounding box center [992, 740] width 97 height 21
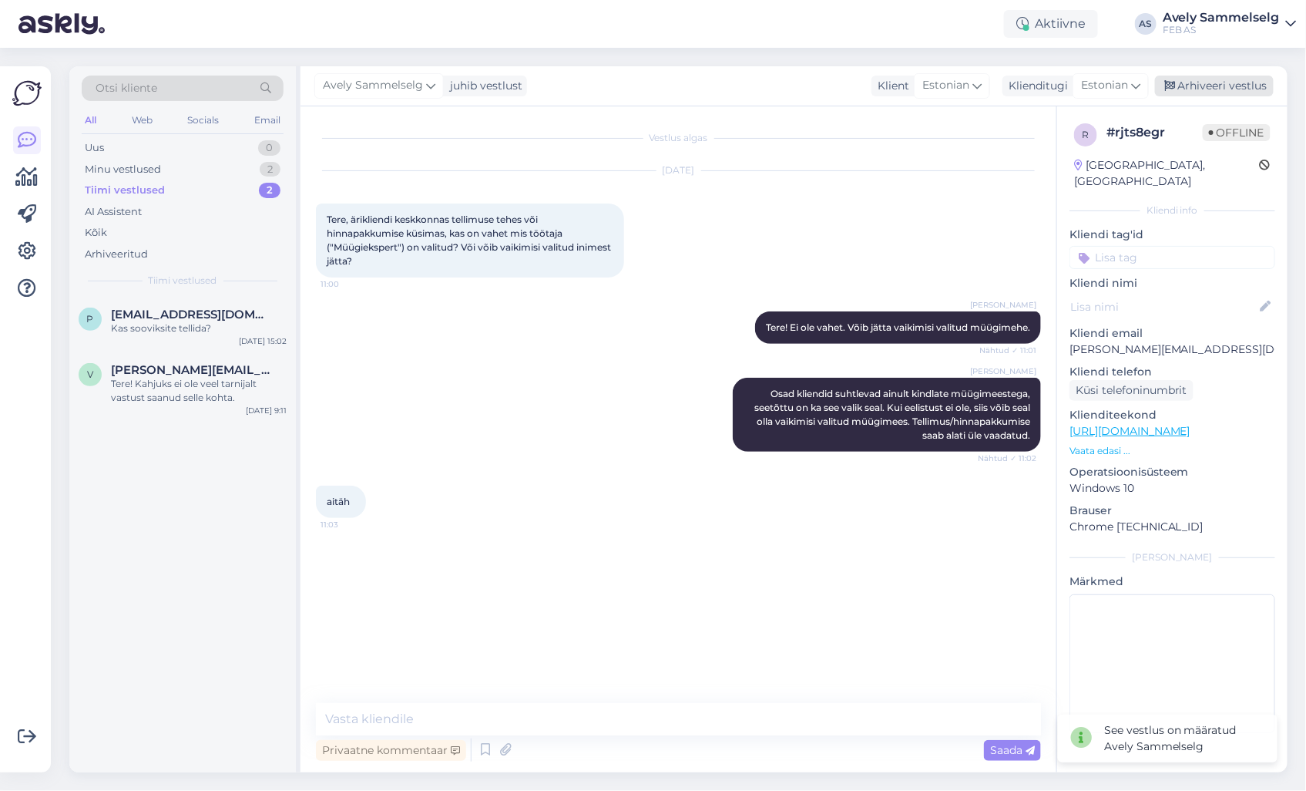
click at [1218, 81] on div "Arhiveeri vestlus" at bounding box center [1214, 86] width 119 height 21
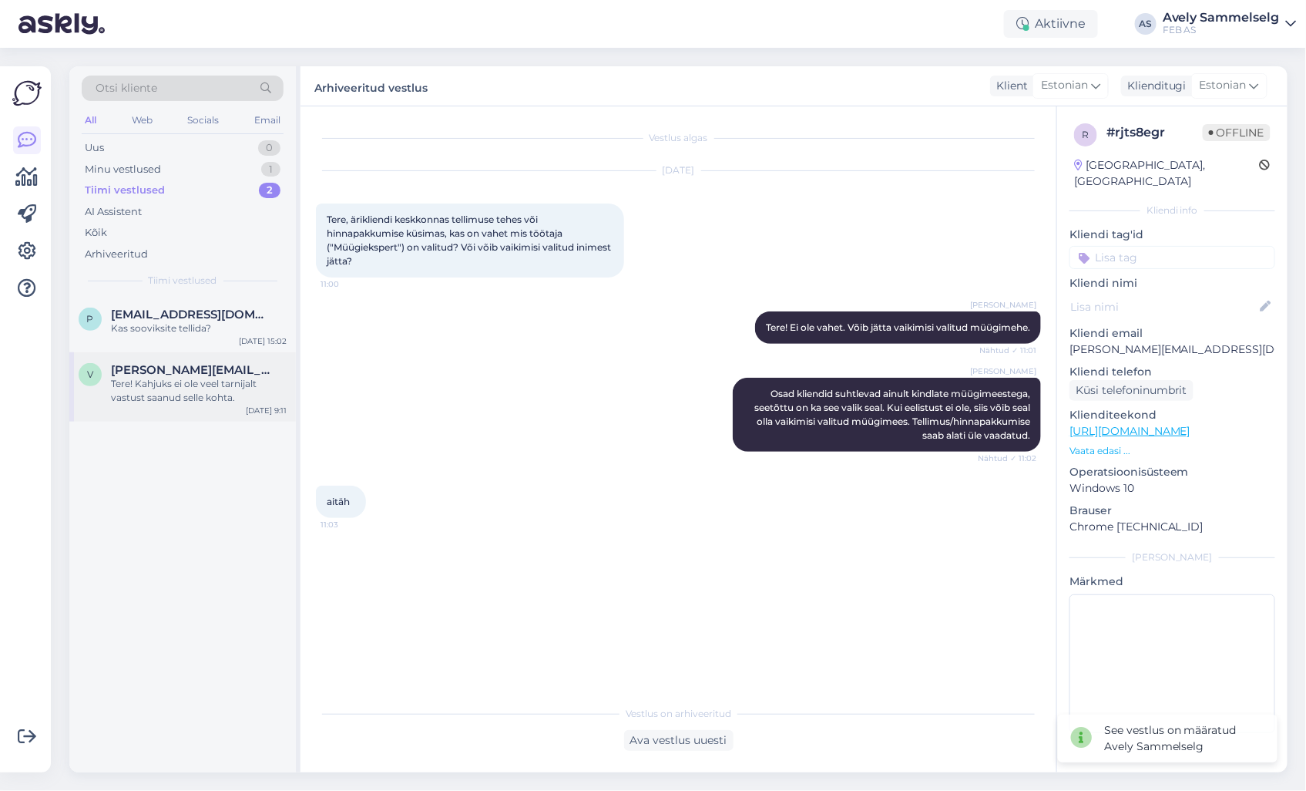
click at [158, 390] on div "Tere! Kahjuks ei ole veel tarnijalt vastust saanud selle kohta." at bounding box center [199, 391] width 176 height 28
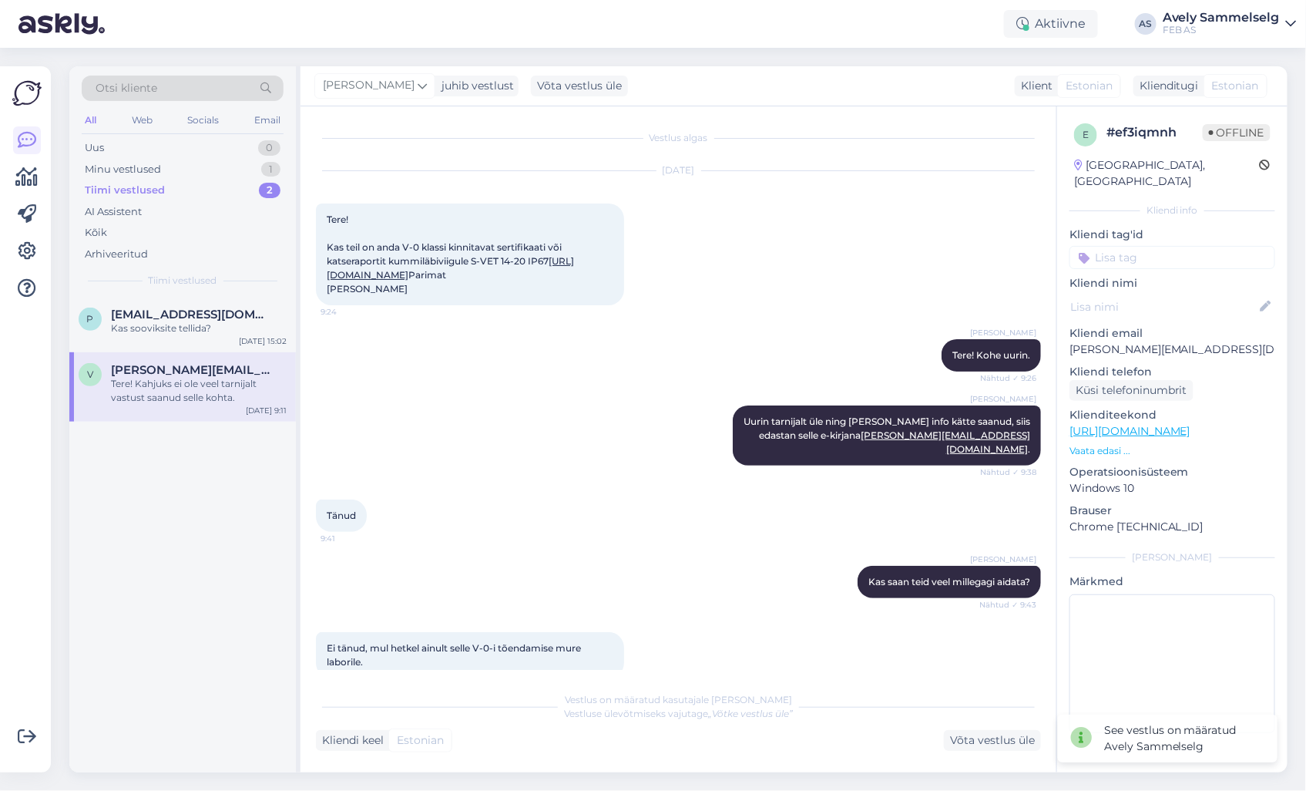
scroll to position [283, 0]
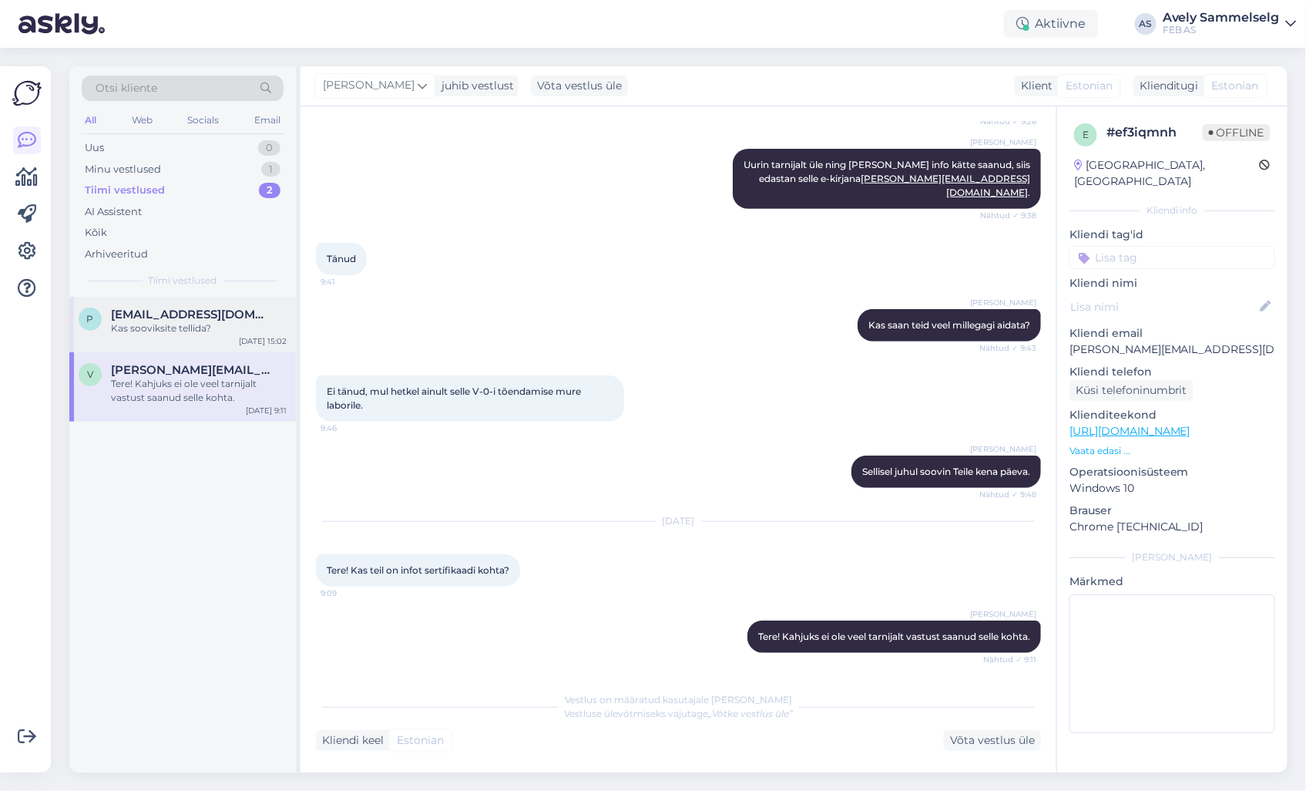
click at [171, 316] on span "[EMAIL_ADDRESS][DOMAIN_NAME]" at bounding box center [191, 314] width 160 height 14
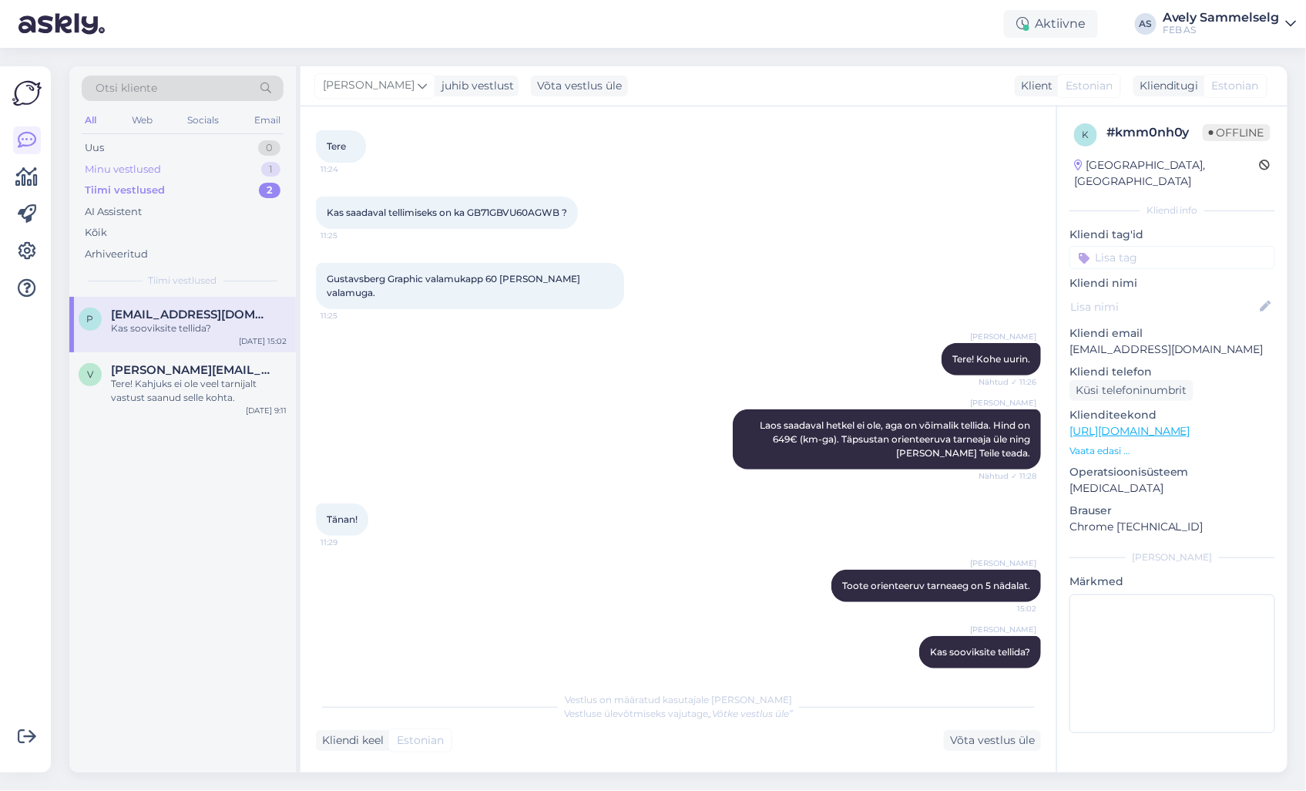
click at [156, 166] on div "Minu vestlused" at bounding box center [123, 169] width 76 height 15
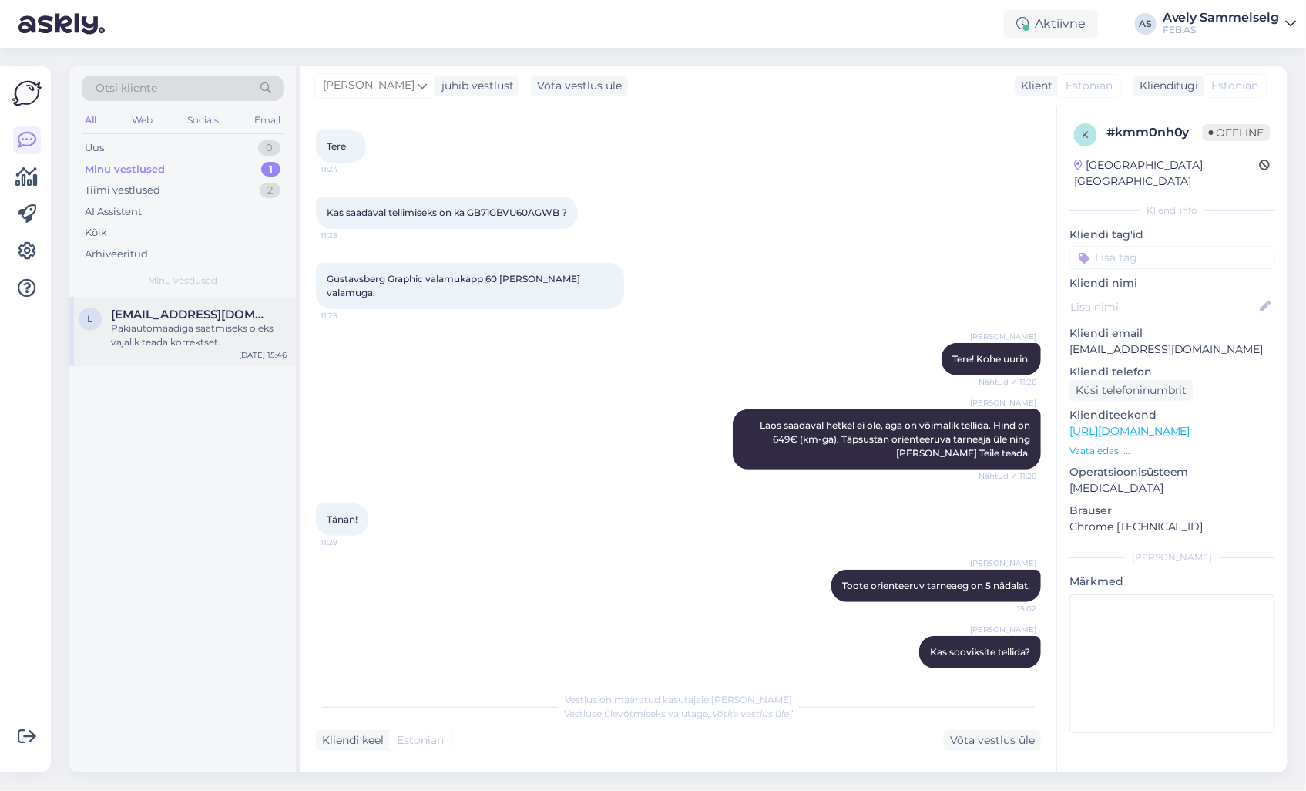
click at [183, 339] on div "Pakiautomaadiga saatmiseks oleks vajalik teada korrektset telefoninumbrit" at bounding box center [199, 335] width 176 height 28
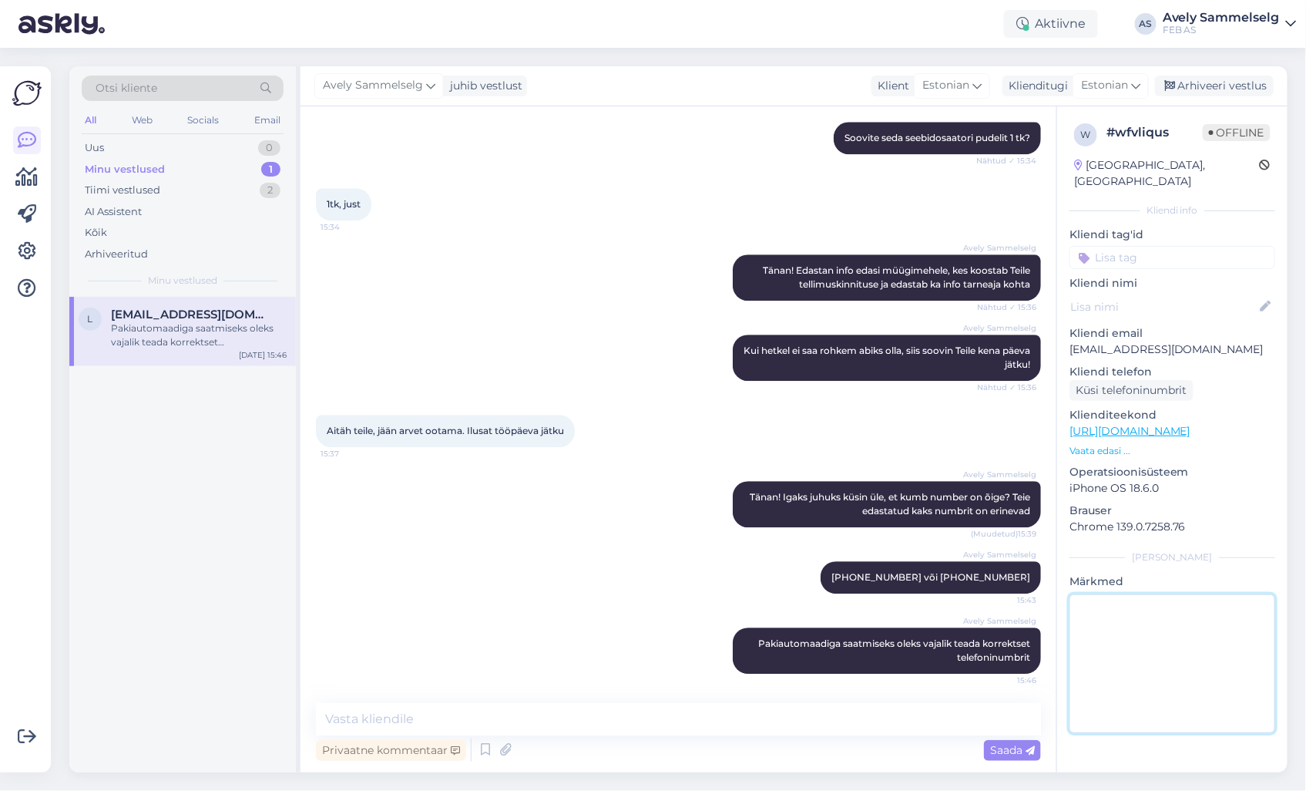
click at [1143, 648] on textarea at bounding box center [1173, 663] width 206 height 139
type textarea "saadetud [PERSON_NAME]"
click at [593, 717] on textarea at bounding box center [678, 719] width 725 height 32
click at [1234, 85] on div "Arhiveeri vestlus" at bounding box center [1214, 86] width 119 height 21
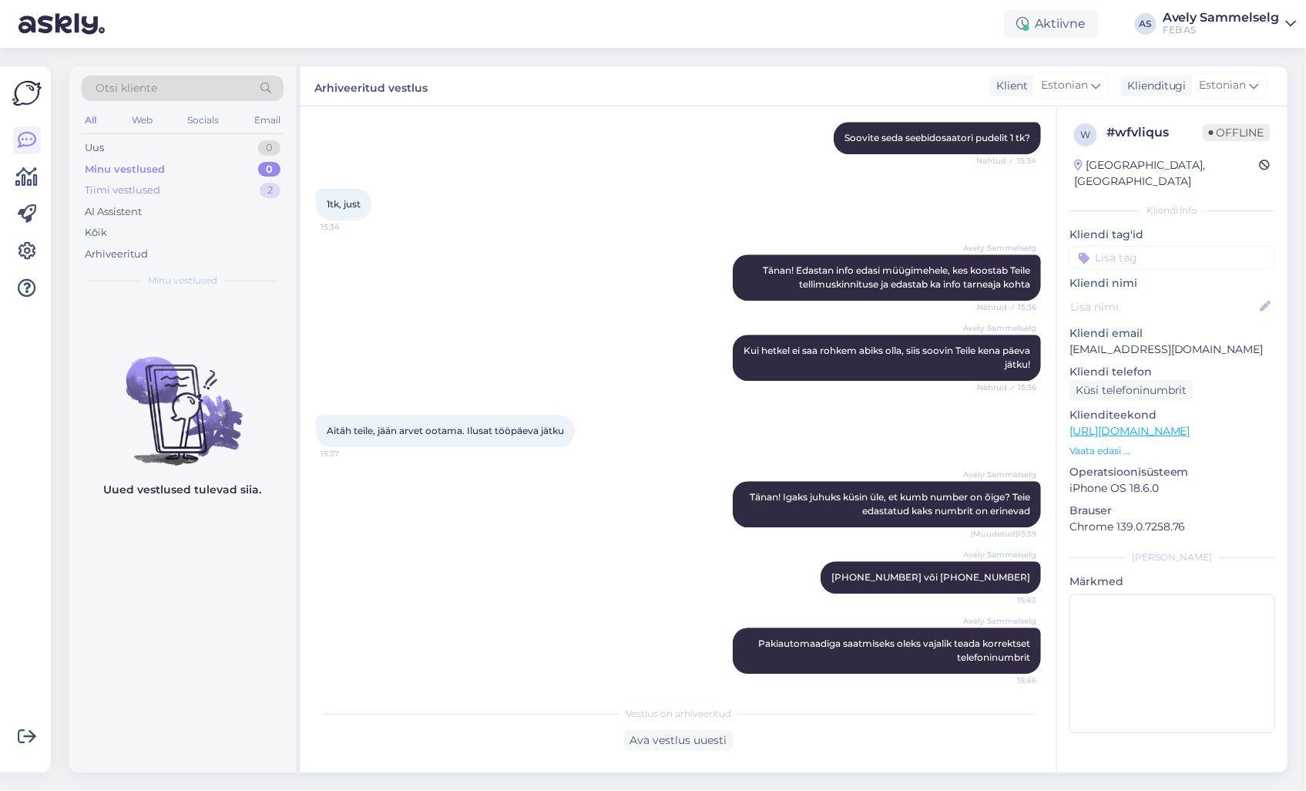
click at [139, 186] on div "Tiimi vestlused" at bounding box center [123, 190] width 76 height 15
